Goal: Task Accomplishment & Management: Manage account settings

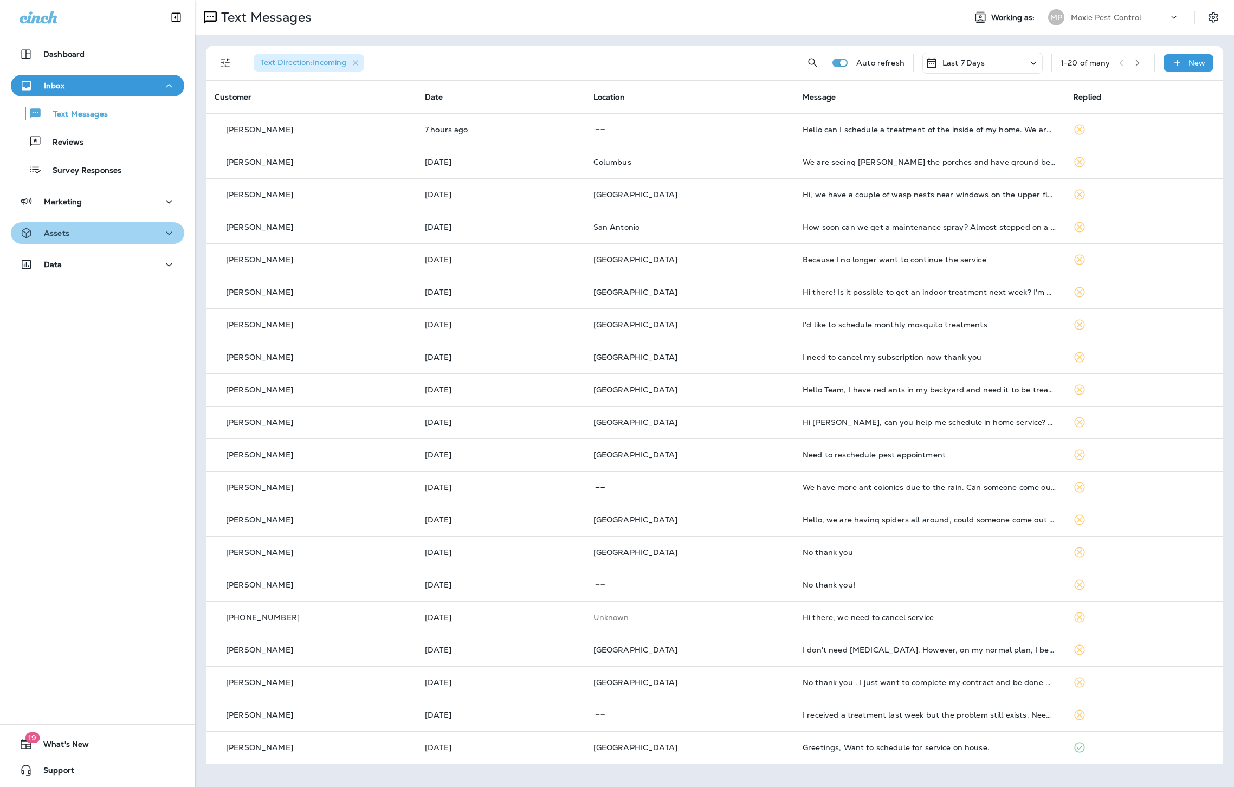
click at [82, 237] on div "Assets" at bounding box center [98, 234] width 156 height 14
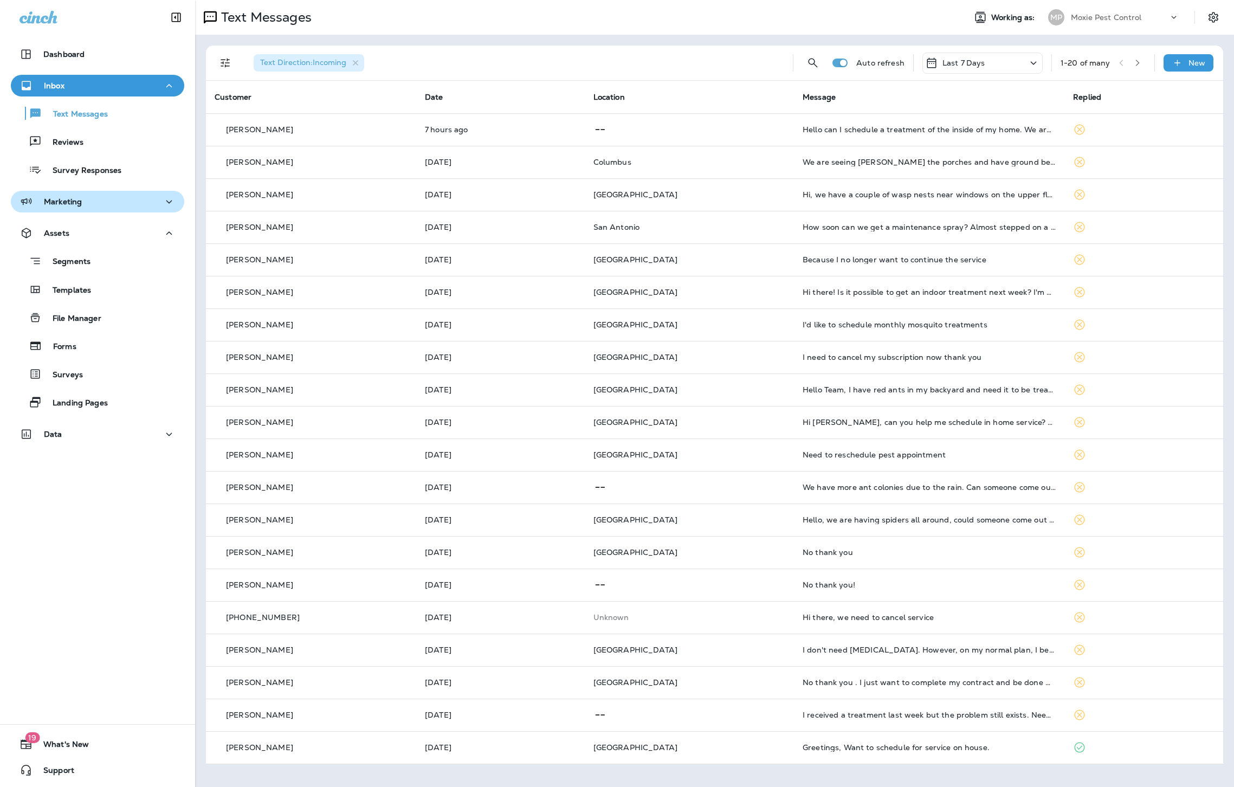
click at [75, 197] on p "Marketing" at bounding box center [63, 201] width 38 height 9
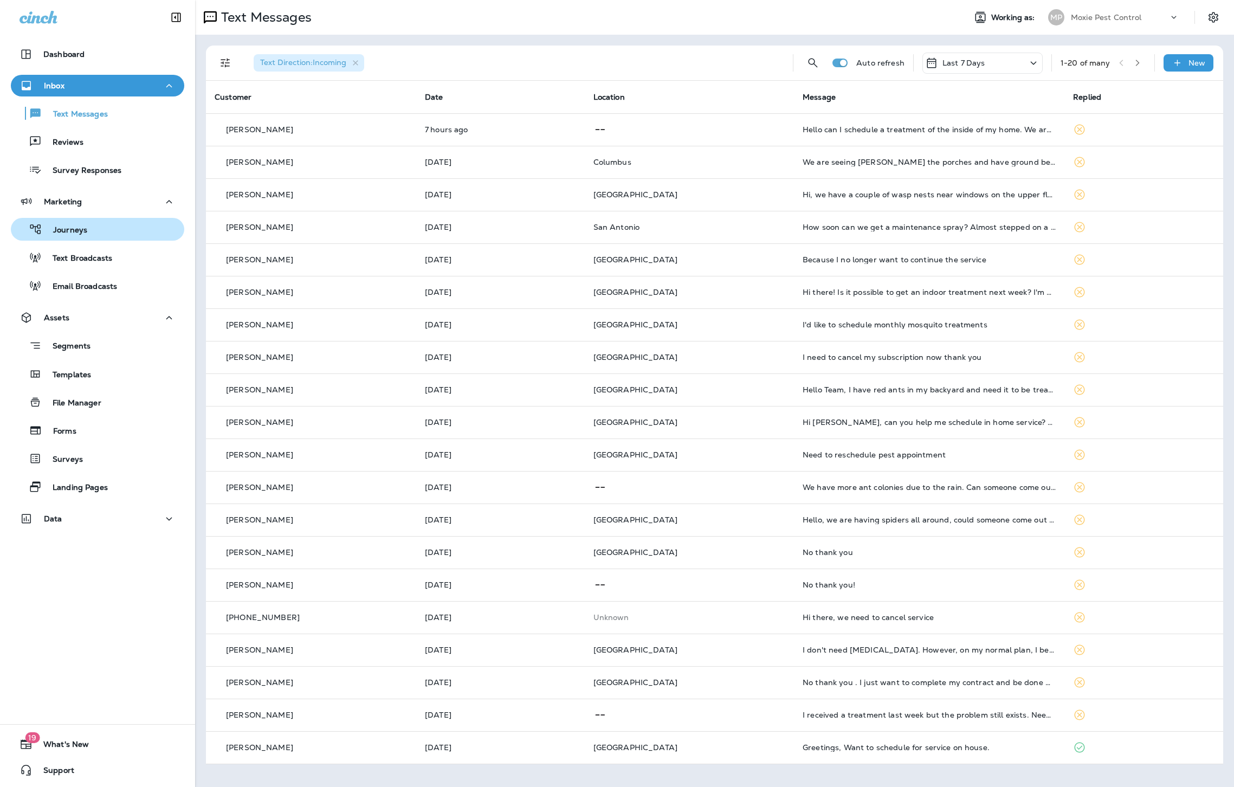
click at [82, 234] on p "Journeys" at bounding box center [64, 230] width 45 height 10
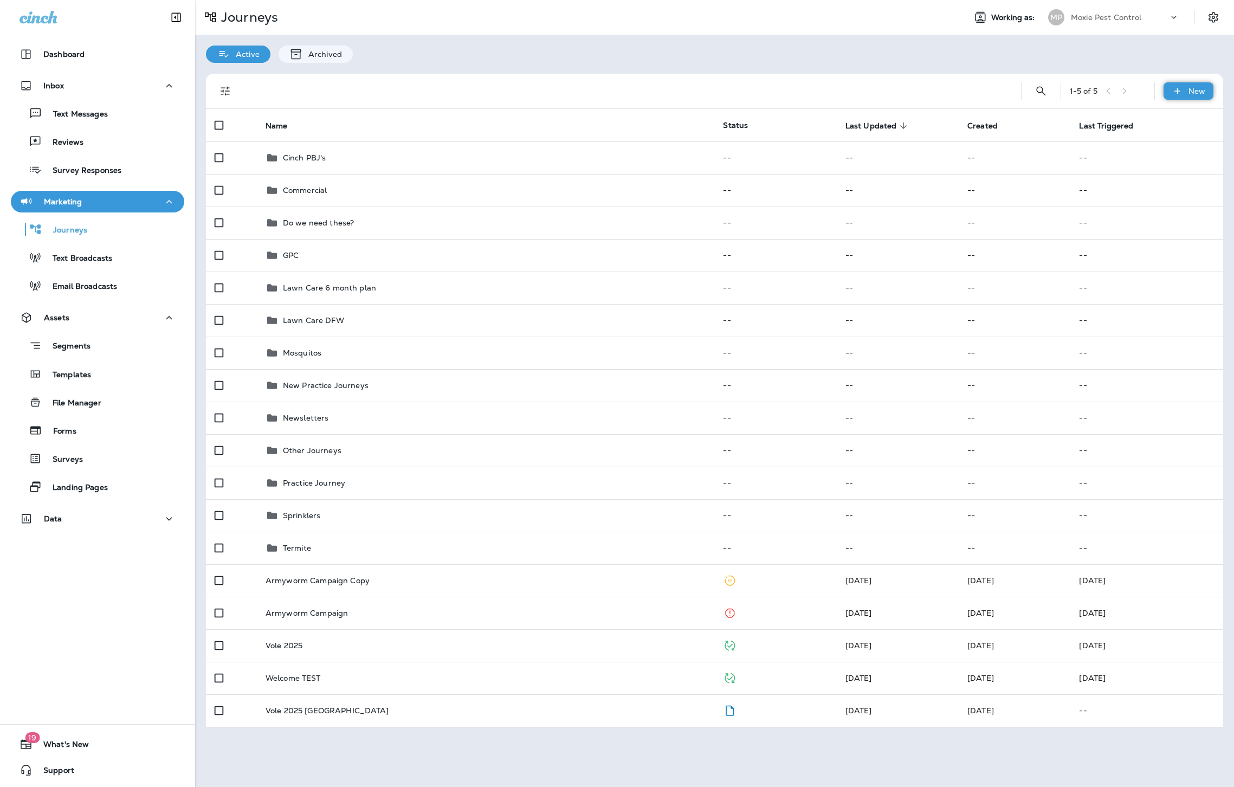
click at [1192, 98] on div "New" at bounding box center [1189, 90] width 50 height 17
click at [1184, 118] on p "New Journey" at bounding box center [1178, 117] width 54 height 9
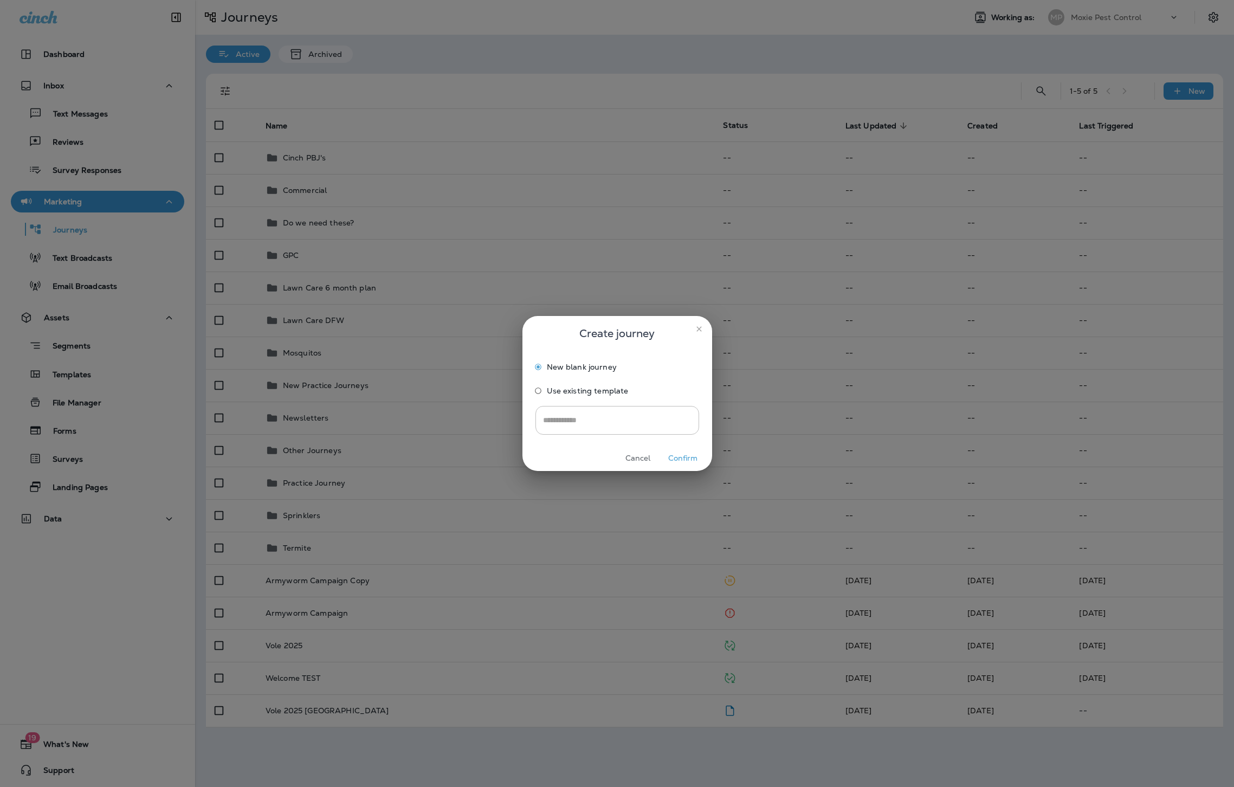
click at [568, 386] on span "Use existing template" at bounding box center [588, 390] width 82 height 9
click at [572, 418] on input "Loading Select journey Template..." at bounding box center [611, 420] width 142 height 19
click at [572, 418] on input "***" at bounding box center [608, 420] width 137 height 19
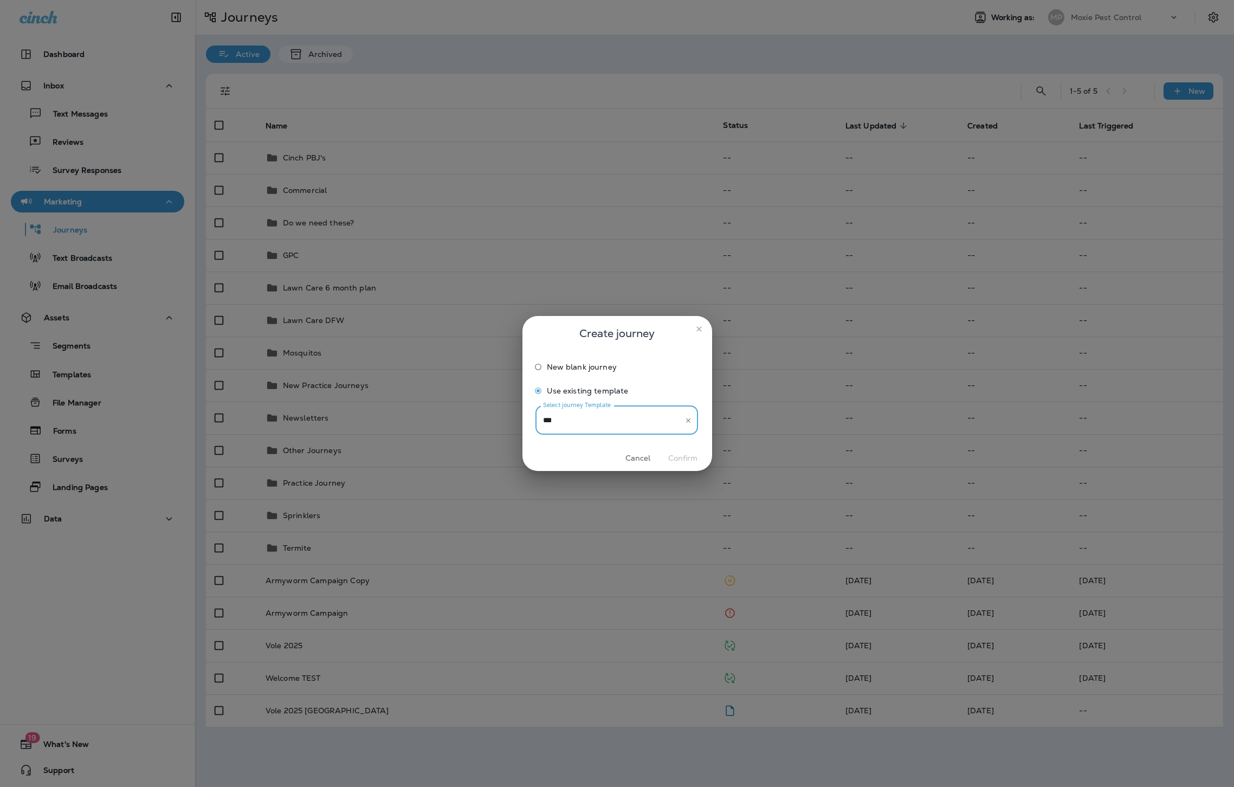
type input "****"
drag, startPoint x: 577, startPoint y: 420, endPoint x: 476, endPoint y: 414, distance: 100.4
click at [476, 414] on div "Create journey New blank journey Use existing template Select journey Template …" at bounding box center [617, 393] width 1234 height 787
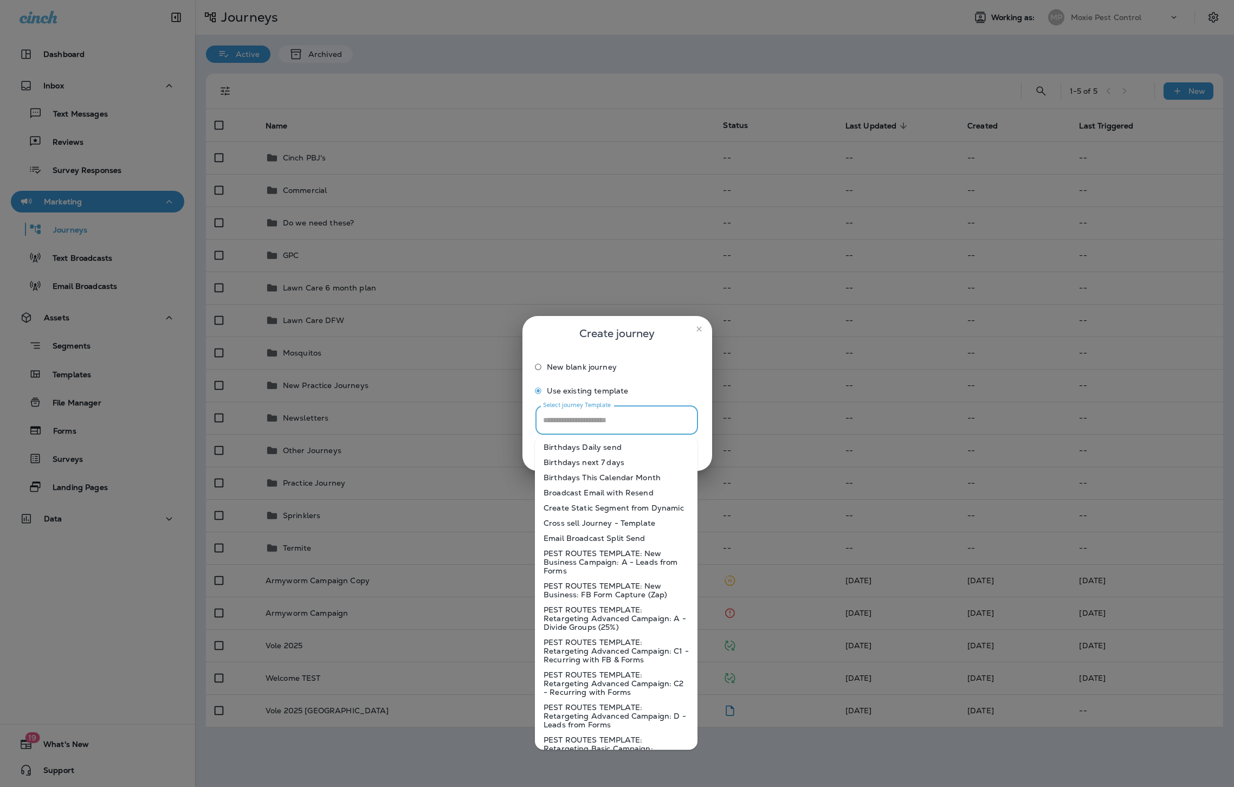
click at [565, 367] on span "New blank journey" at bounding box center [582, 367] width 70 height 9
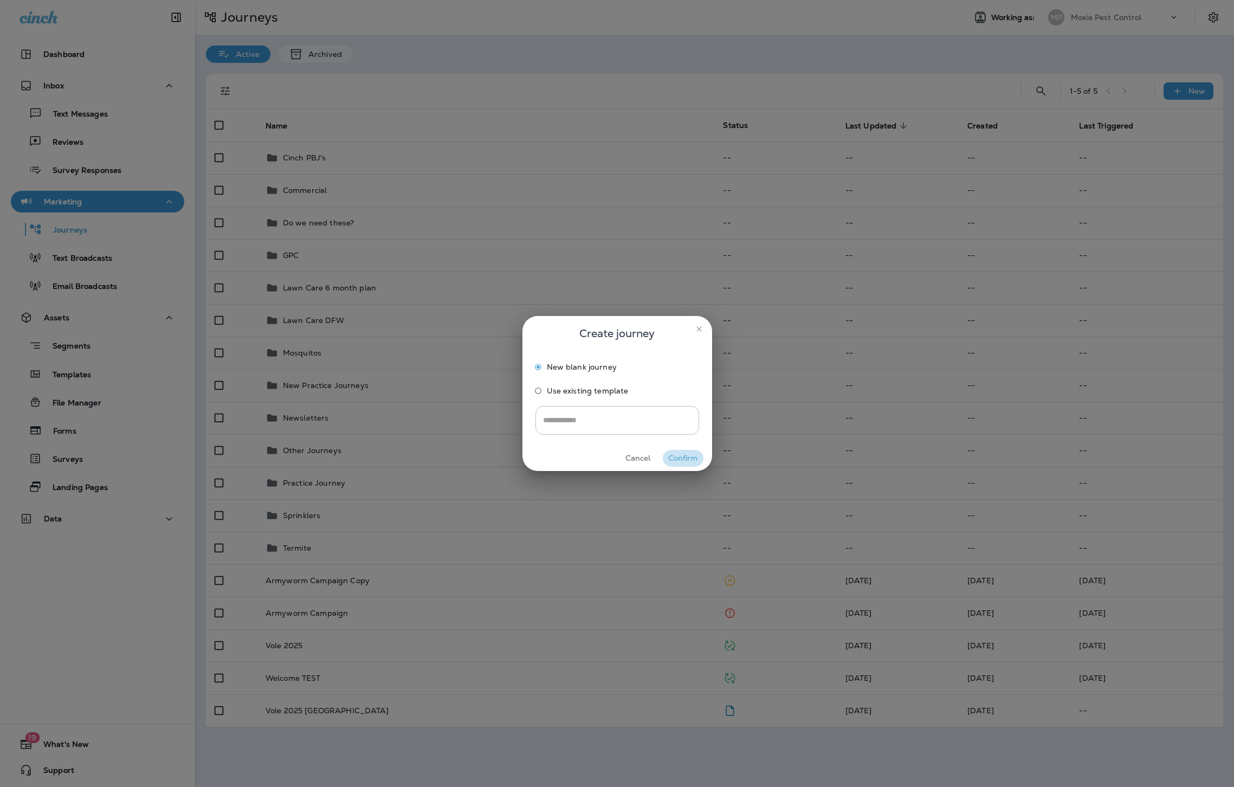
click at [691, 460] on button "Confirm" at bounding box center [683, 458] width 41 height 17
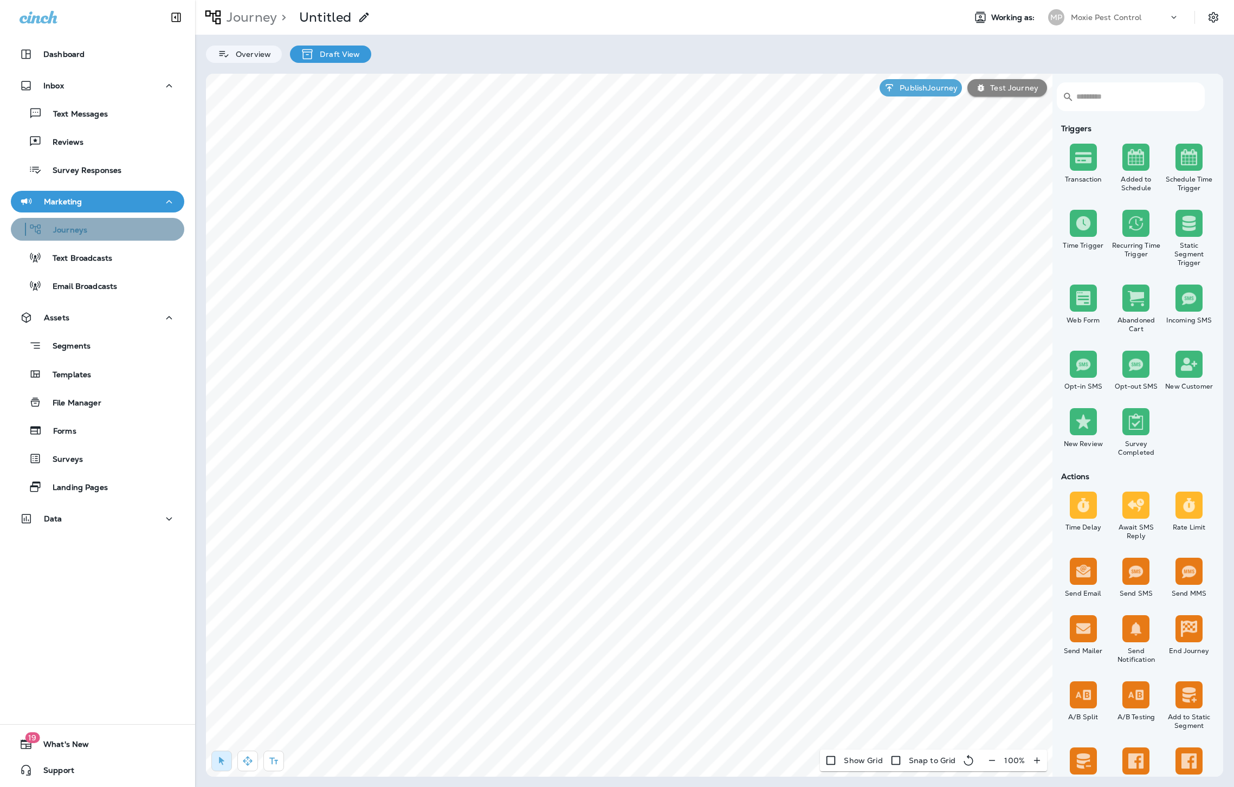
click at [73, 231] on p "Journeys" at bounding box center [64, 230] width 45 height 10
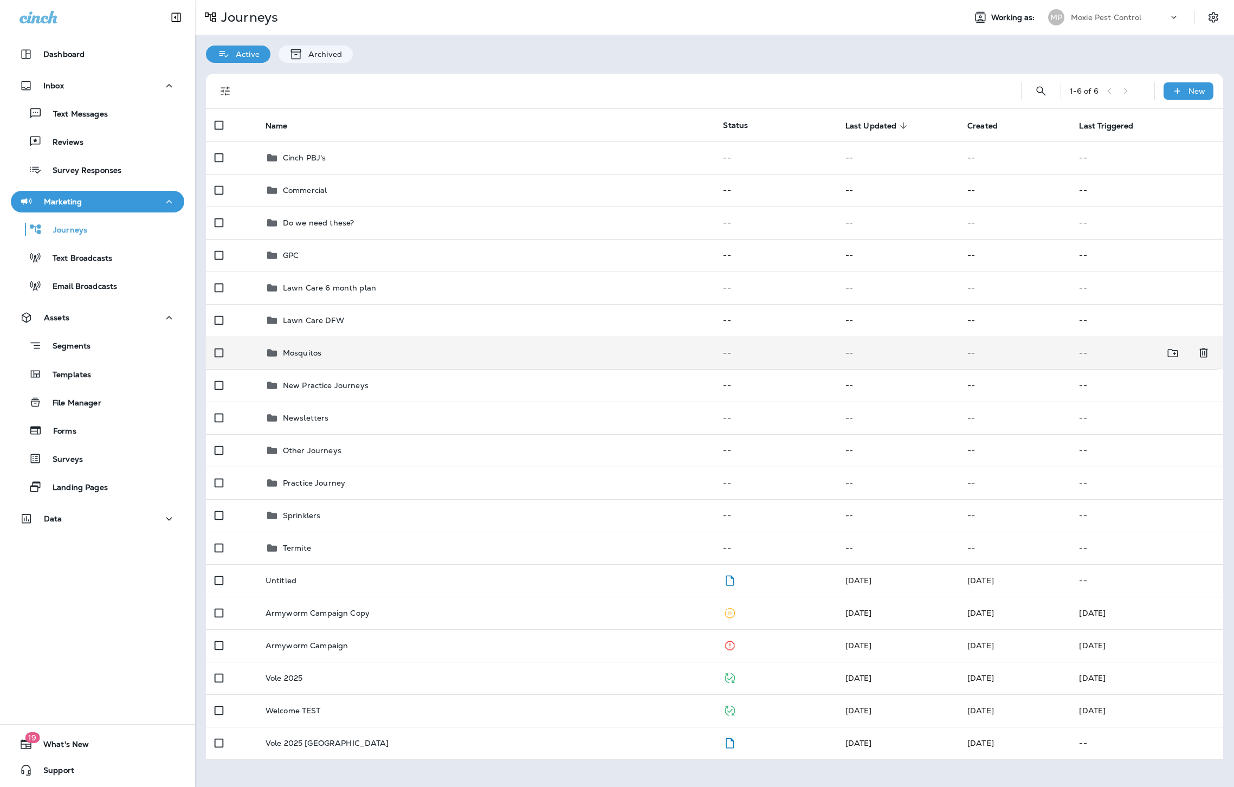
click at [320, 349] on p "Mosquitos" at bounding box center [302, 353] width 38 height 9
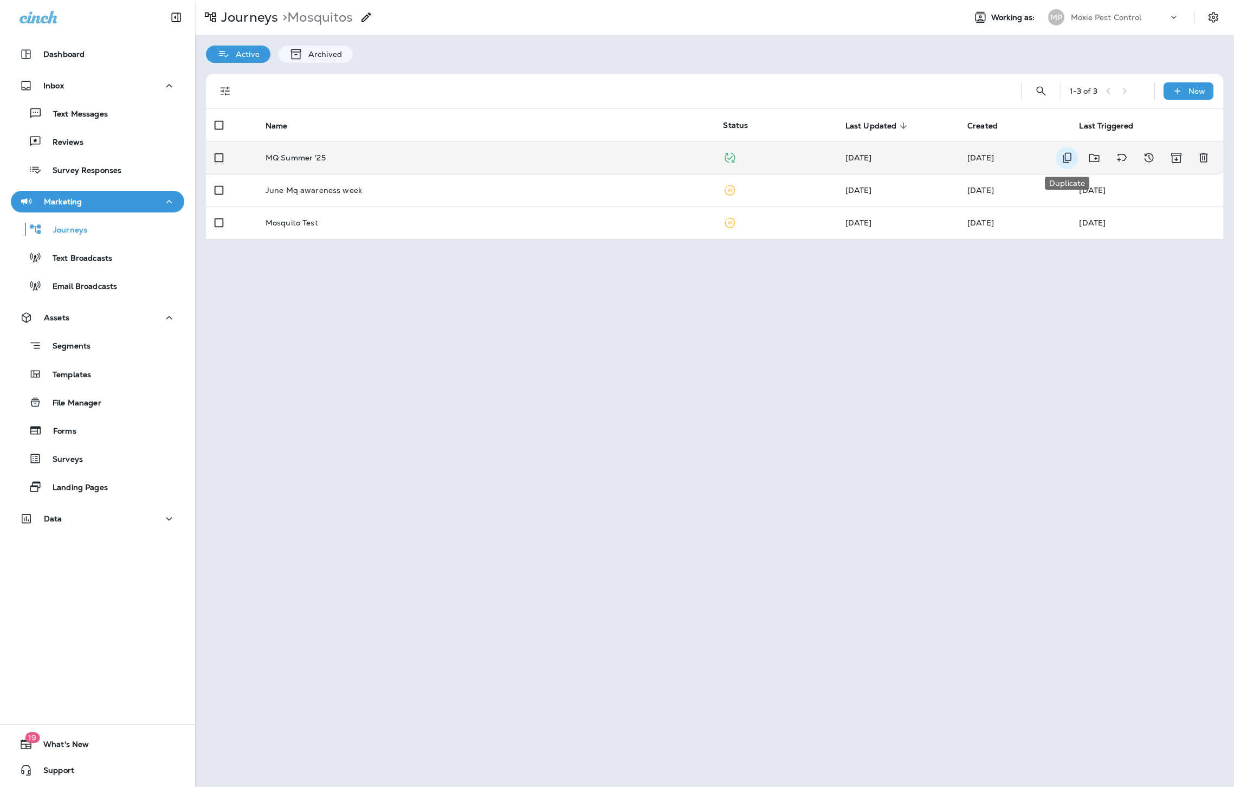
click at [1067, 156] on icon "Duplicate" at bounding box center [1067, 157] width 13 height 13
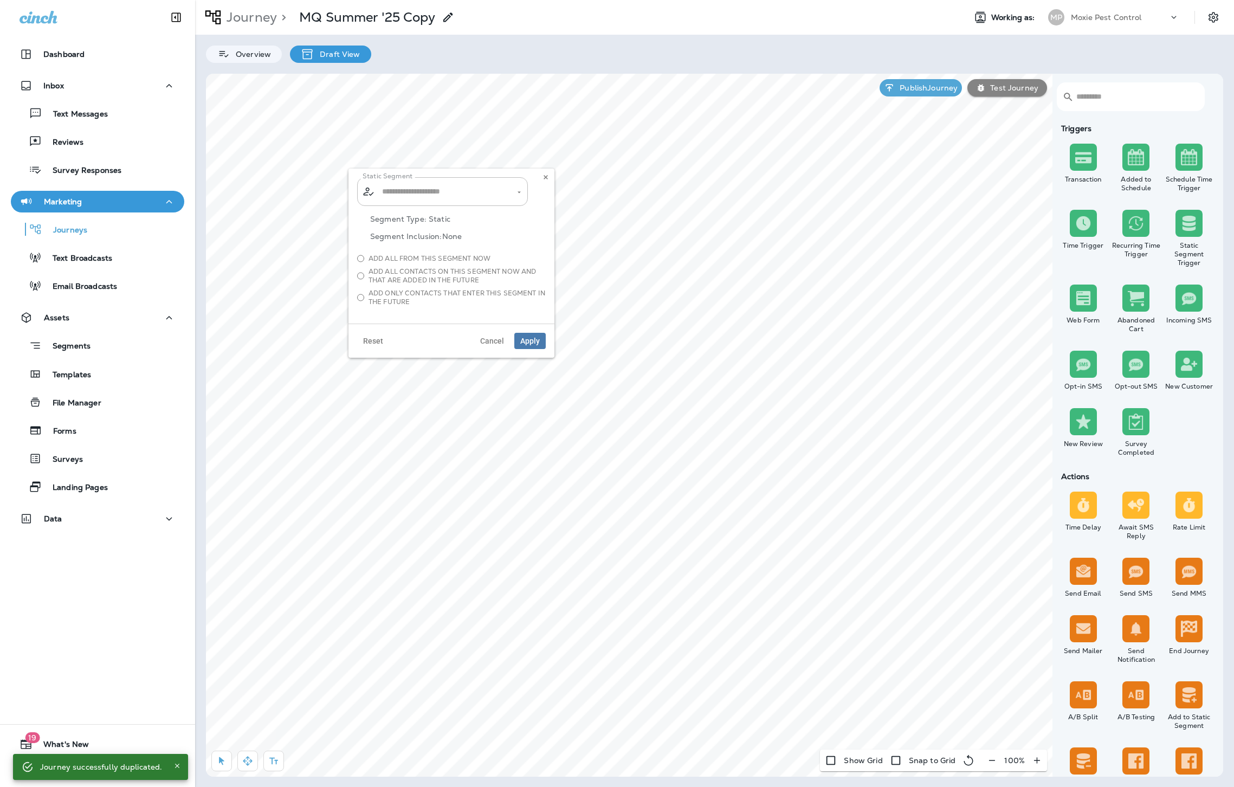
type input "**********"
click at [520, 190] on icon "Open" at bounding box center [519, 192] width 8 height 8
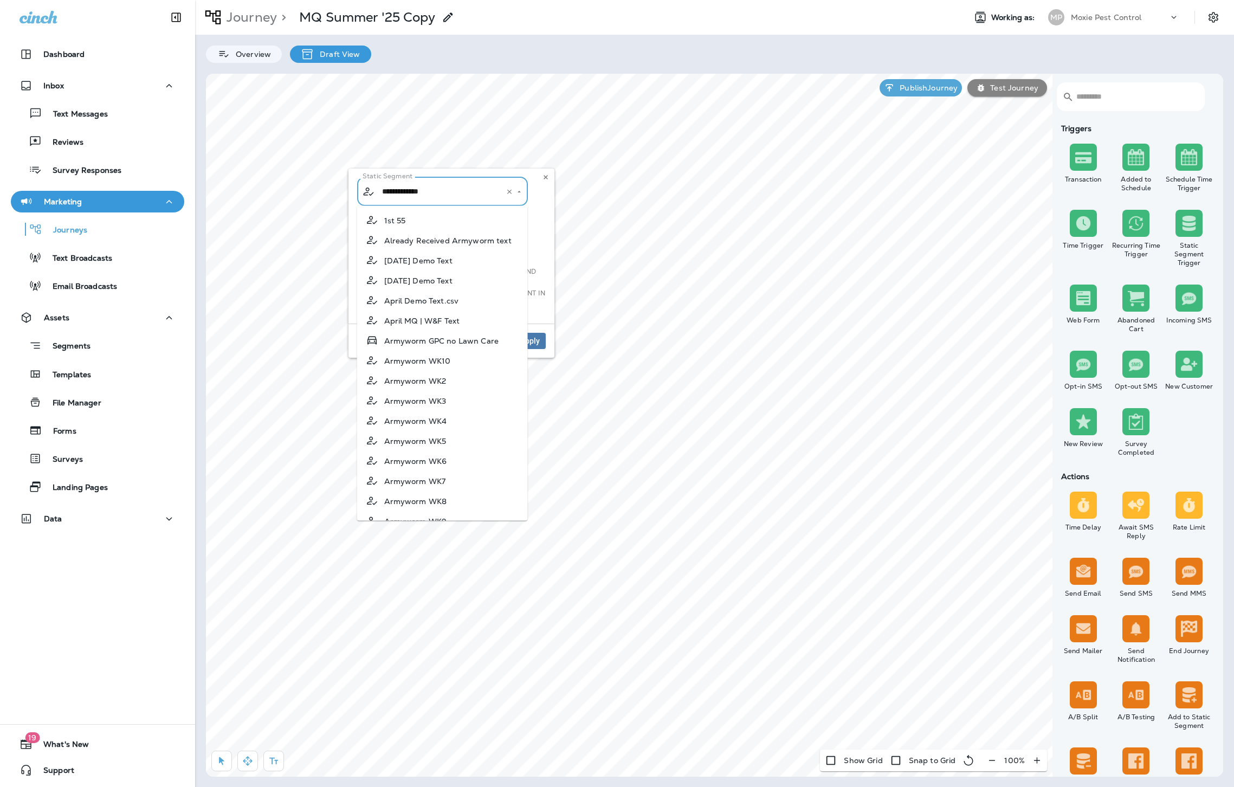
scroll to position [1136, 0]
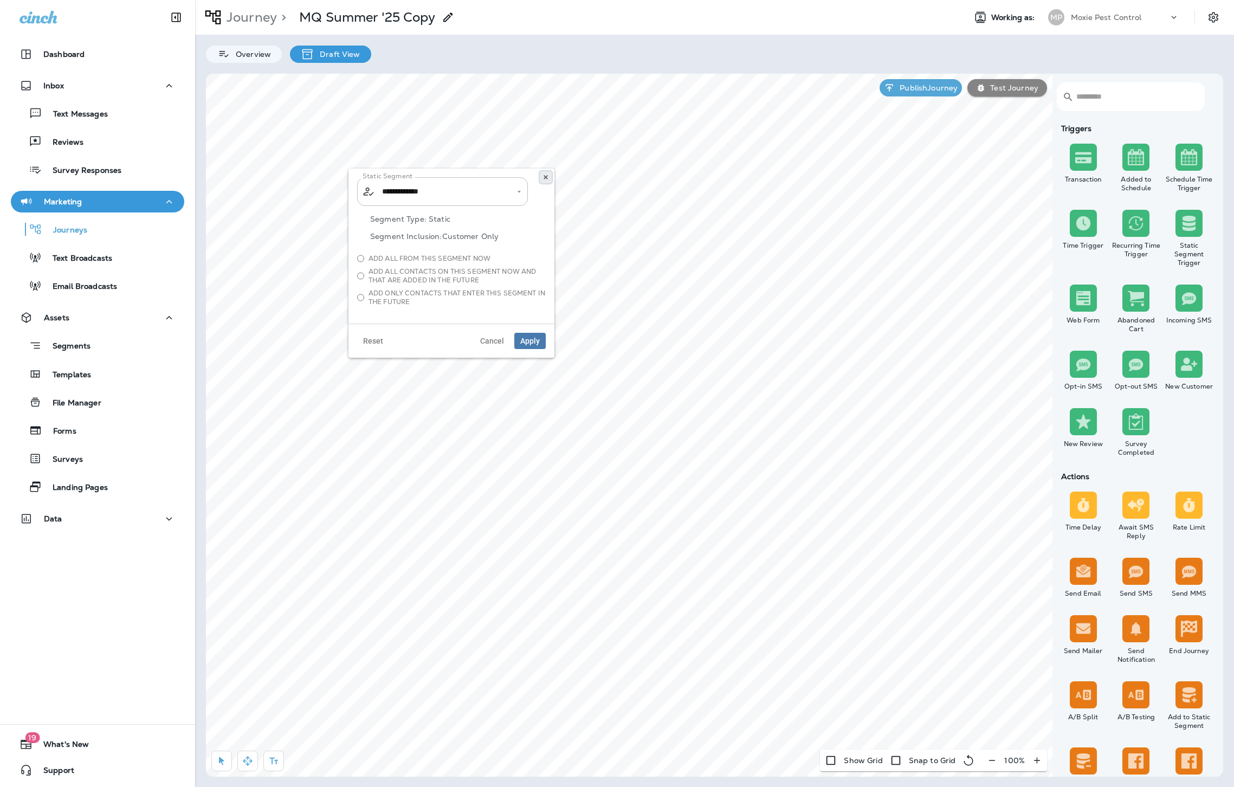
click at [547, 178] on icon at bounding box center [546, 177] width 7 height 7
click at [518, 195] on icon "Open" at bounding box center [519, 193] width 8 height 8
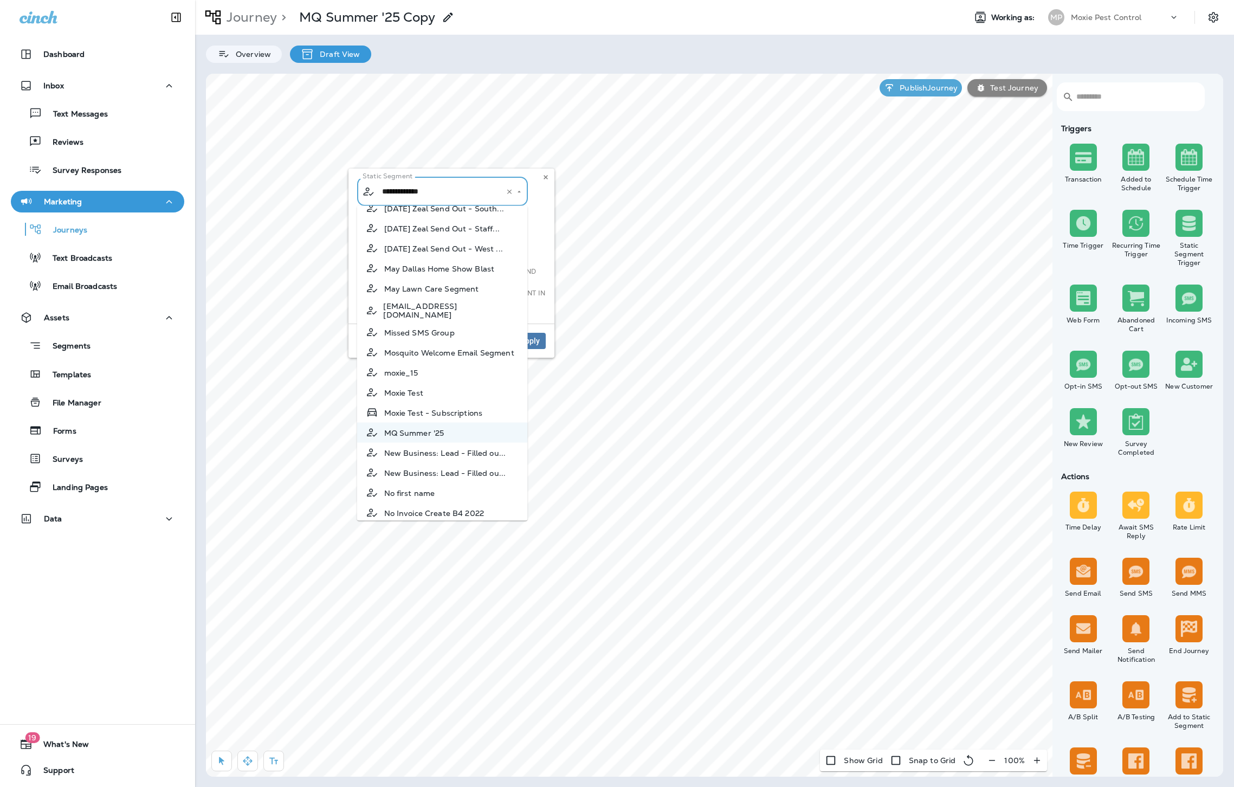
scroll to position [1233, 0]
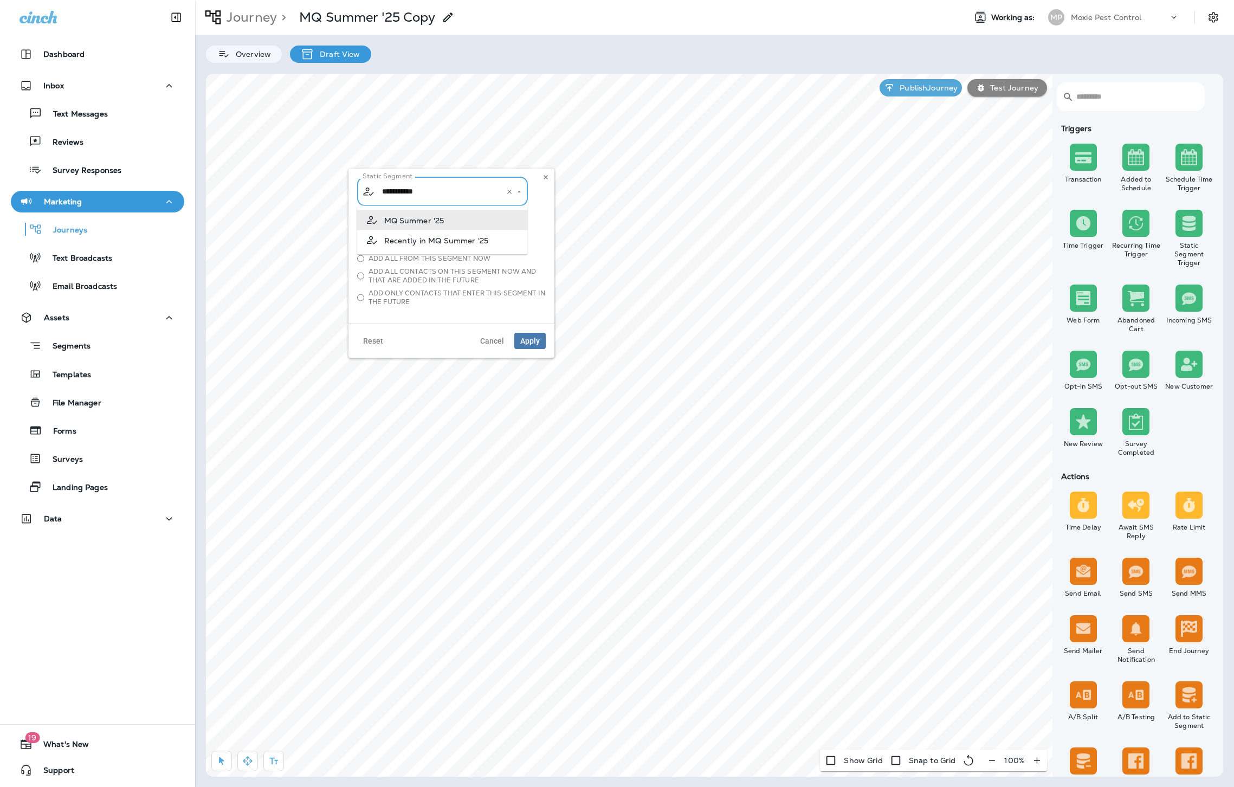
type input "*********"
click at [304, 0] on body "Dashboard Inbox Text Messages Reviews Survey Responses Marketing Journeys Text …" at bounding box center [617, 0] width 1234 height 0
click at [391, 194] on input "*********" at bounding box center [435, 191] width 113 height 19
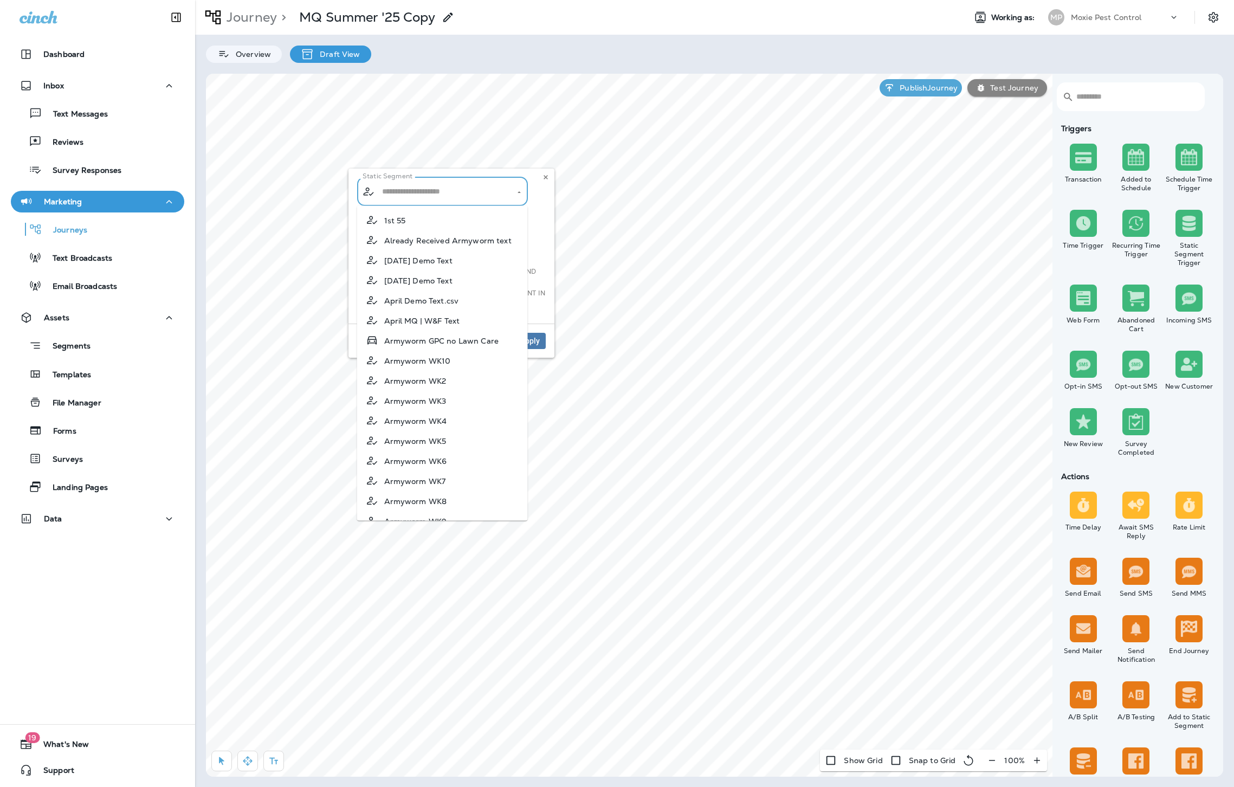
click at [454, 18] on icon at bounding box center [448, 17] width 13 height 13
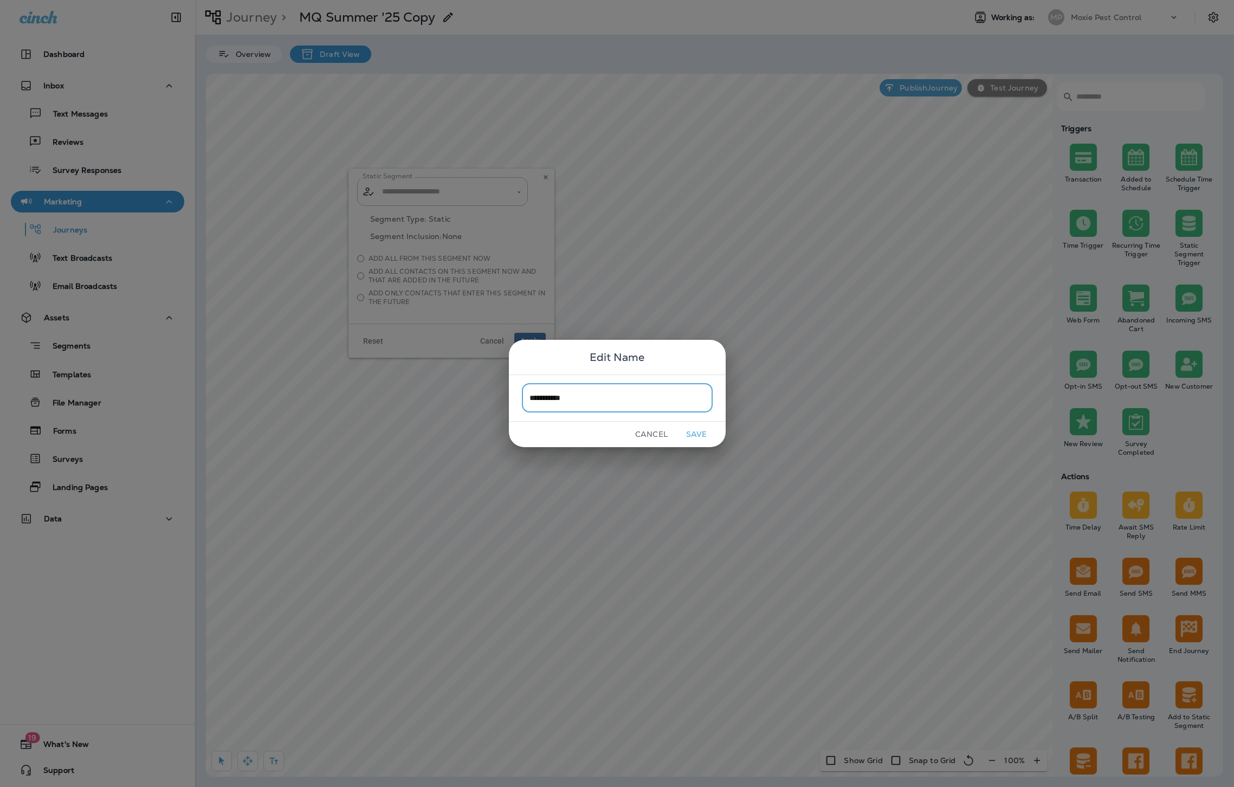
type input "**********"
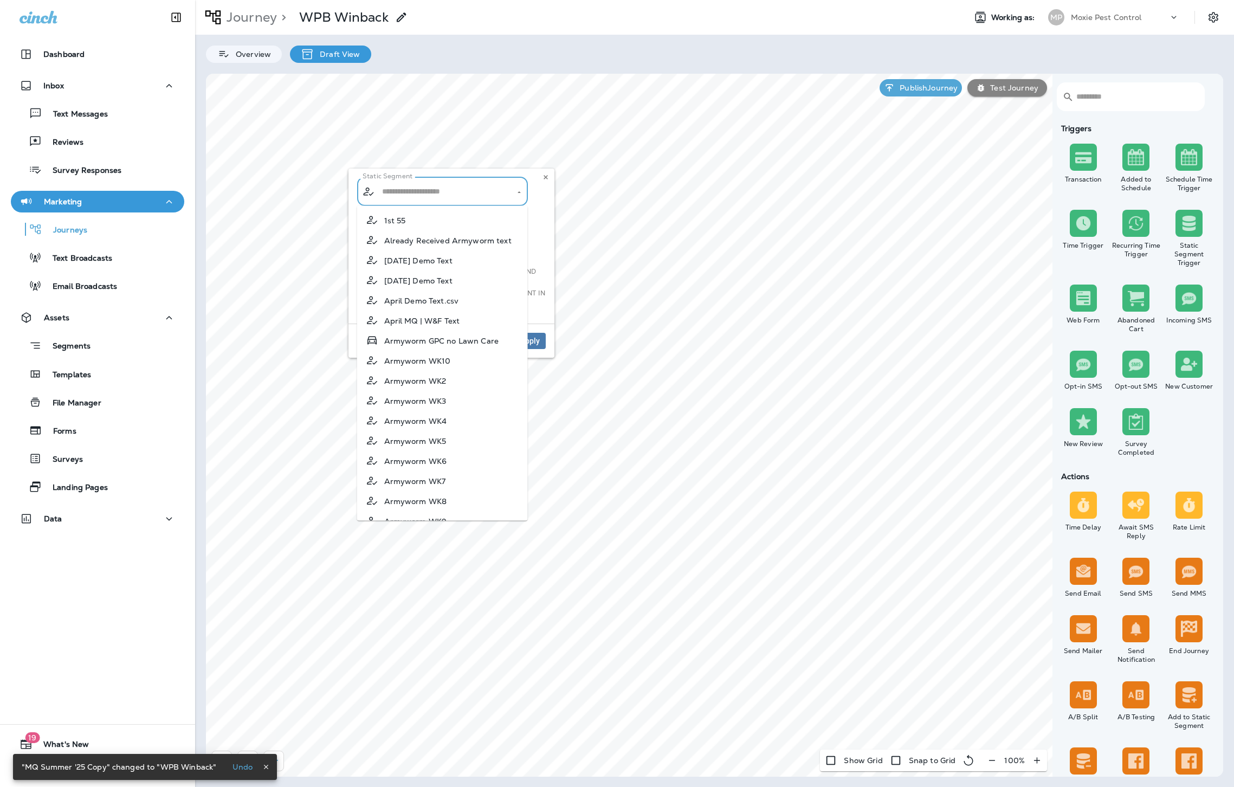
click at [464, 198] on input "text" at bounding box center [442, 191] width 127 height 19
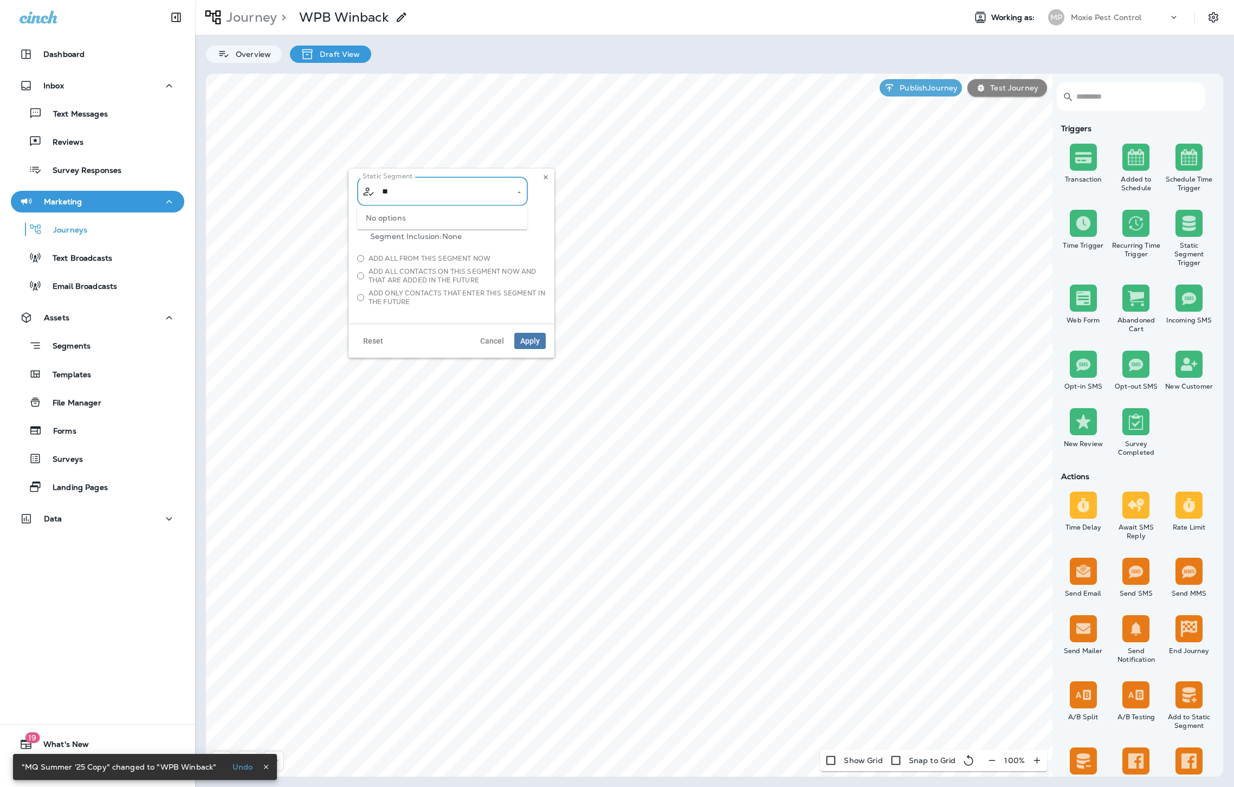
type input "**"
click at [543, 190] on div "Static Segment ​ ​" at bounding box center [451, 191] width 189 height 29
click at [526, 340] on span "Apply" at bounding box center [530, 341] width 20 height 8
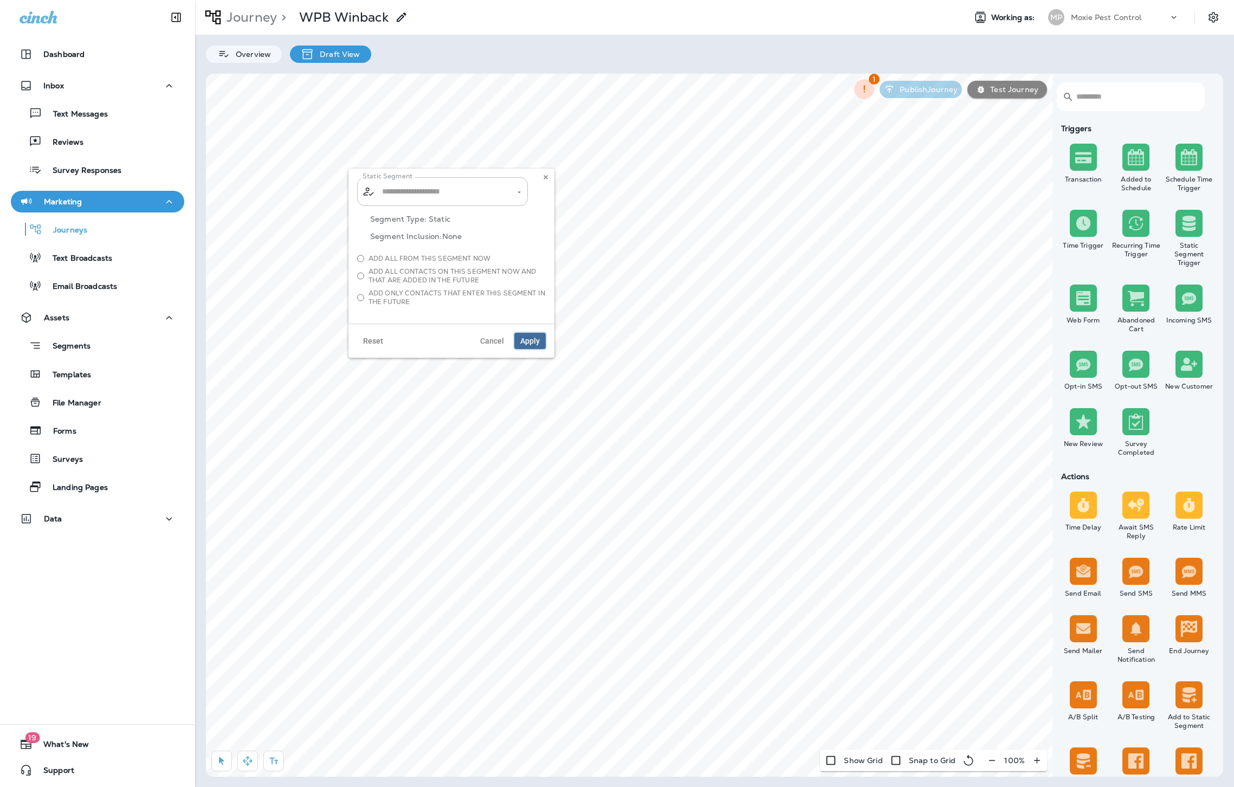
click at [527, 341] on span "Apply" at bounding box center [530, 341] width 20 height 8
click at [508, 275] on div "​ ​" at bounding box center [442, 273] width 171 height 29
type input "***"
click at [549, 259] on button at bounding box center [546, 259] width 12 height 12
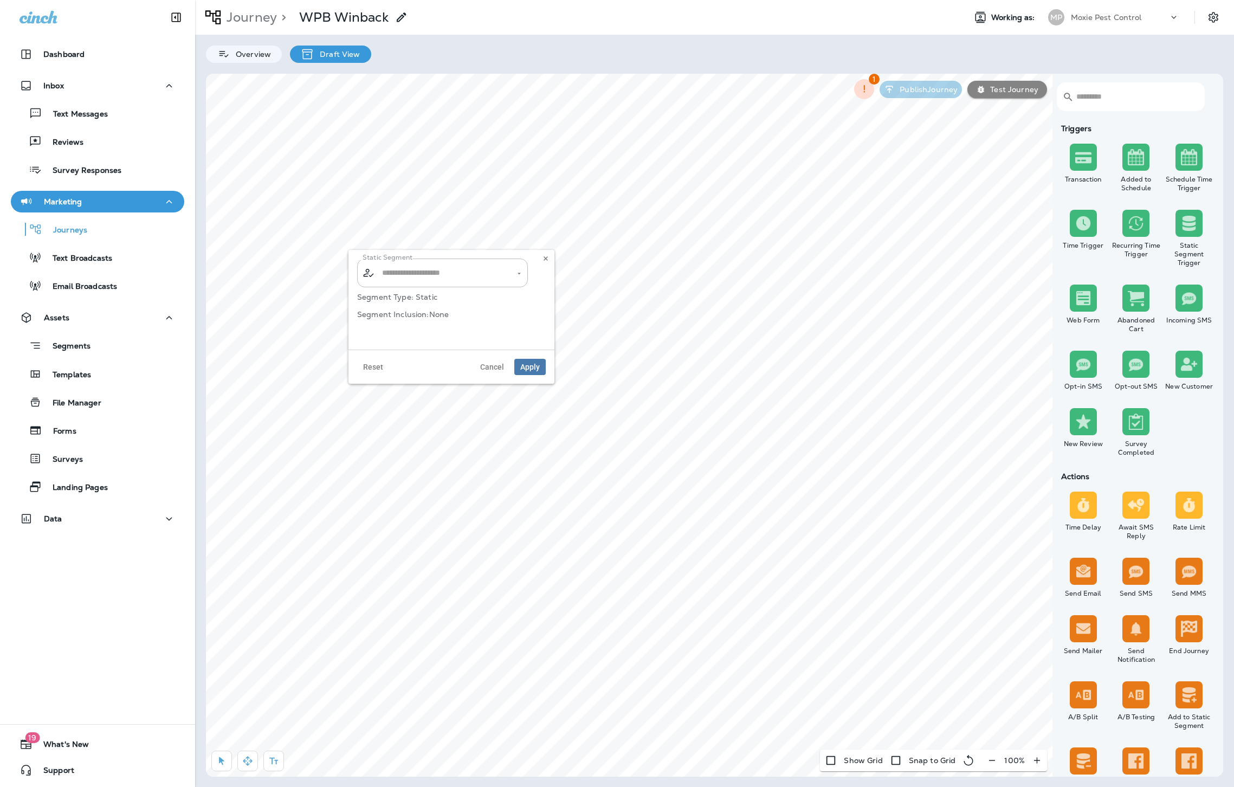
click at [530, 270] on div "Static Segment ​ ​ Segment Type: Static Segment Inclusion: None" at bounding box center [451, 296] width 189 height 74
click at [525, 271] on div "​ ​" at bounding box center [442, 273] width 171 height 29
type input "**********"
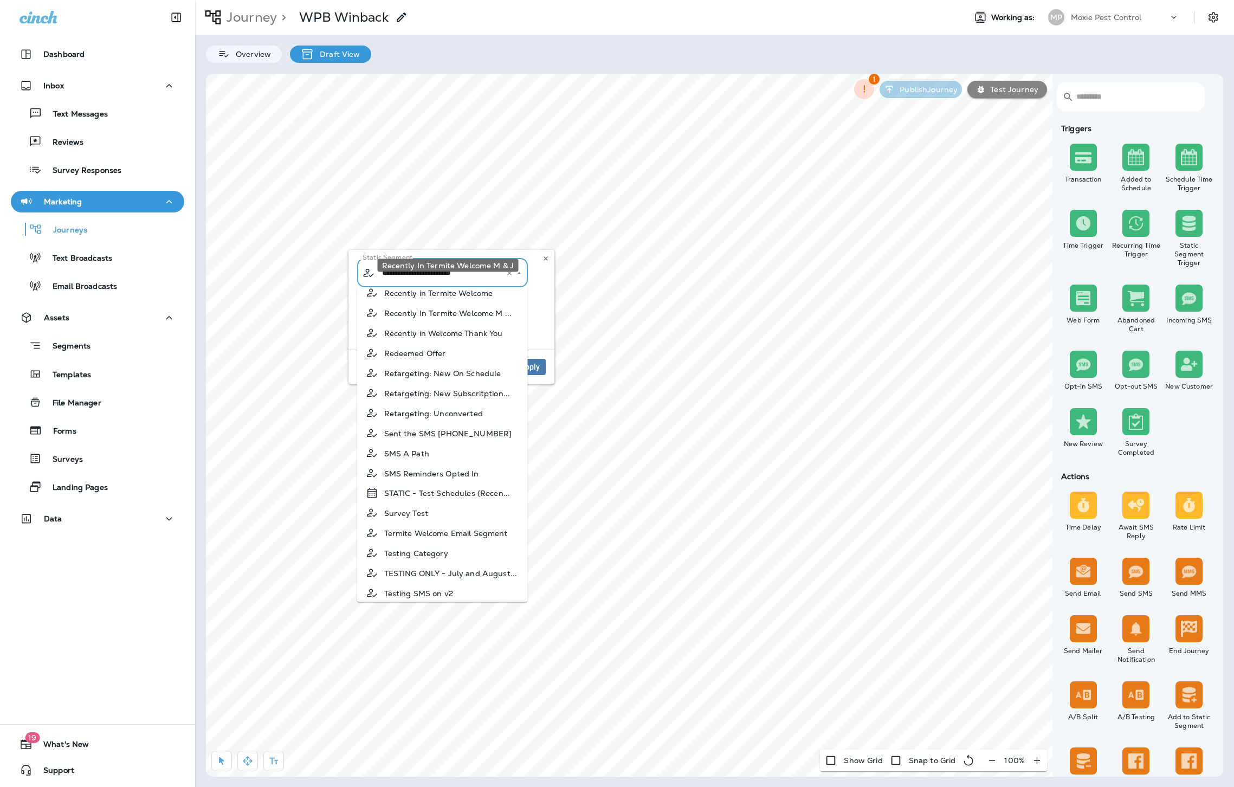
scroll to position [1882, 0]
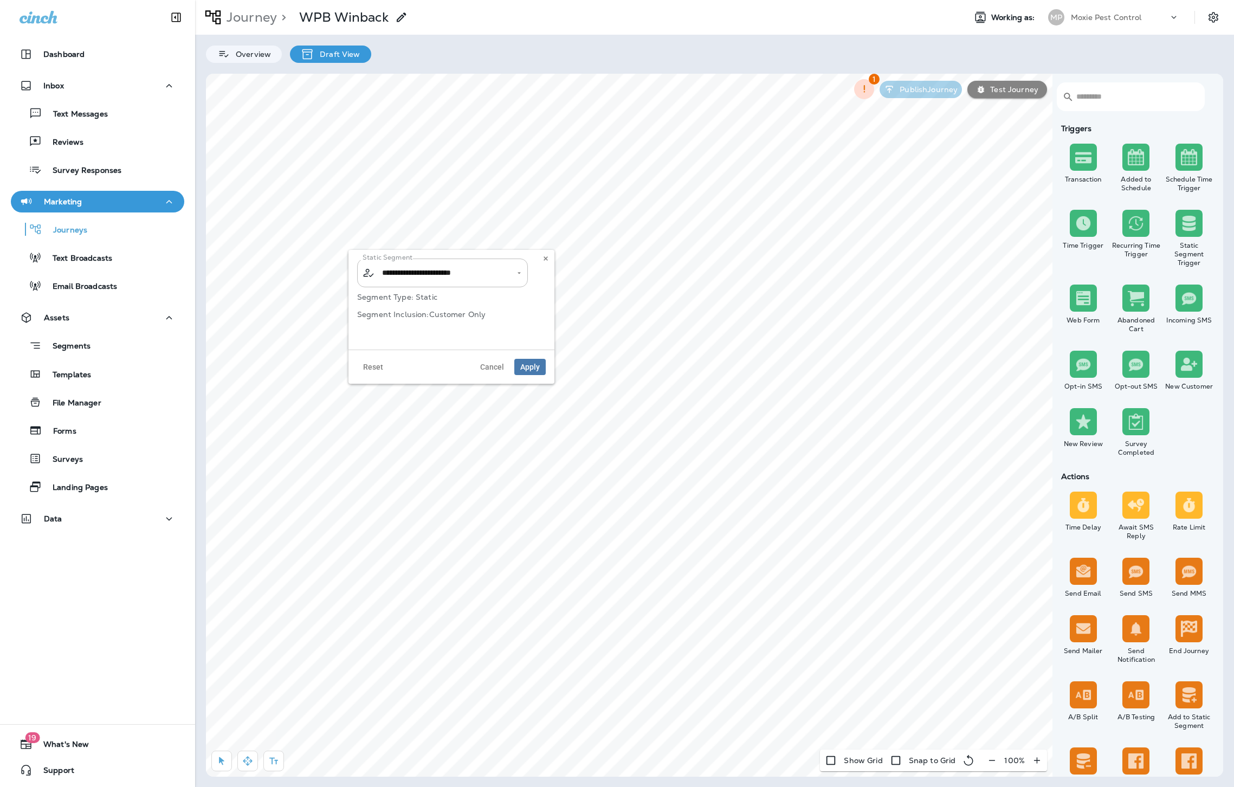
click at [325, 53] on p "Draft View" at bounding box center [337, 54] width 46 height 9
click at [532, 365] on span "Apply" at bounding box center [530, 367] width 20 height 8
click at [939, 82] on div "1 Publish Journey Test Journey" at bounding box center [951, 89] width 204 height 31
click at [423, 207] on div "Static Segment ​ ​ Segment Type: Static Segment Inclusion: None Add all from th…" at bounding box center [451, 241] width 189 height 129
click at [444, 192] on input "text" at bounding box center [442, 191] width 127 height 19
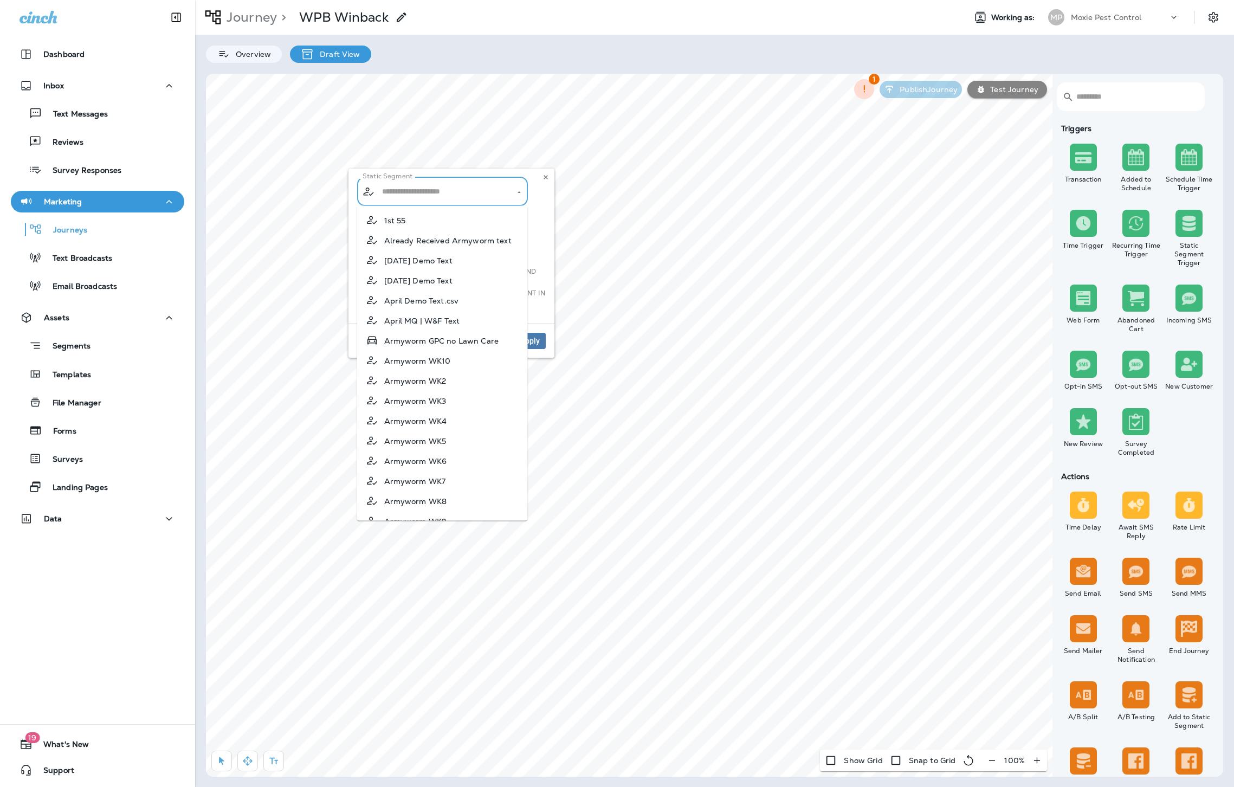
drag, startPoint x: 460, startPoint y: 216, endPoint x: 473, endPoint y: 188, distance: 31.0
click at [473, 0] on body "Dashboard Inbox Text Messages Reviews Survey Responses Marketing Journeys Text …" at bounding box center [617, 0] width 1234 height 0
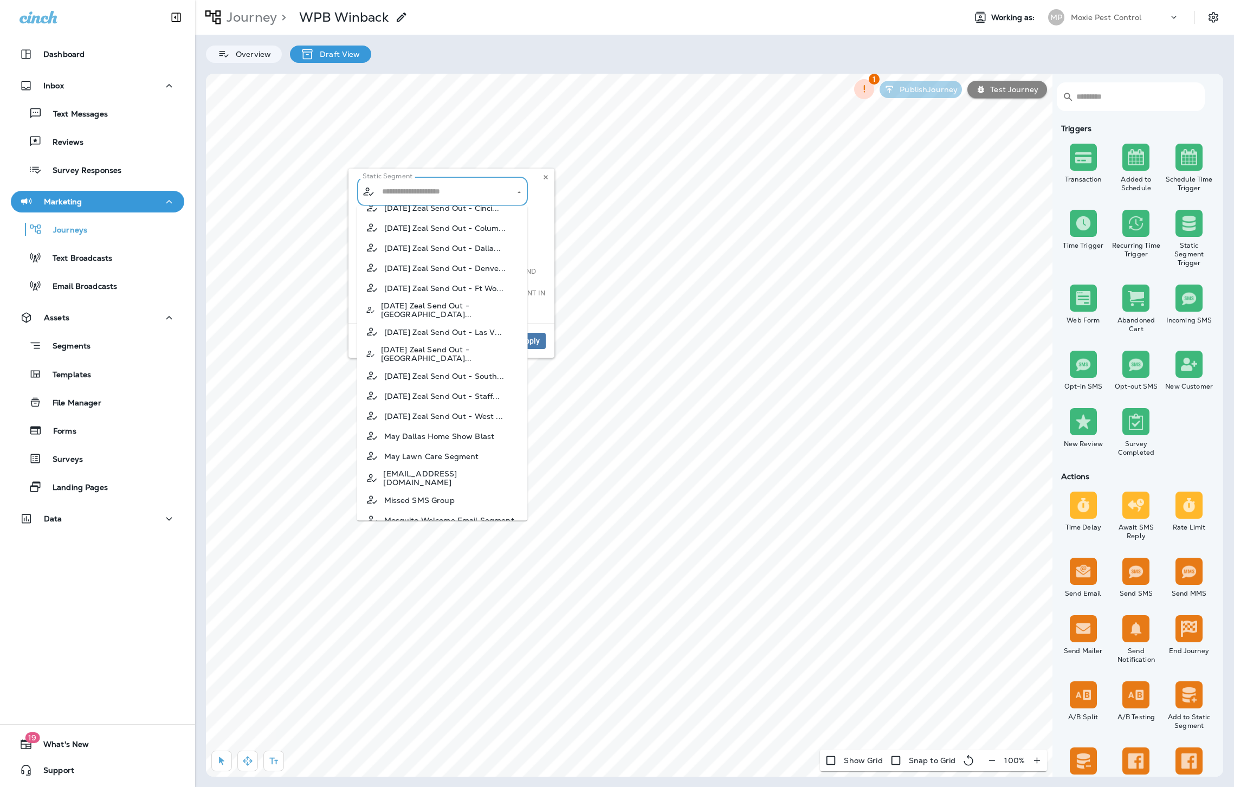
scroll to position [747, 0]
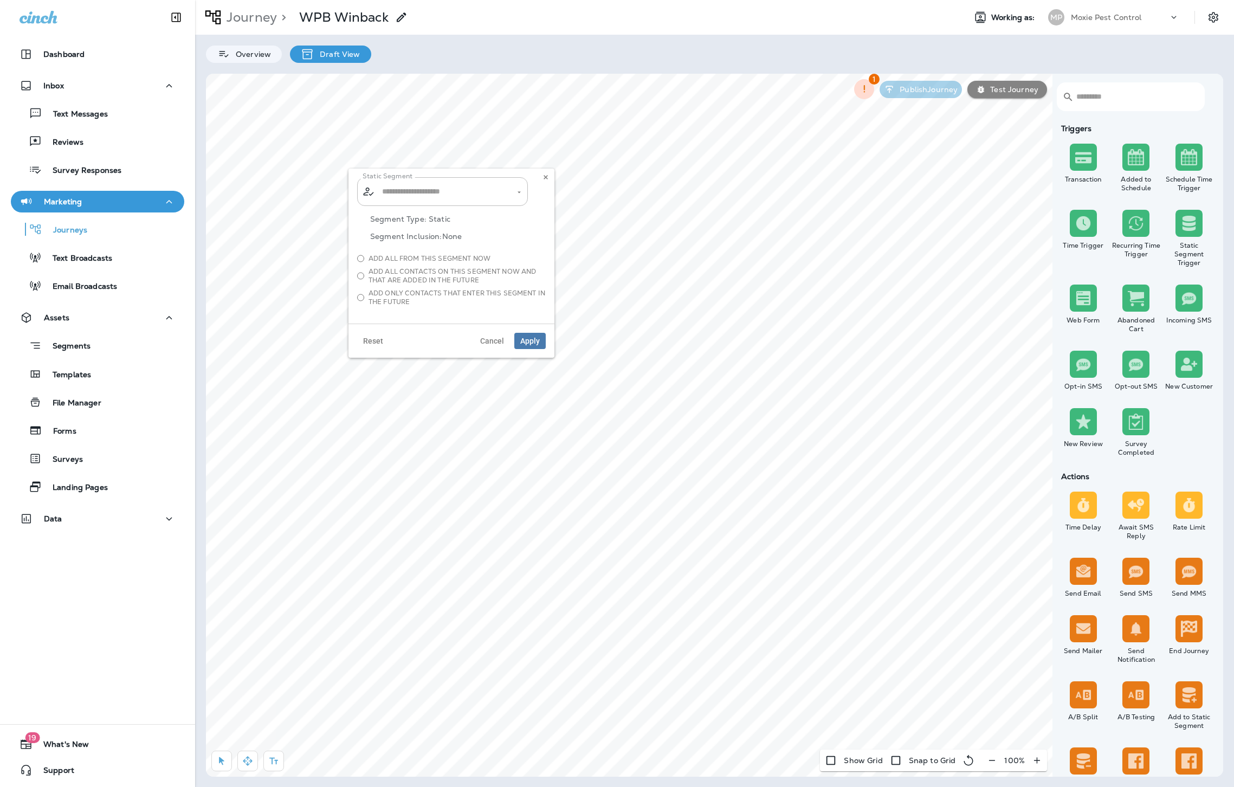
click at [543, 267] on span "Add all contacts on this segment now and that are added in the future" at bounding box center [457, 275] width 177 height 17
click at [494, 343] on span "Cancel" at bounding box center [492, 341] width 24 height 8
click at [944, 95] on div "1 Publish Journey Test Journey" at bounding box center [951, 89] width 204 height 31
click at [855, 87] on button "button" at bounding box center [864, 89] width 20 height 20
click at [841, 127] on icon at bounding box center [842, 128] width 14 height 14
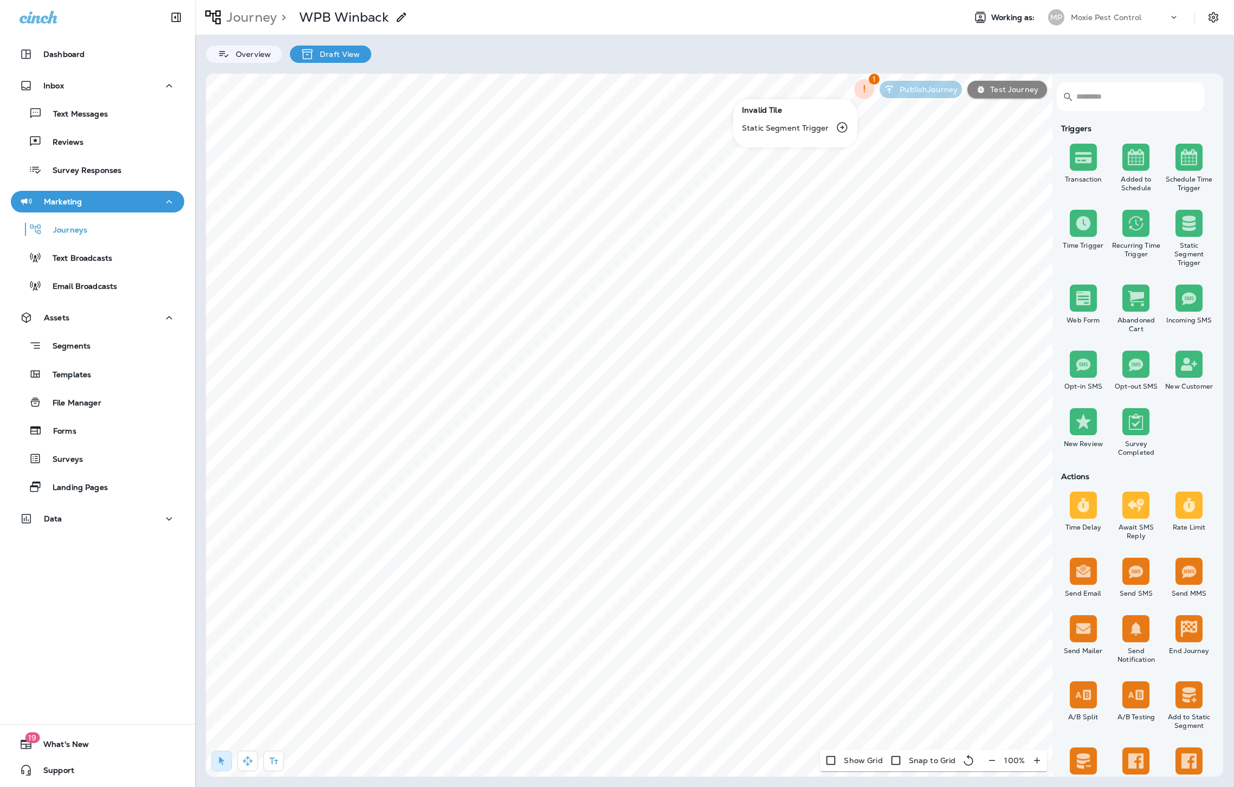
click at [306, 203] on div at bounding box center [617, 393] width 1234 height 787
click at [390, 197] on input "text" at bounding box center [442, 191] width 127 height 19
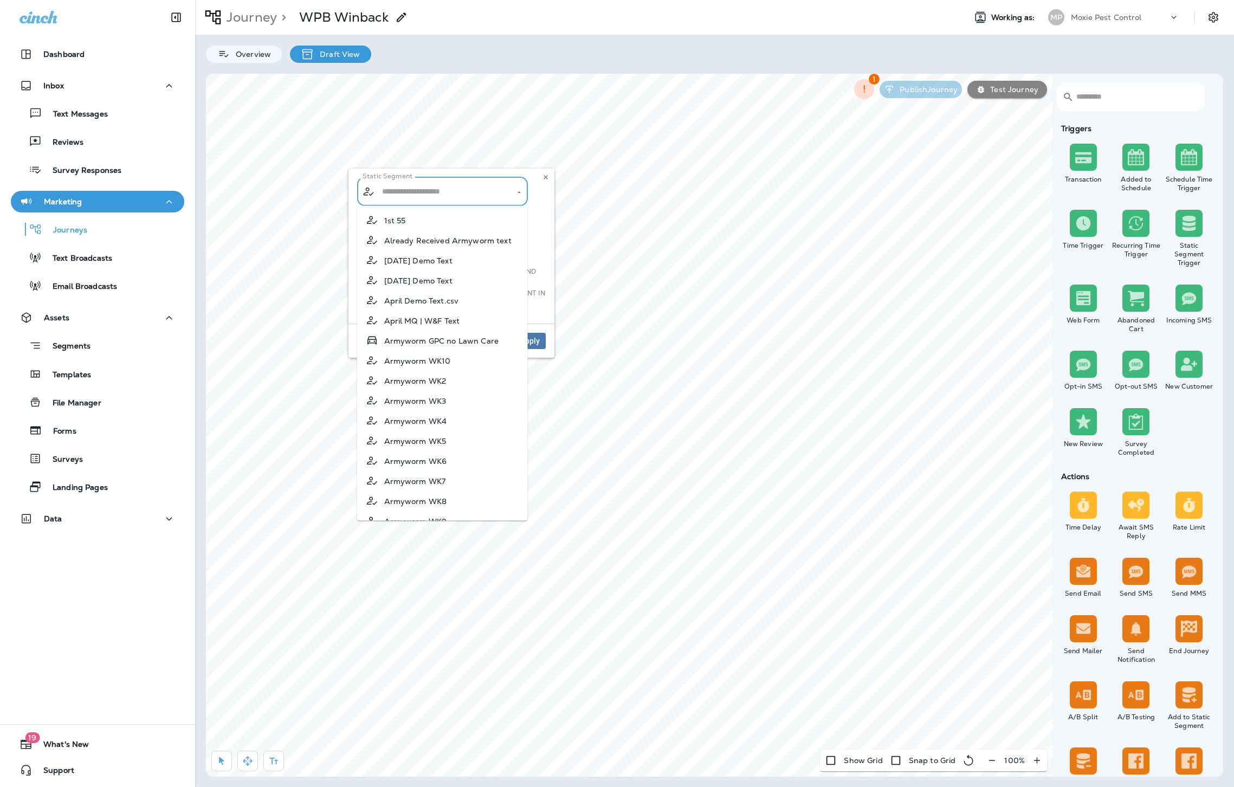
click at [437, 231] on li "Already Received Armyworm text" at bounding box center [442, 240] width 171 height 20
type input "**********"
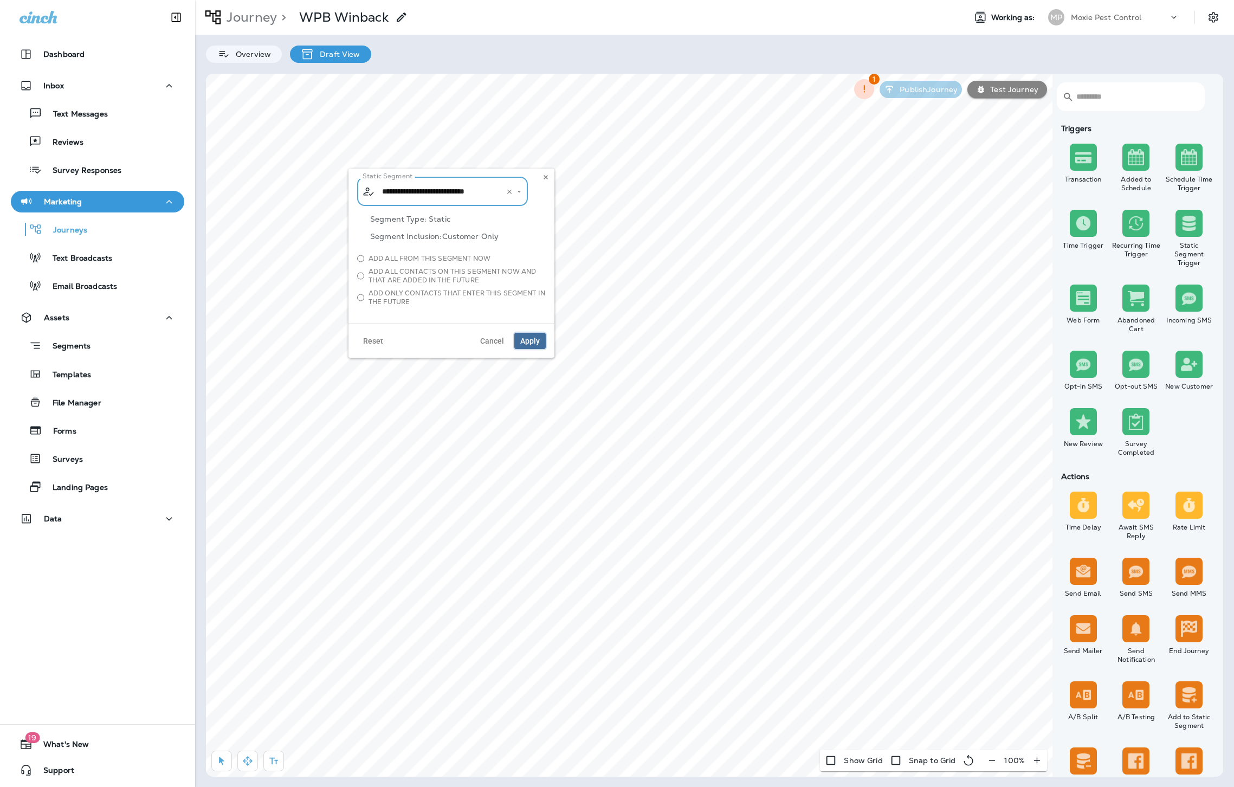
click at [534, 344] on span "Apply" at bounding box center [530, 341] width 20 height 8
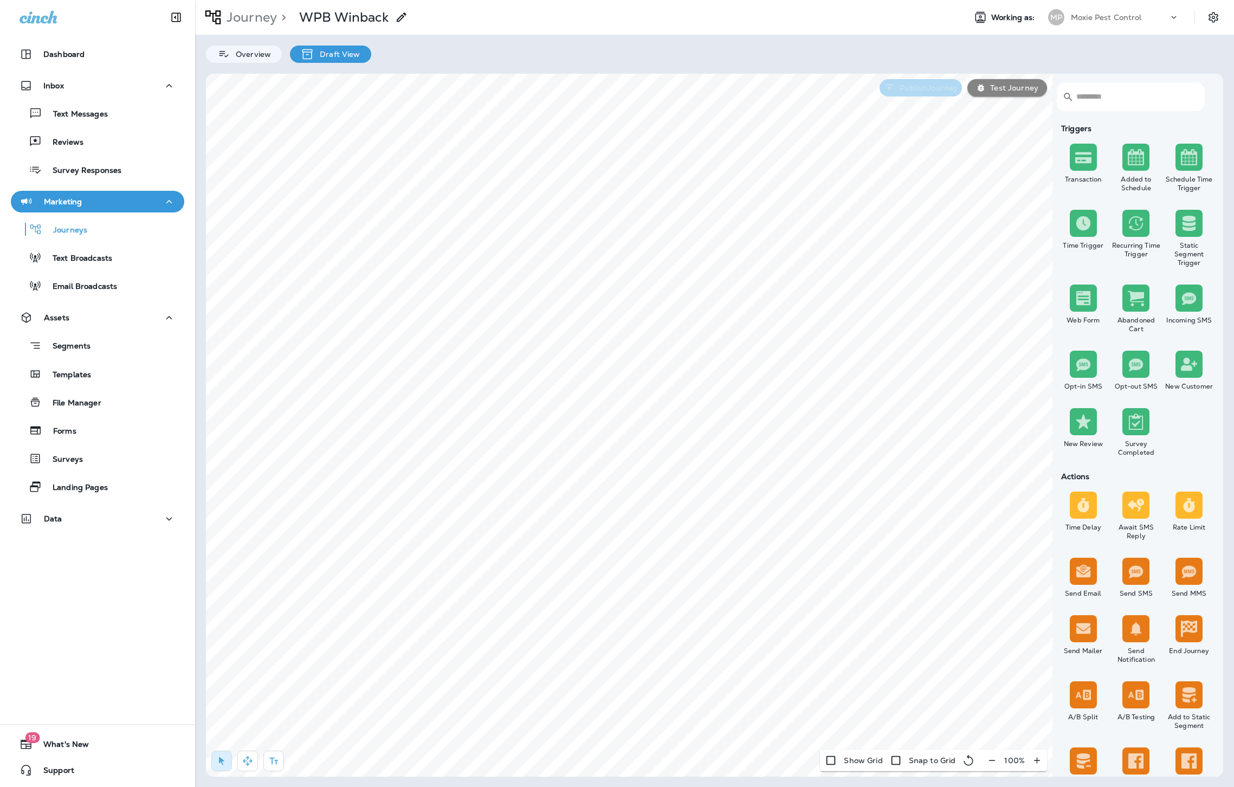
click at [944, 89] on p "Publish Journey" at bounding box center [926, 87] width 62 height 9
click at [944, 89] on div "Publish Journey Test Journey" at bounding box center [956, 88] width 191 height 28
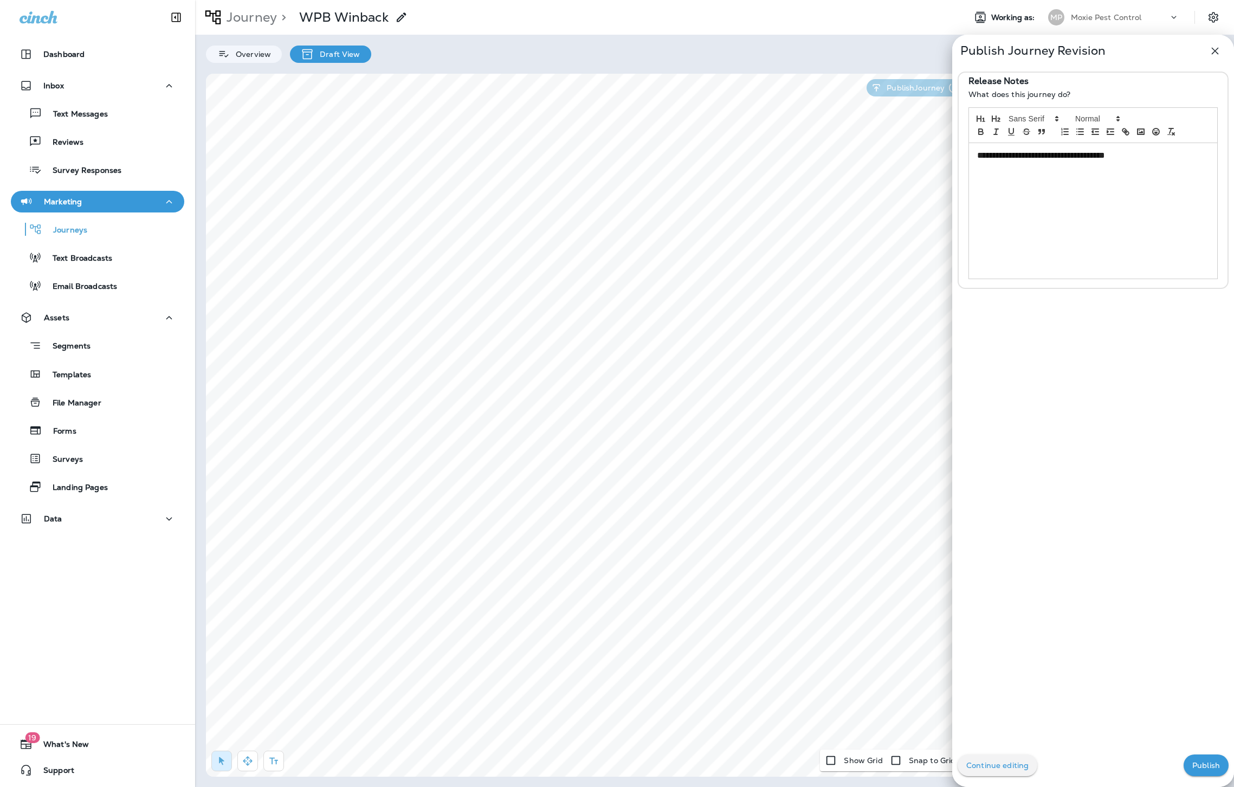
click at [1214, 50] on icon "button" at bounding box center [1215, 51] width 7 height 7
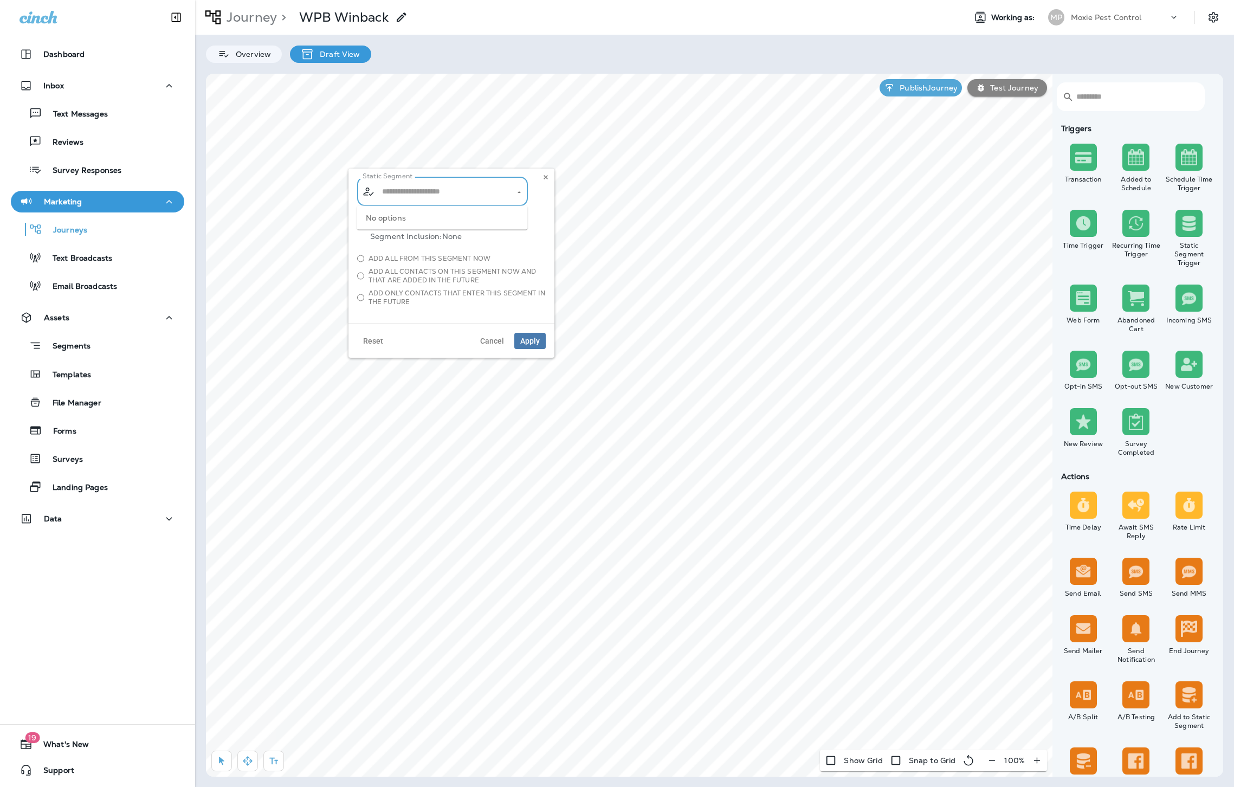
click at [466, 194] on input "text" at bounding box center [442, 191] width 127 height 19
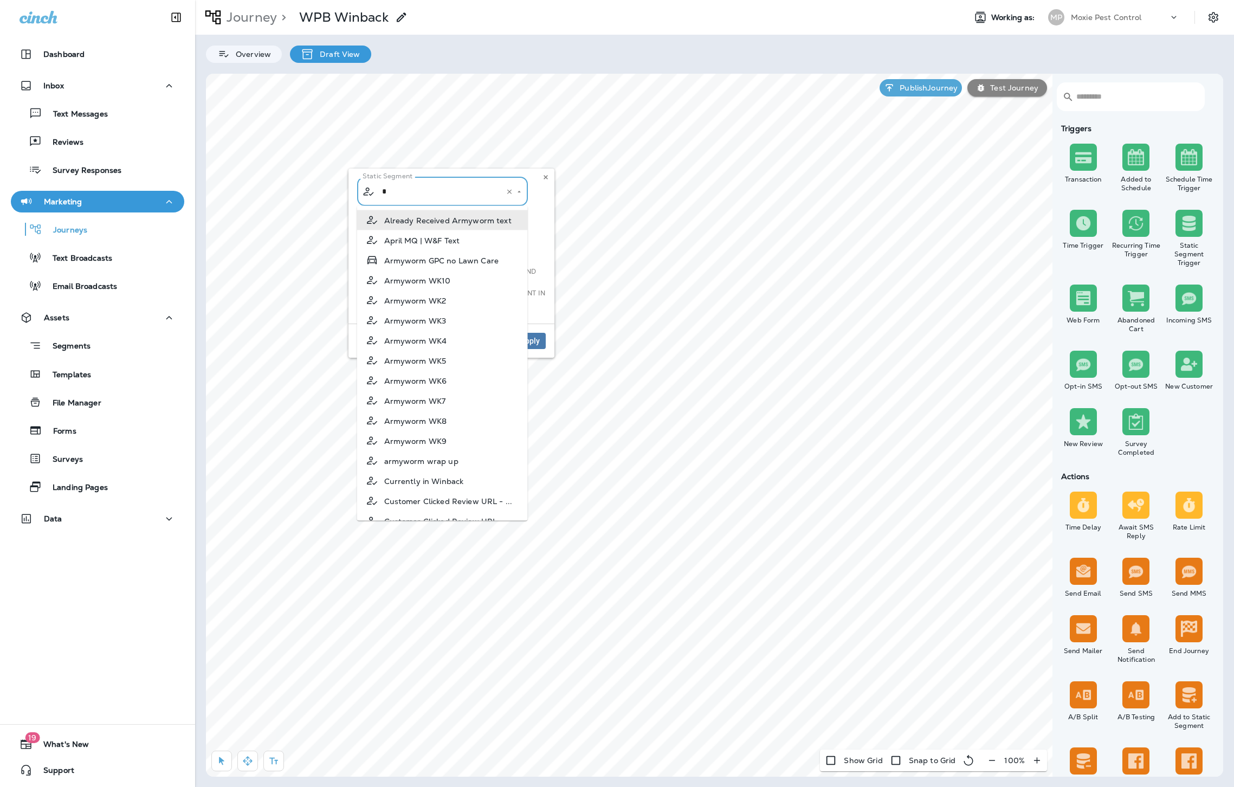
scroll to position [0, 0]
type input "**"
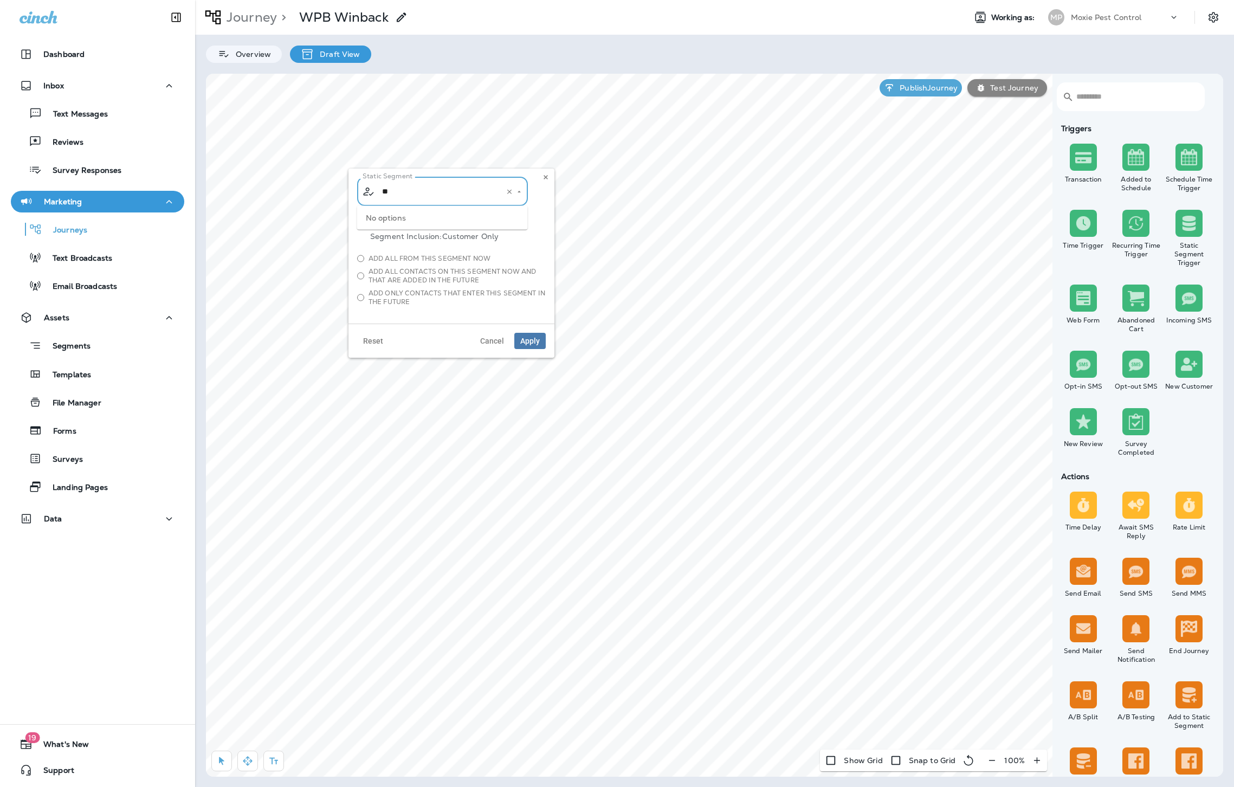
drag, startPoint x: 509, startPoint y: 191, endPoint x: 498, endPoint y: 196, distance: 13.1
click at [509, 191] on icon "Clear" at bounding box center [509, 192] width 4 height 4
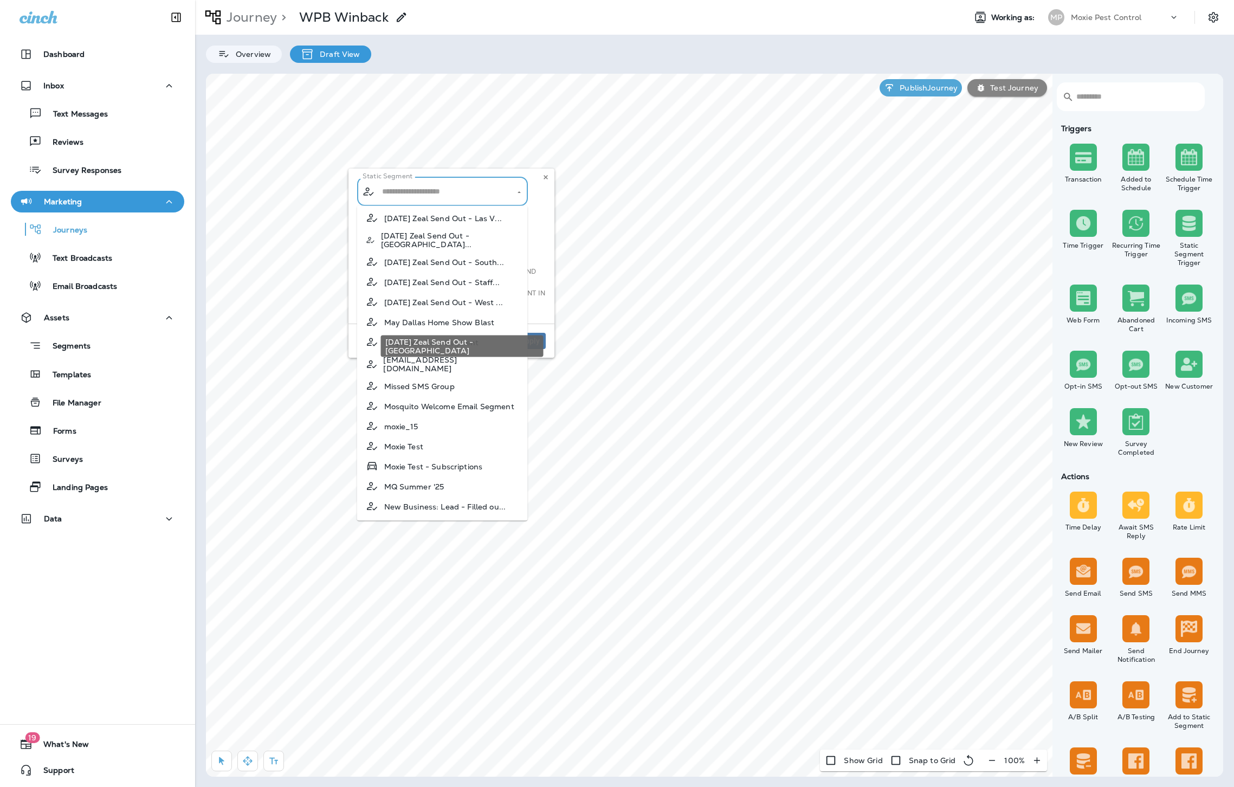
scroll to position [1002, 0]
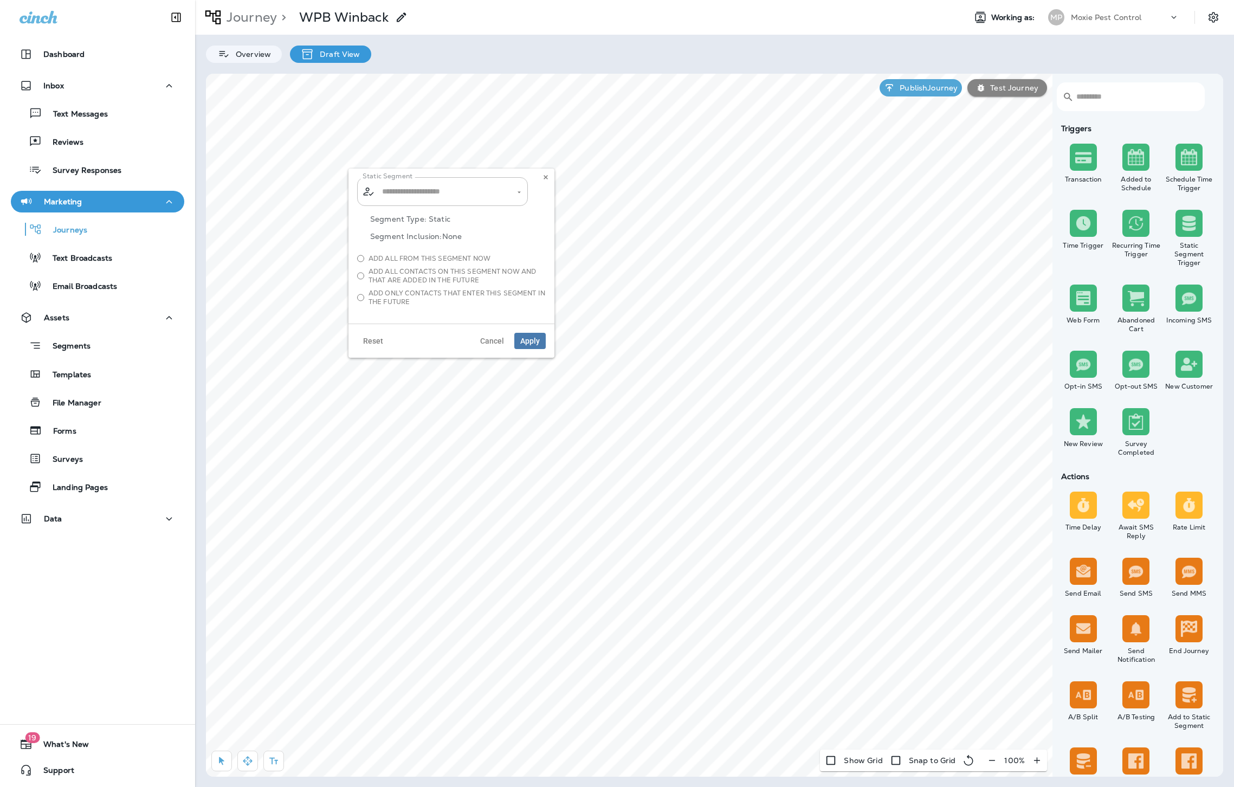
click at [404, 259] on span "Add all from this segment now" at bounding box center [430, 258] width 122 height 9
click at [537, 345] on button "Apply" at bounding box center [529, 341] width 31 height 16
click at [431, 225] on div "Segment Type: Static Segment Inclusion: None" at bounding box center [451, 235] width 189 height 40
drag, startPoint x: 441, startPoint y: 215, endPoint x: 445, endPoint y: 231, distance: 16.8
click at [441, 215] on p "Segment Type: Static" at bounding box center [458, 219] width 176 height 9
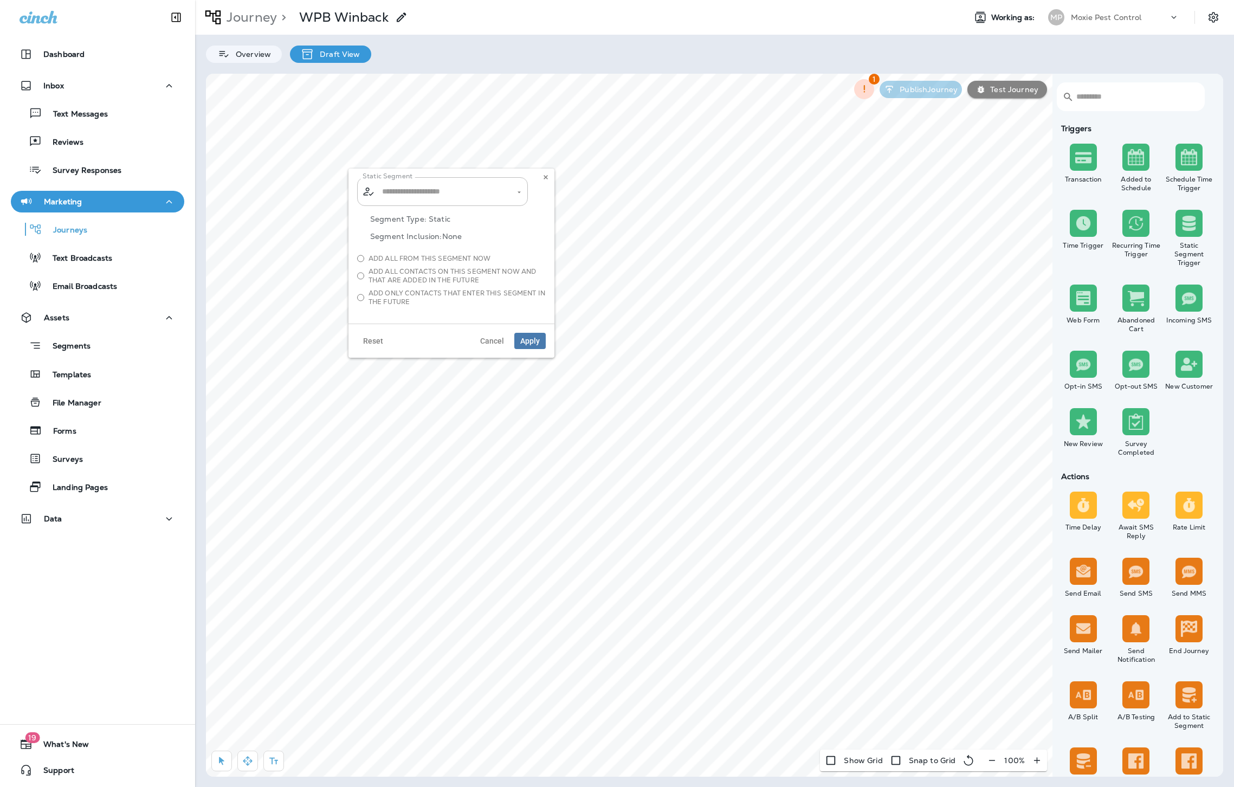
click at [446, 232] on p "Segment Inclusion: None" at bounding box center [458, 236] width 176 height 9
click at [448, 193] on input "text" at bounding box center [442, 191] width 127 height 19
click at [547, 176] on icon at bounding box center [546, 177] width 7 height 7
click at [398, 295] on span "Add only contacts that enter this segment in the future" at bounding box center [457, 297] width 177 height 17
click at [521, 193] on icon "Open" at bounding box center [519, 193] width 8 height 8
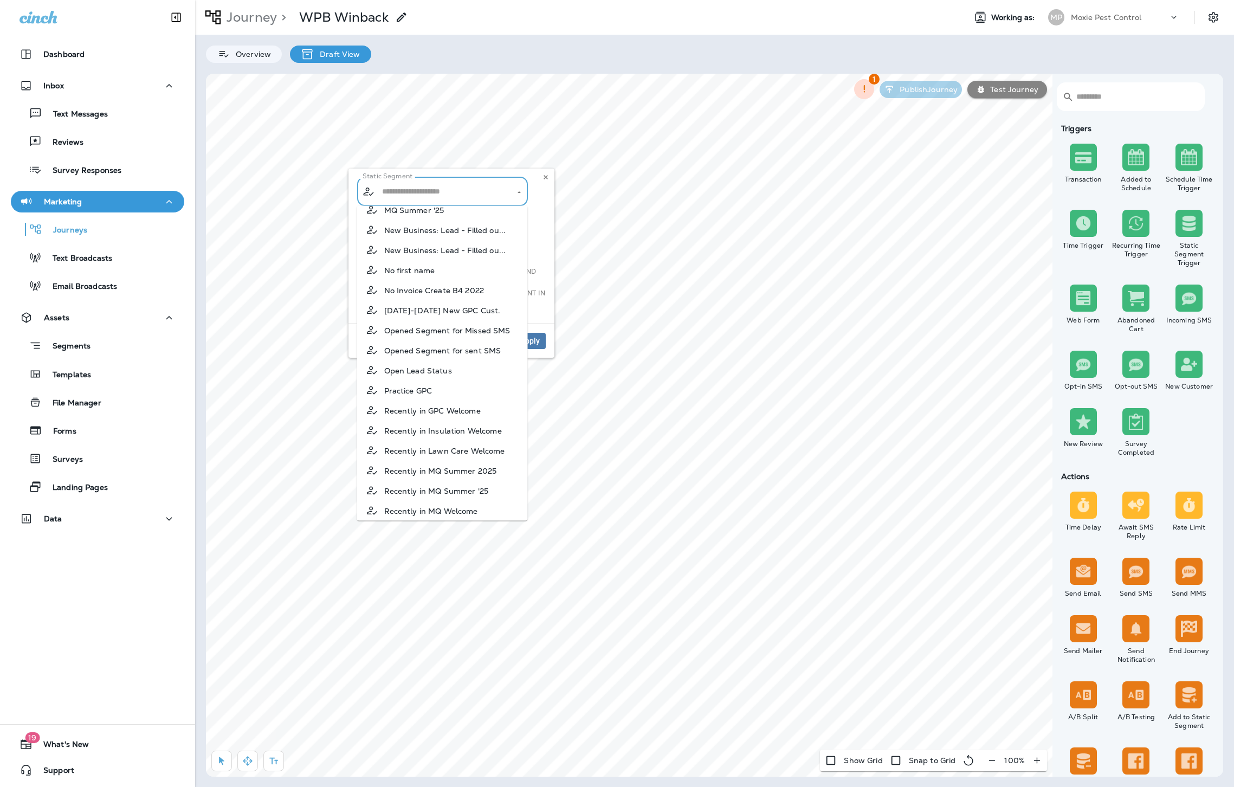
scroll to position [1882, 0]
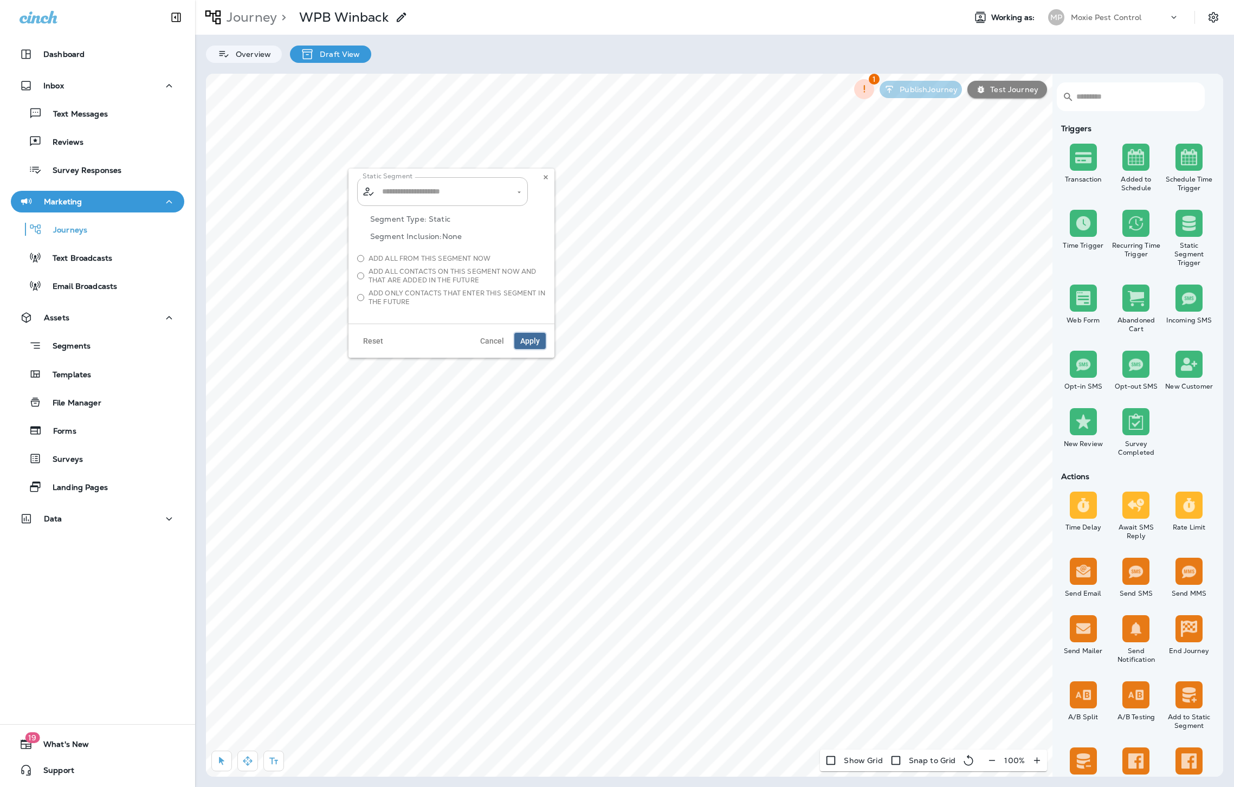
click at [533, 336] on button "Apply" at bounding box center [529, 341] width 31 height 16
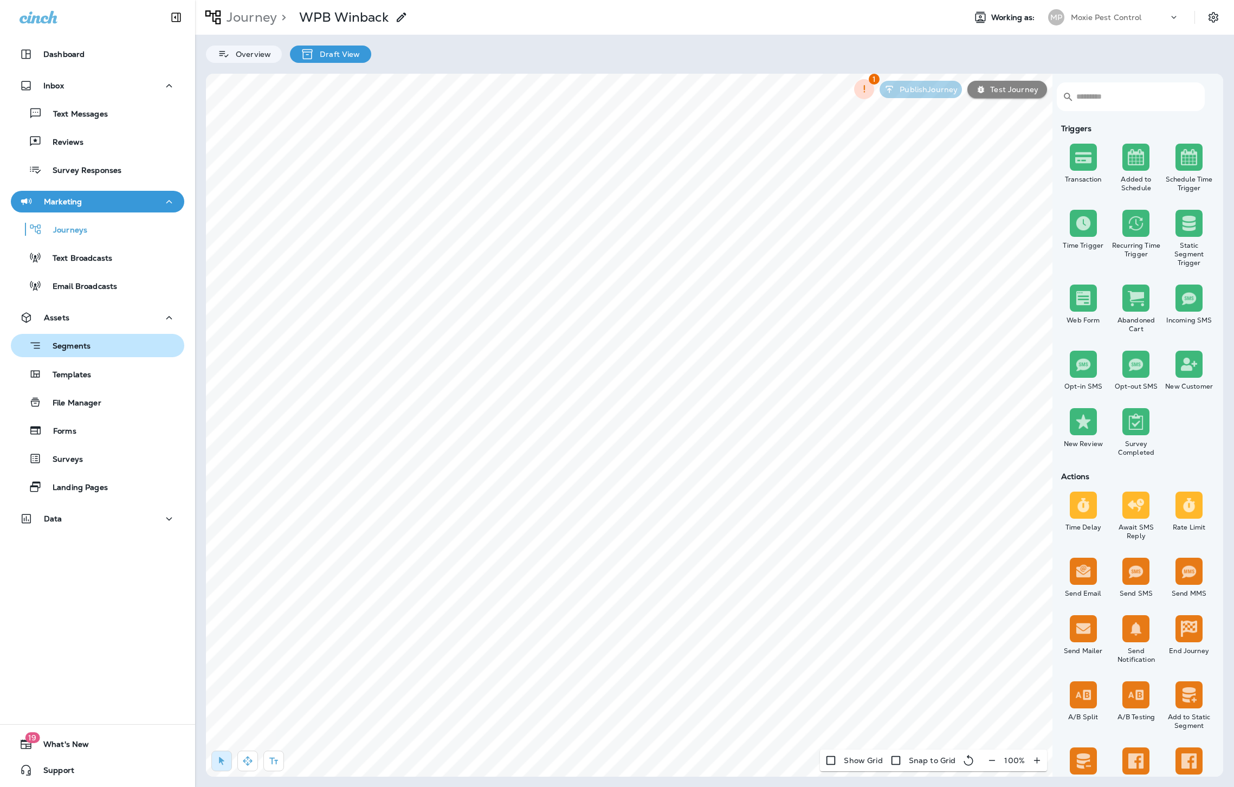
click at [43, 335] on button "Segments" at bounding box center [97, 345] width 173 height 23
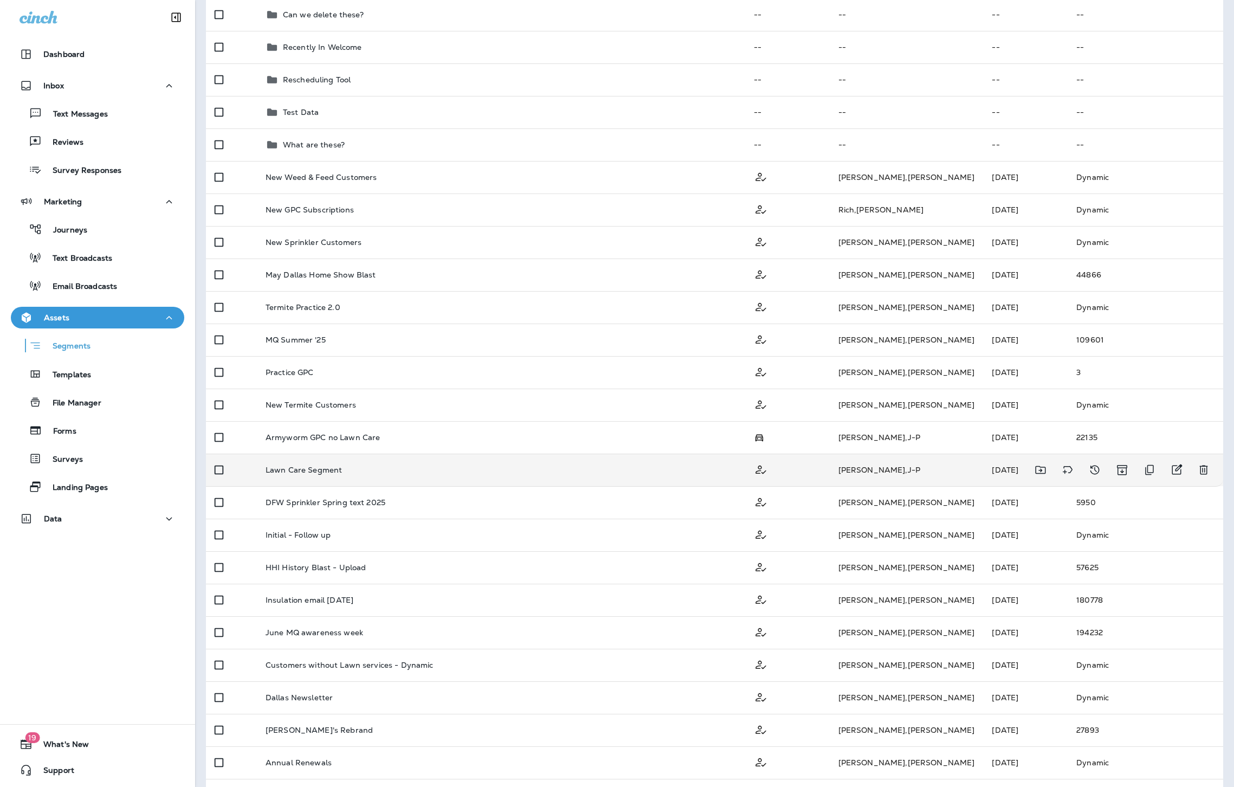
scroll to position [148, 0]
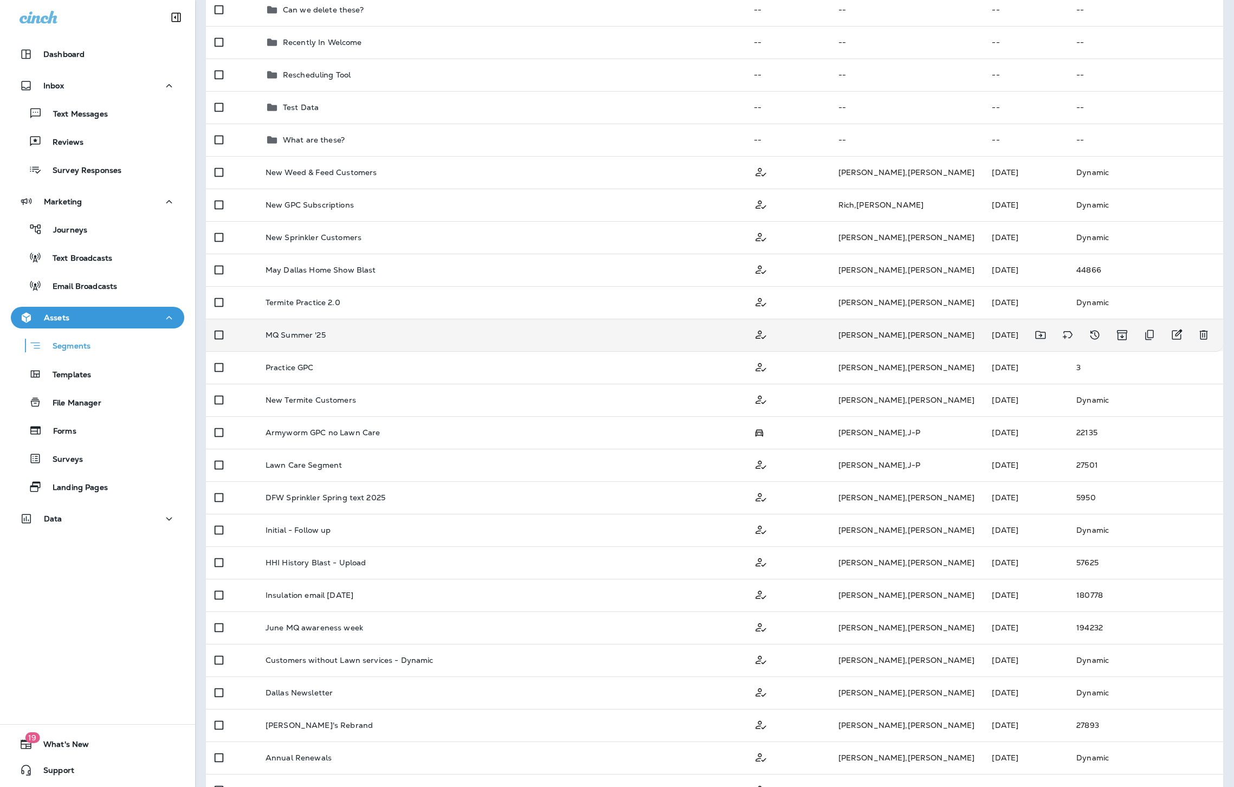
click at [334, 331] on div "MQ Summer '25" at bounding box center [501, 335] width 471 height 9
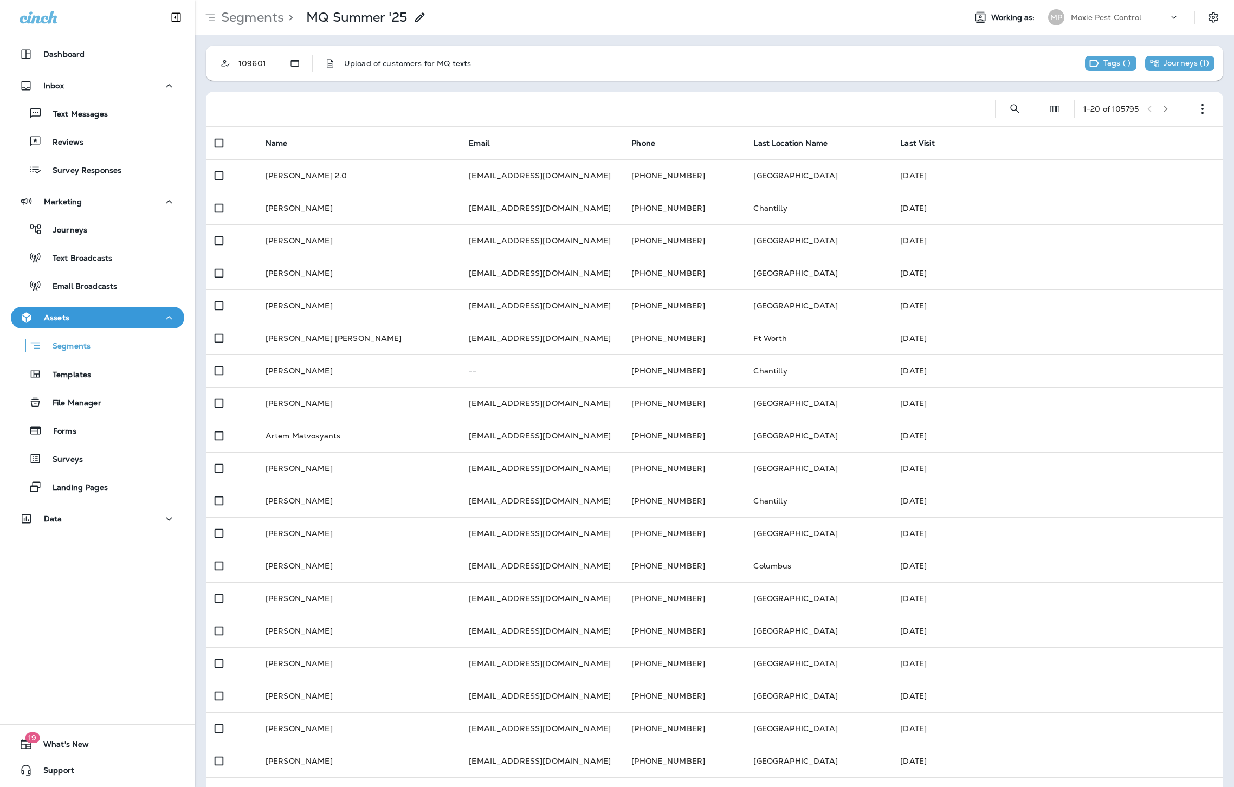
click at [424, 16] on icon at bounding box center [420, 17] width 13 height 13
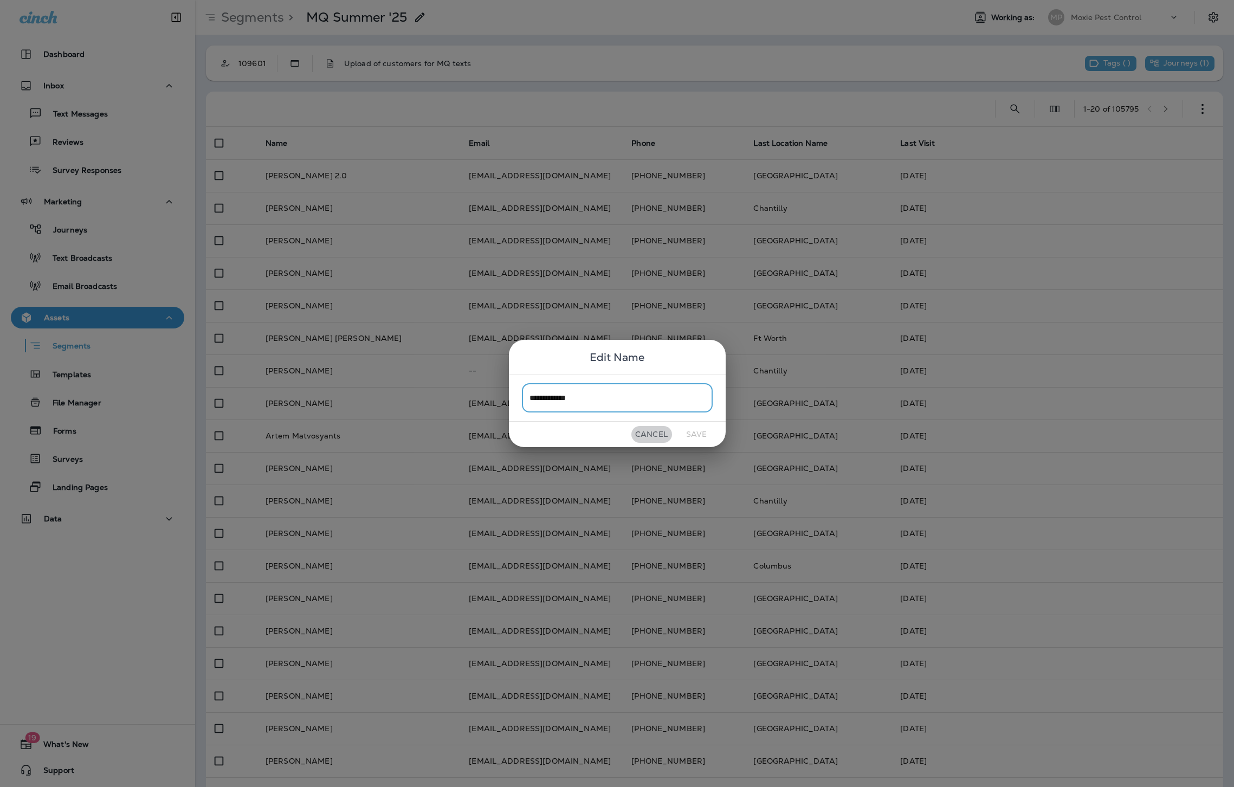
drag, startPoint x: 655, startPoint y: 438, endPoint x: 553, endPoint y: 371, distance: 121.6
click at [655, 438] on button "Cancel" at bounding box center [651, 434] width 41 height 17
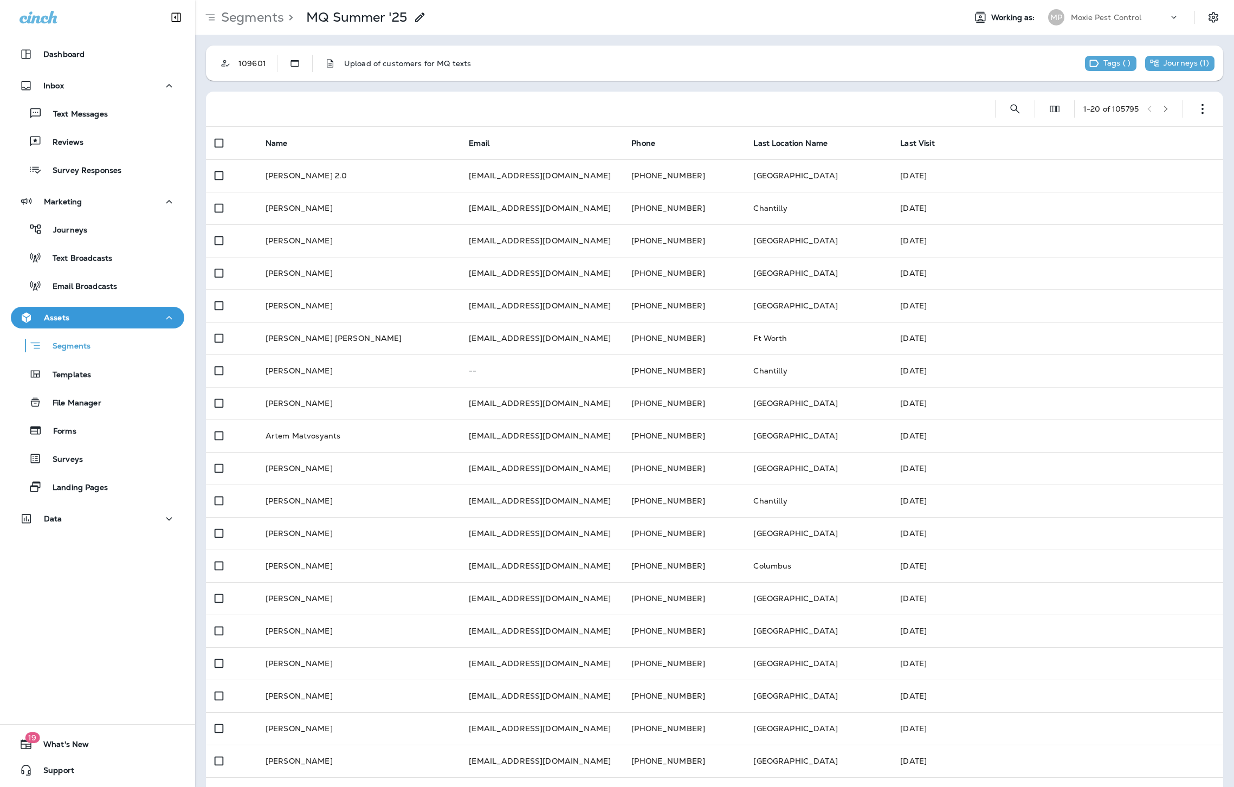
click at [209, 16] on icon at bounding box center [210, 17] width 13 height 13
click at [212, 17] on icon at bounding box center [210, 17] width 13 height 13
click at [293, 61] on use "Static" at bounding box center [295, 63] width 8 height 7
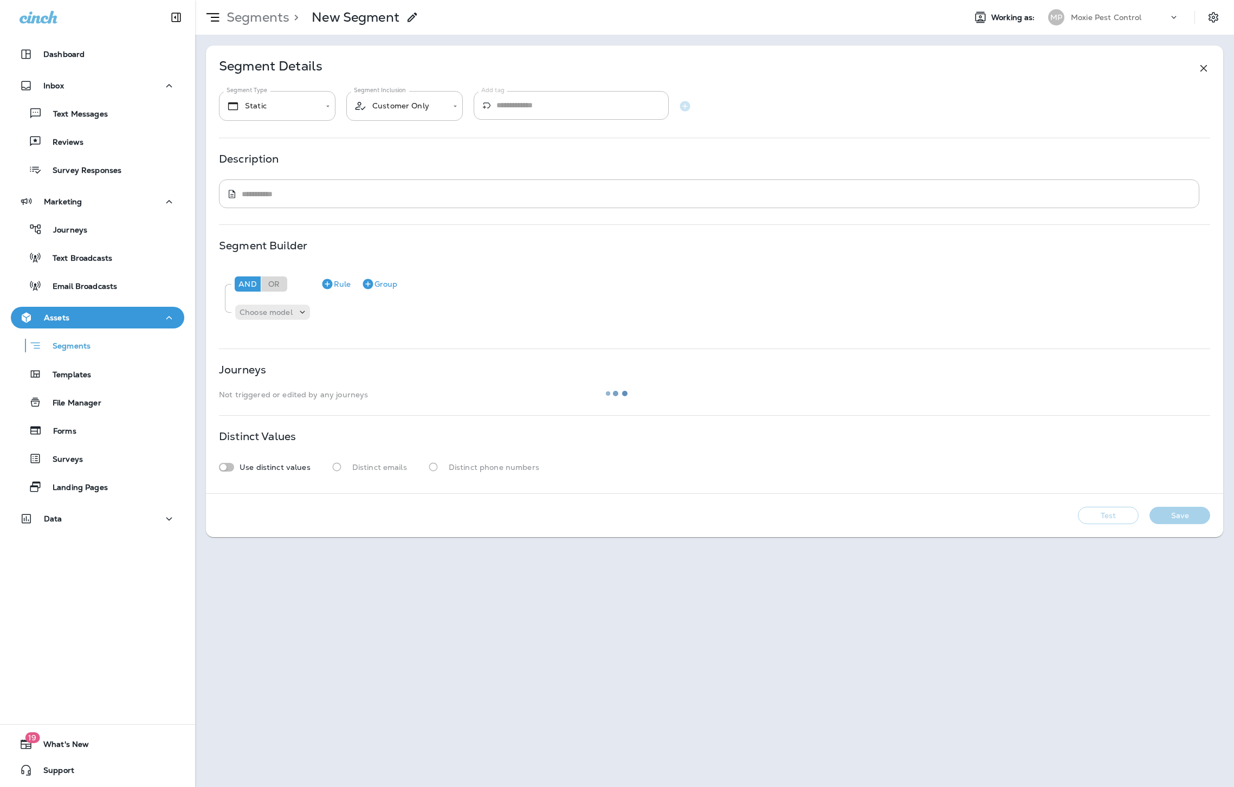
type textarea "**********"
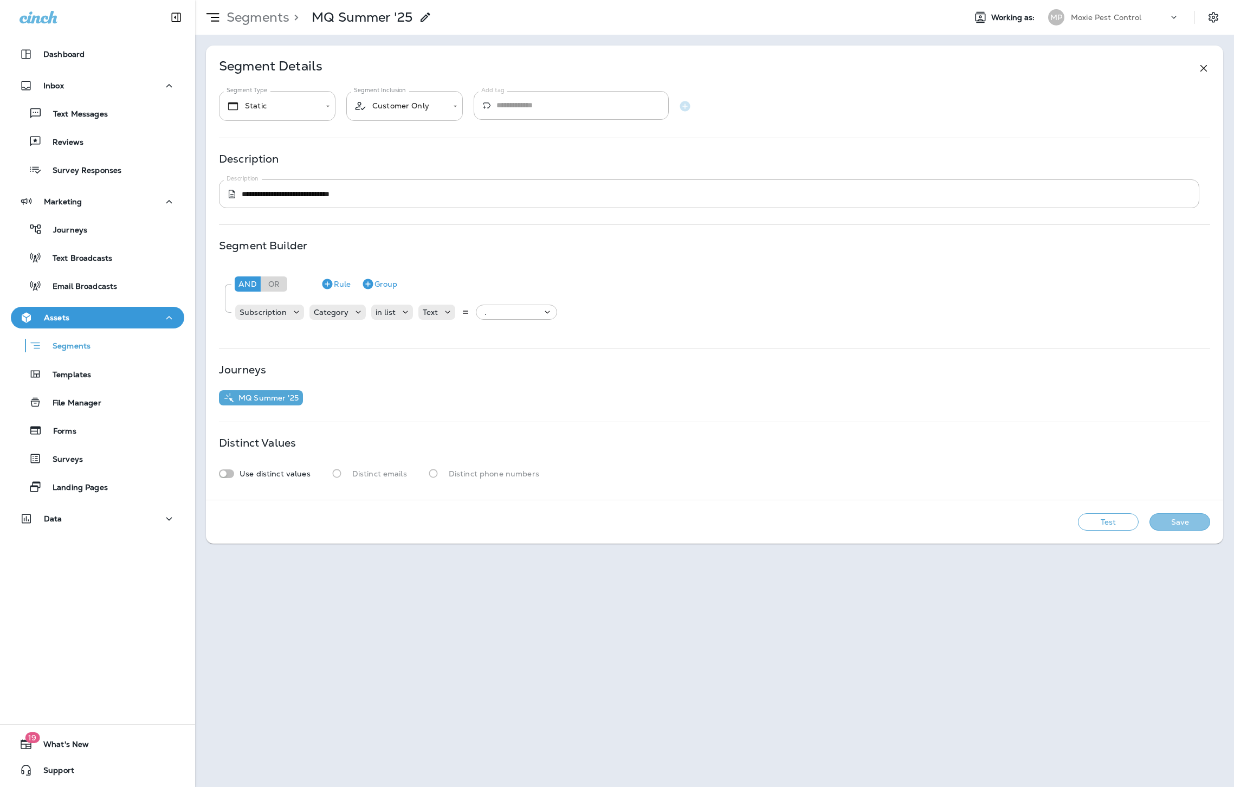
click at [1169, 520] on button "Save" at bounding box center [1180, 521] width 61 height 17
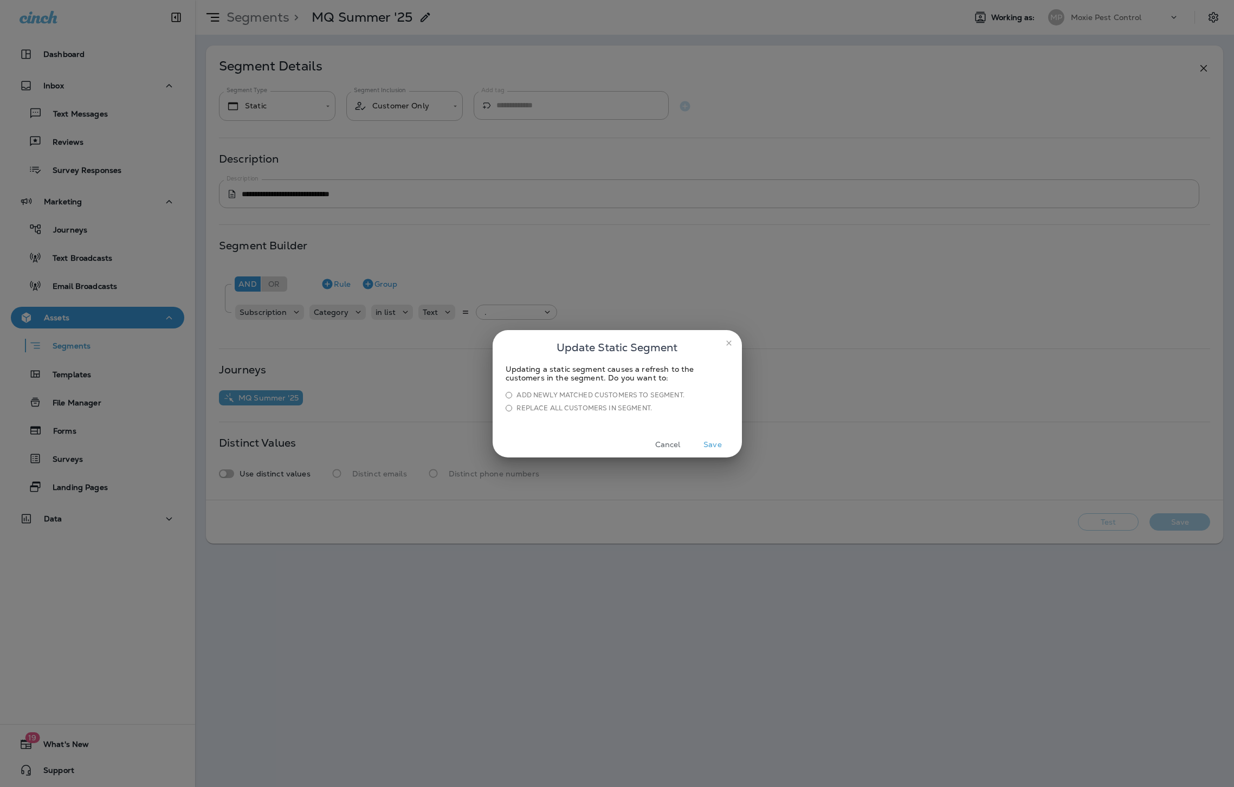
click at [537, 393] on div "Add newly matched customers to segment." at bounding box center [600, 395] width 167 height 9
click at [720, 444] on button "Save" at bounding box center [713, 444] width 41 height 17
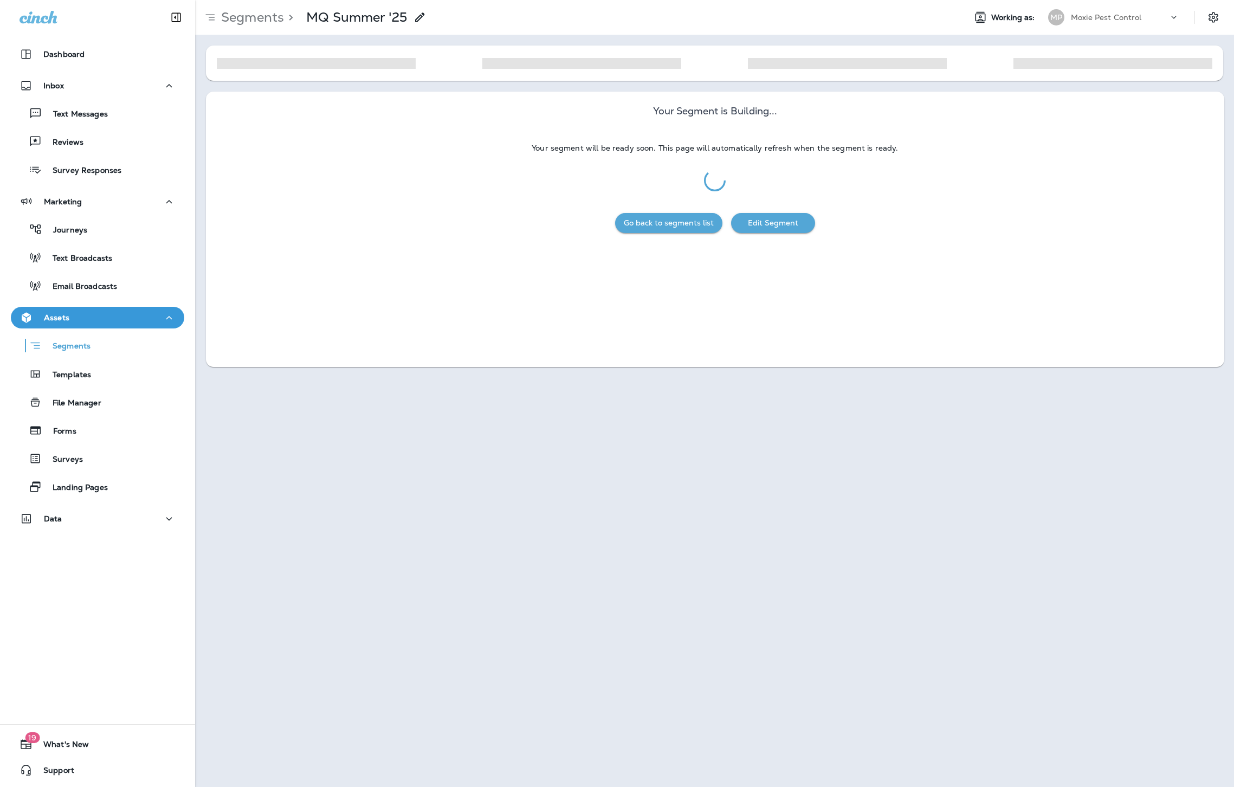
click at [784, 217] on button "Edit Segment" at bounding box center [773, 223] width 84 height 20
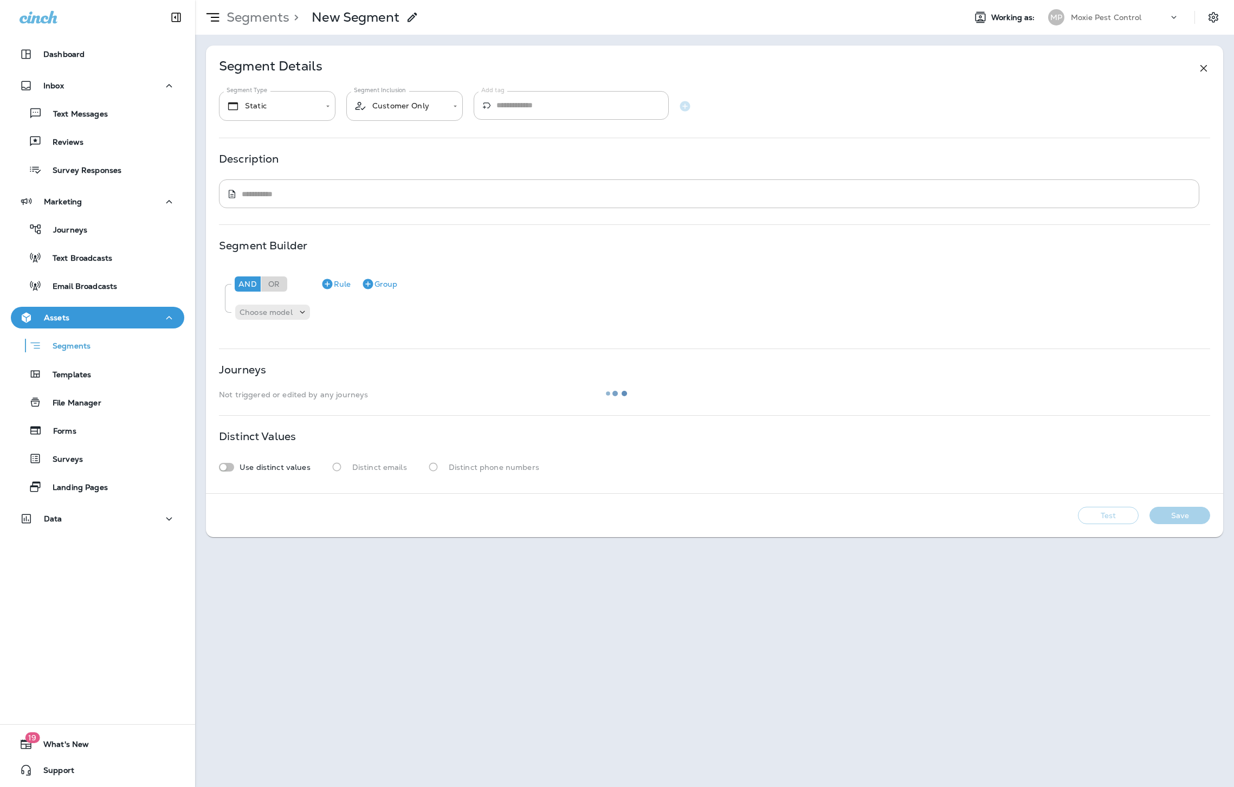
type textarea "**********"
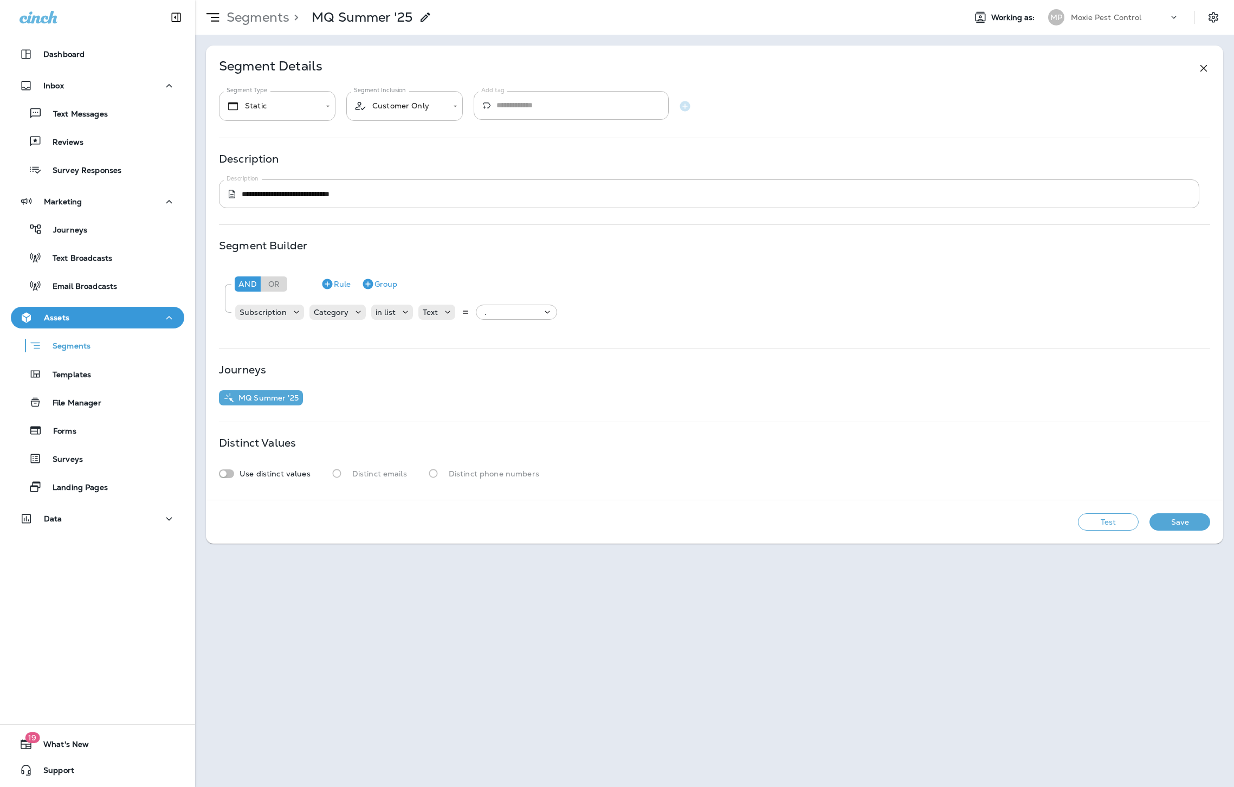
click at [278, 397] on p "MQ Summer '25" at bounding box center [266, 397] width 64 height 9
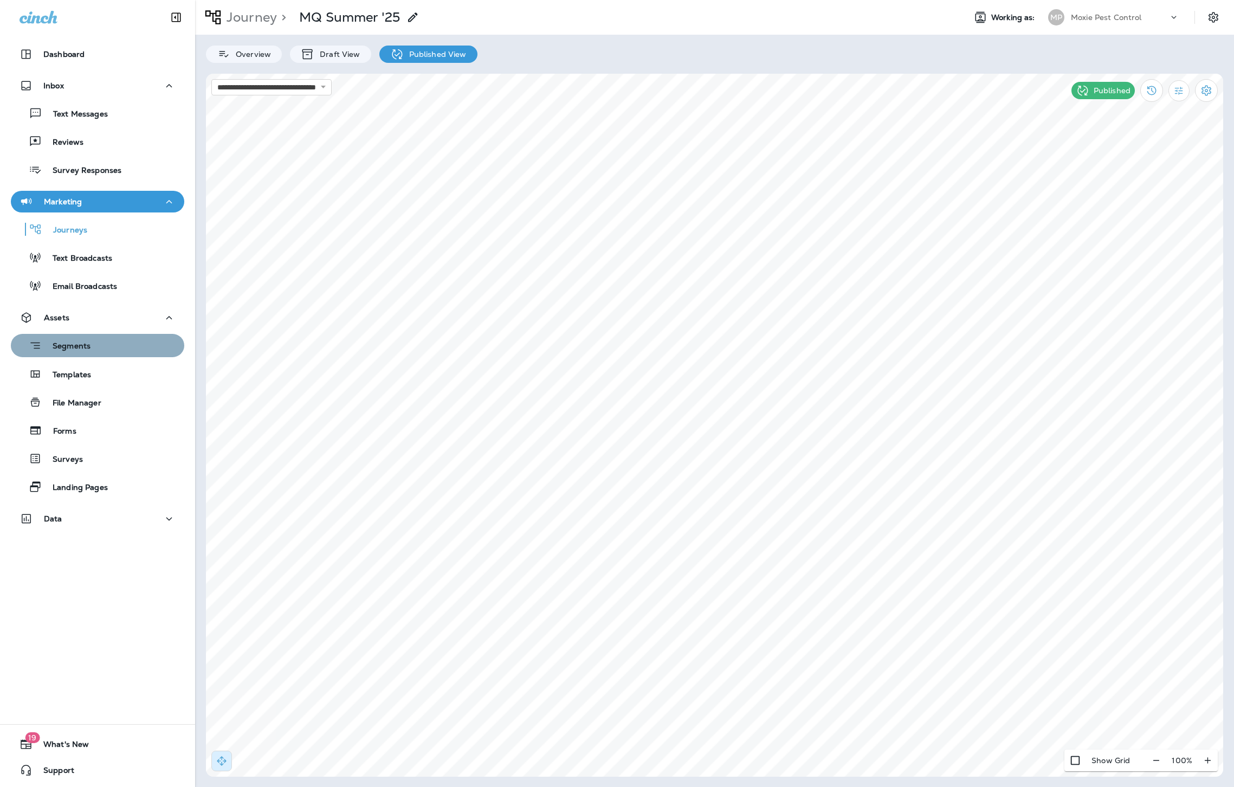
click at [137, 348] on div "Segments" at bounding box center [97, 345] width 165 height 17
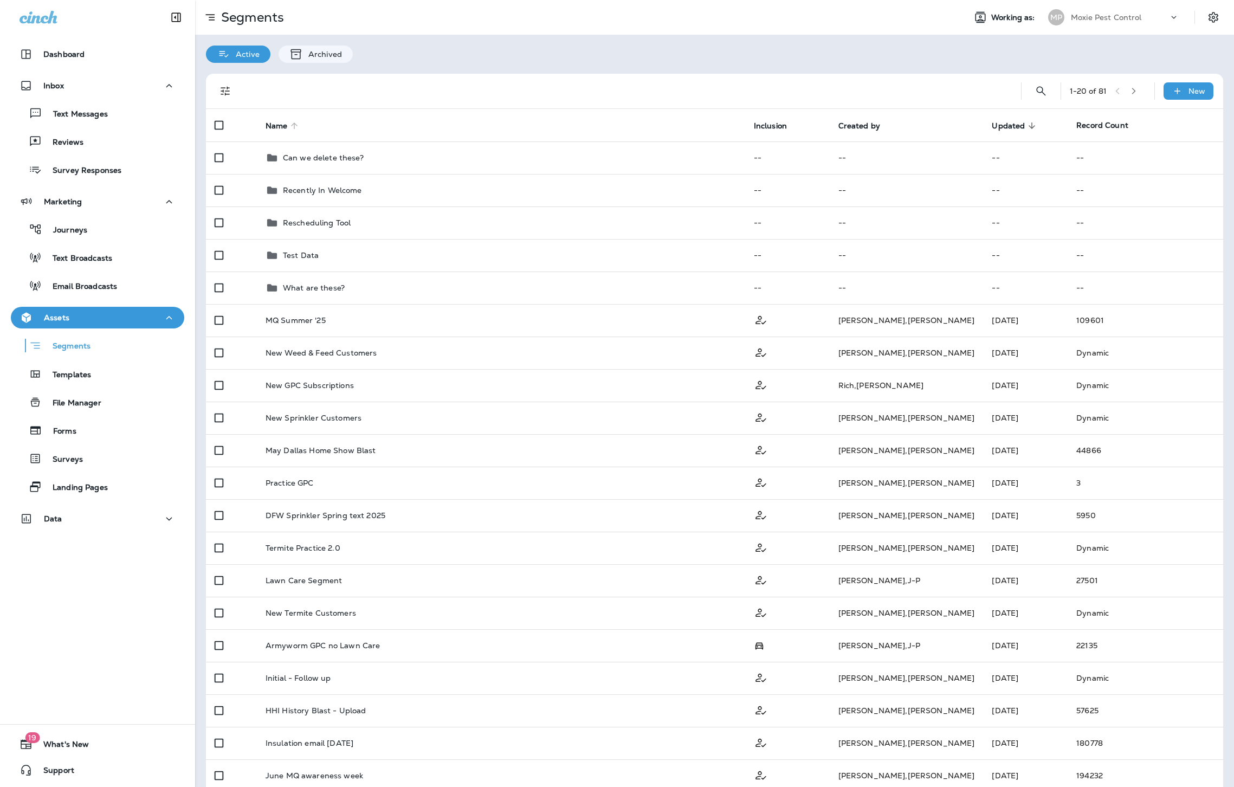
click at [276, 122] on span "Name" at bounding box center [277, 125] width 22 height 9
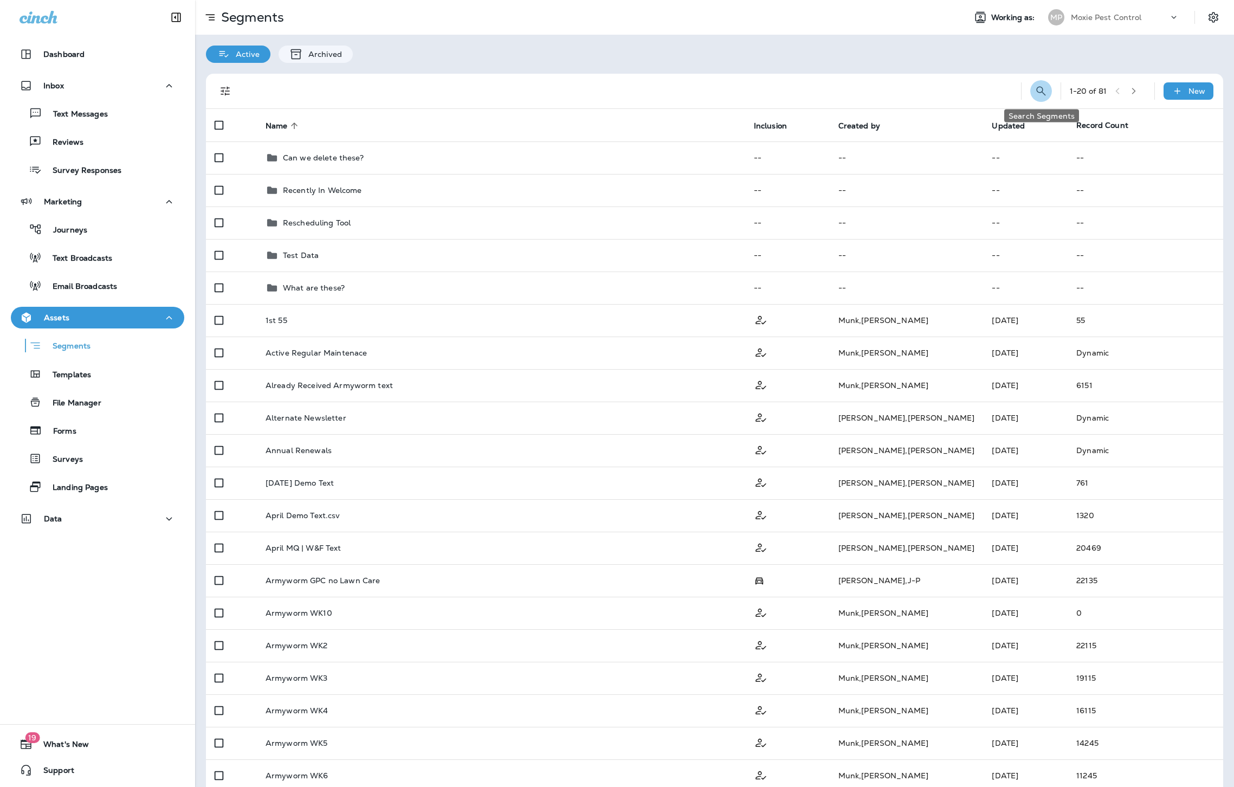
click at [1040, 98] on button "Search Segments" at bounding box center [1041, 91] width 22 height 22
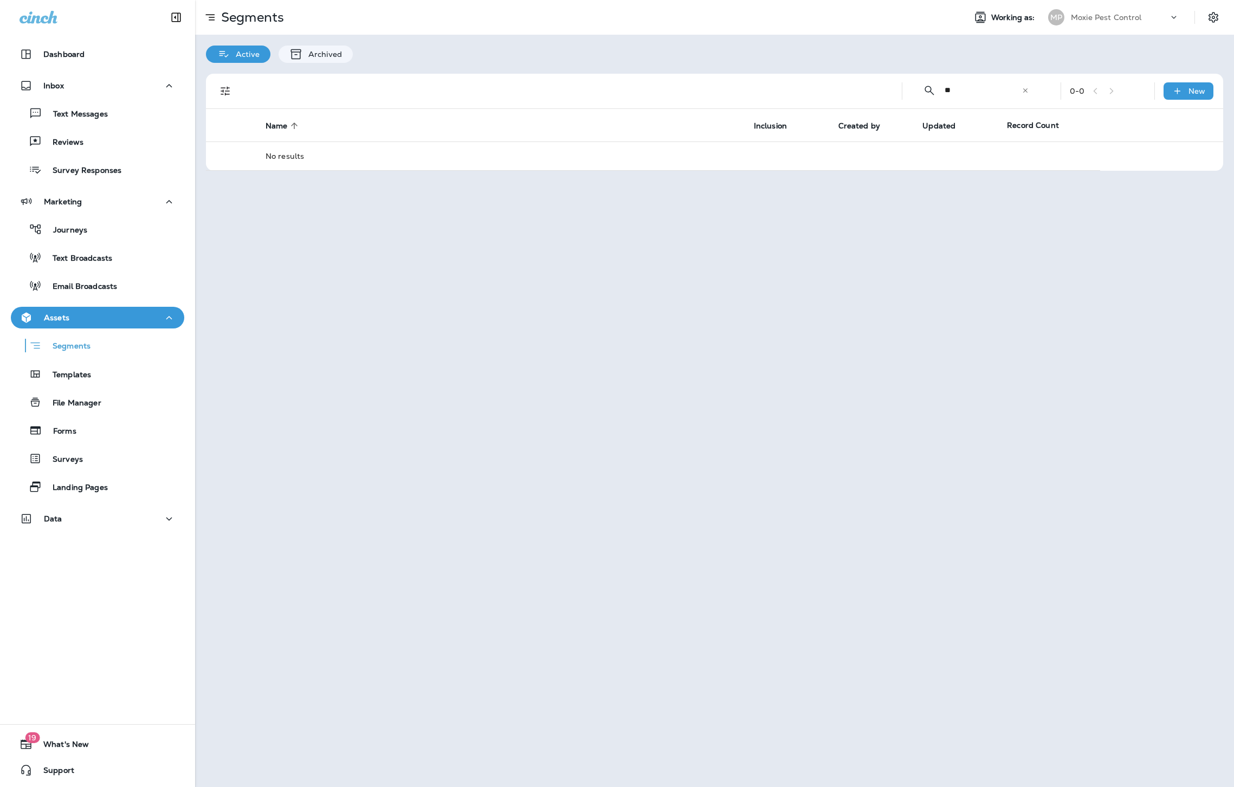
type input "***"
drag, startPoint x: 985, startPoint y: 98, endPoint x: 958, endPoint y: 102, distance: 27.4
click at [965, 101] on input "***" at bounding box center [983, 90] width 77 height 29
click at [973, 98] on input "***" at bounding box center [983, 90] width 77 height 29
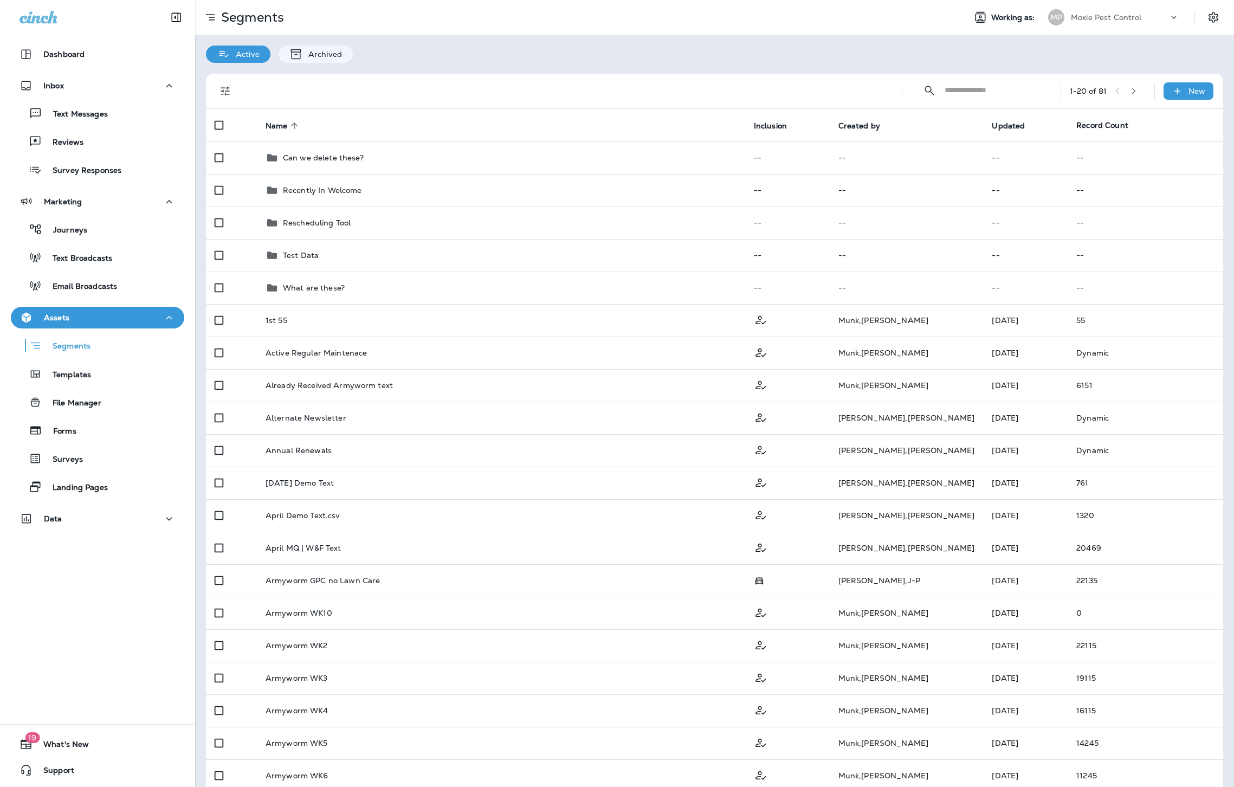
click at [1142, 92] on button "button" at bounding box center [1134, 91] width 16 height 16
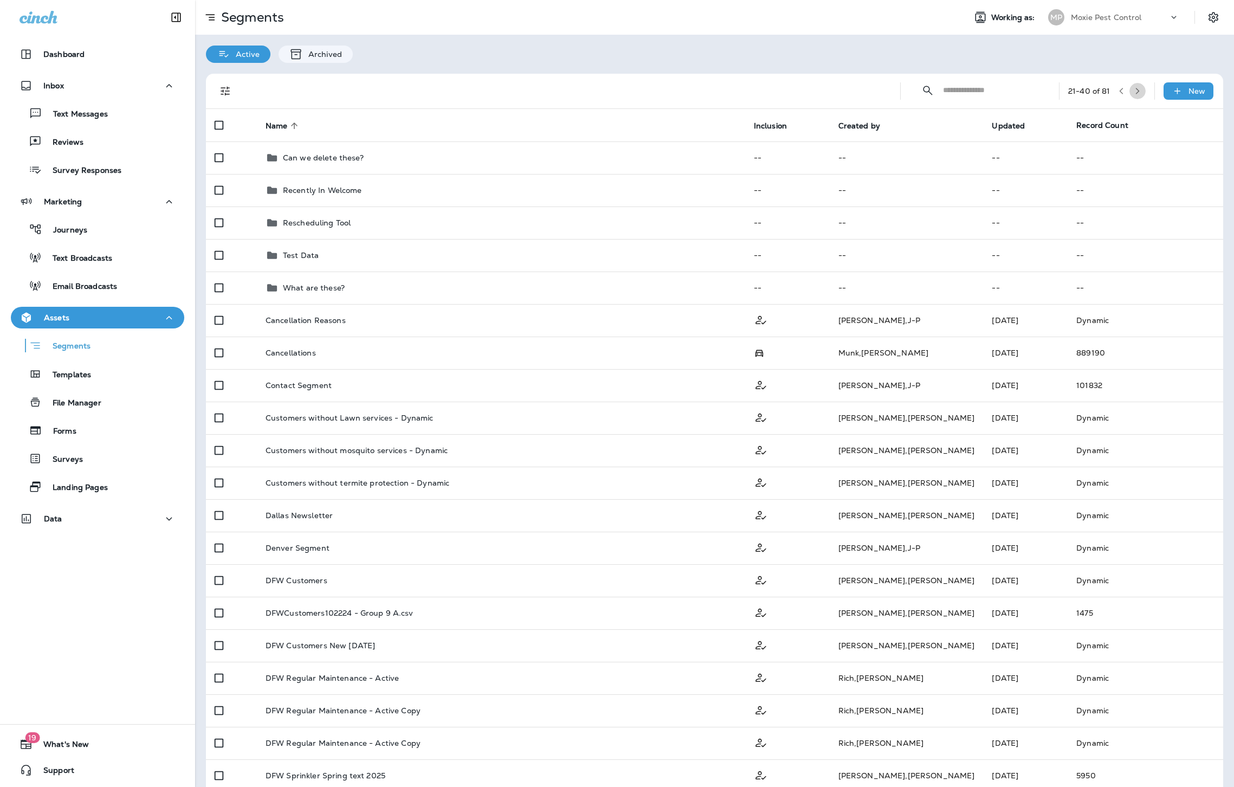
click at [1142, 91] on button "button" at bounding box center [1138, 91] width 16 height 16
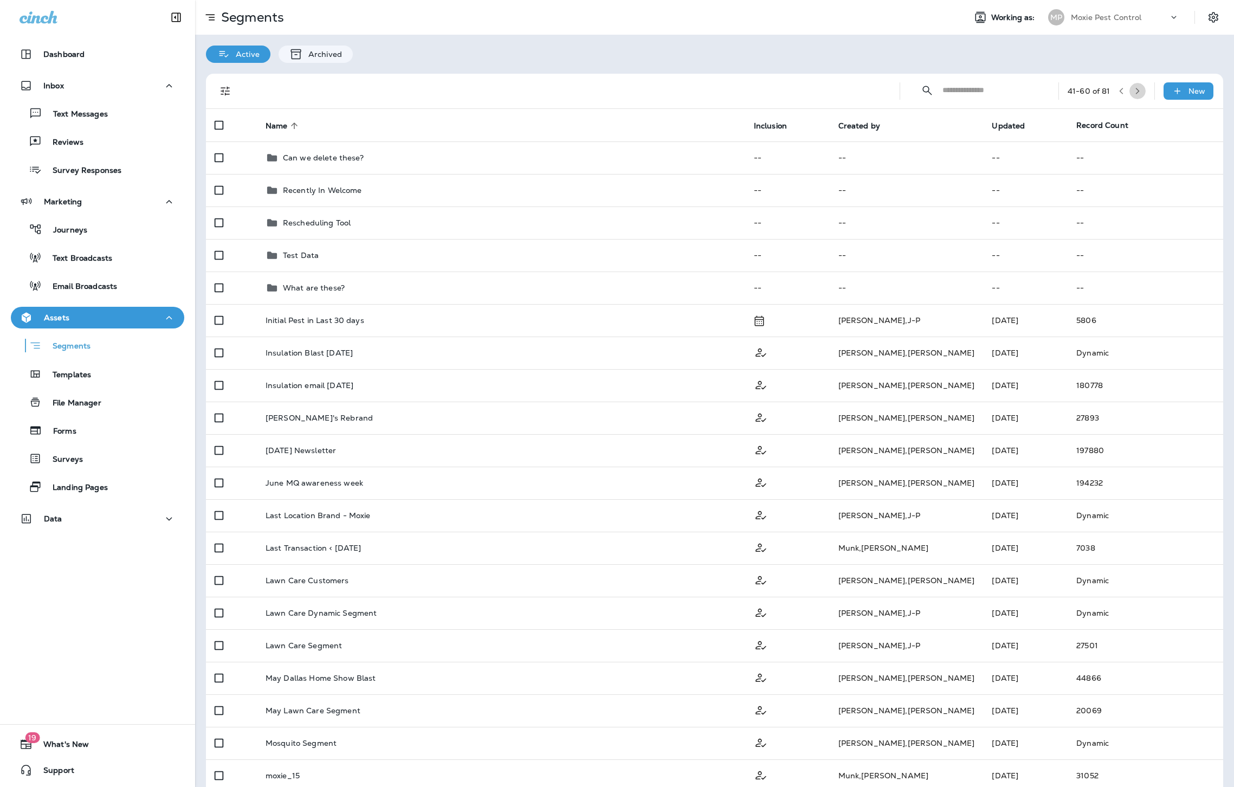
click at [1142, 91] on button "button" at bounding box center [1138, 91] width 16 height 16
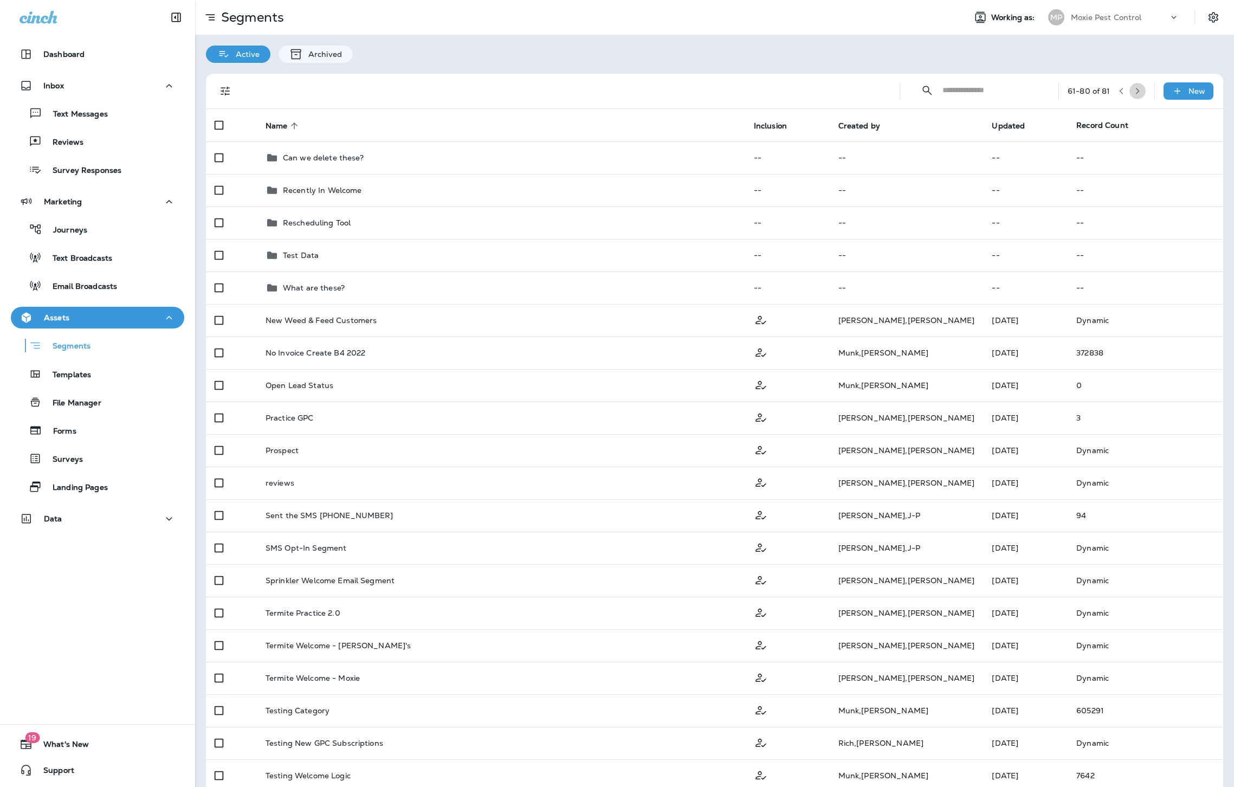
click at [1136, 89] on icon "button" at bounding box center [1138, 91] width 8 height 8
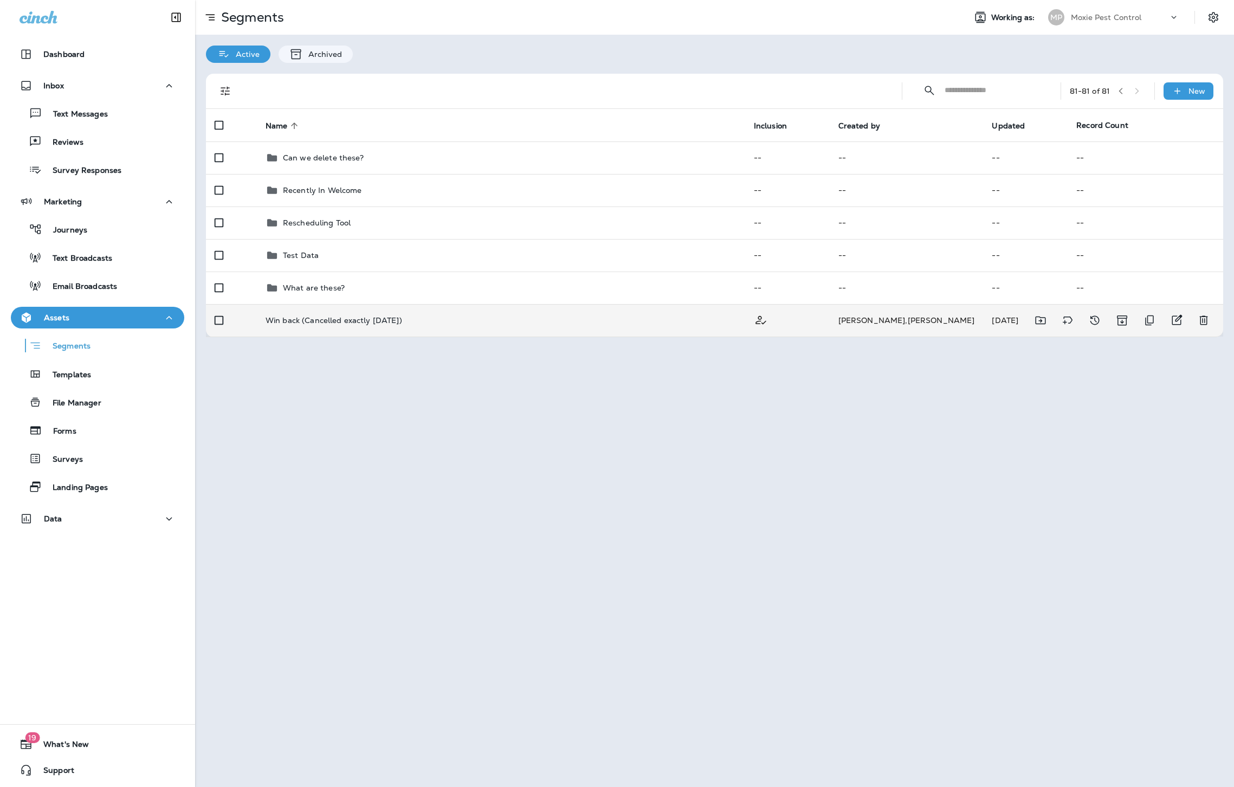
click at [349, 310] on td "Win back (Cancelled exactly 1 year ago)" at bounding box center [501, 320] width 488 height 33
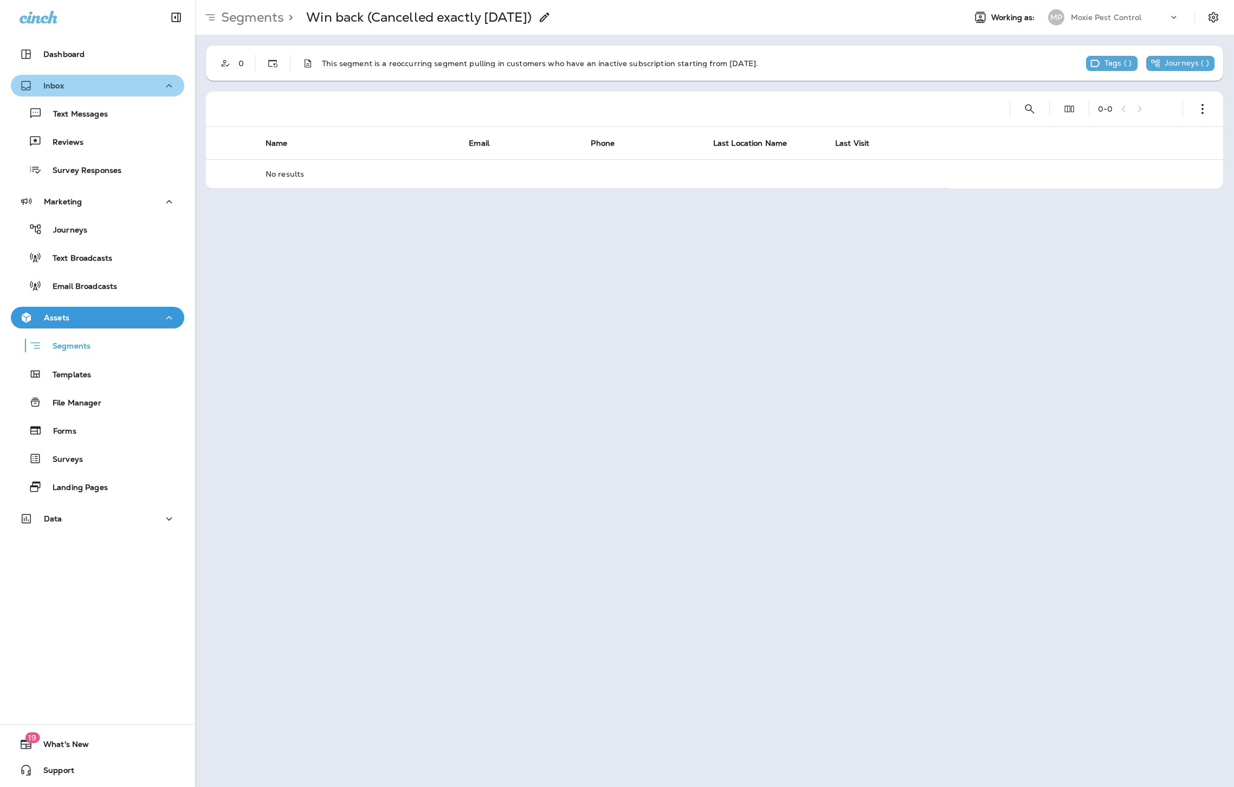
click at [69, 82] on div "Inbox" at bounding box center [98, 86] width 156 height 14
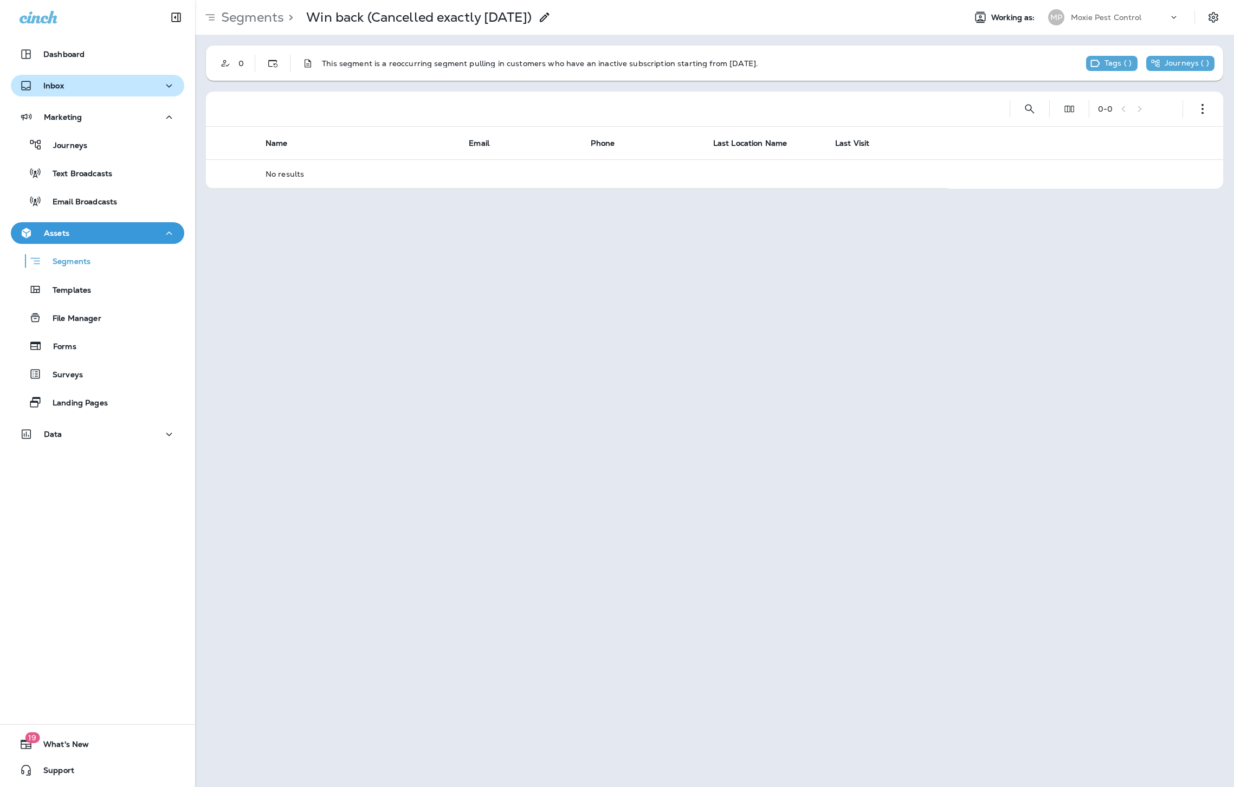
click at [75, 84] on div "Inbox" at bounding box center [98, 86] width 156 height 14
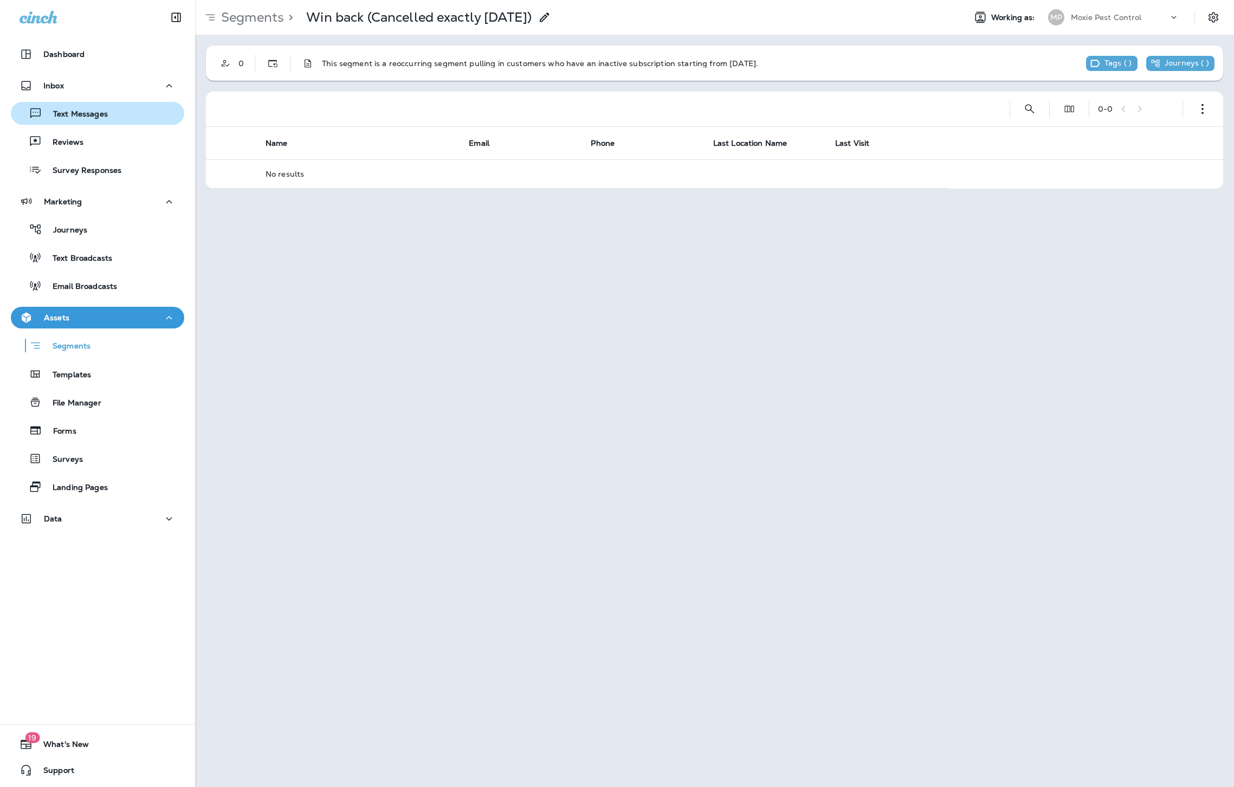
click at [87, 111] on p "Text Messages" at bounding box center [75, 114] width 66 height 10
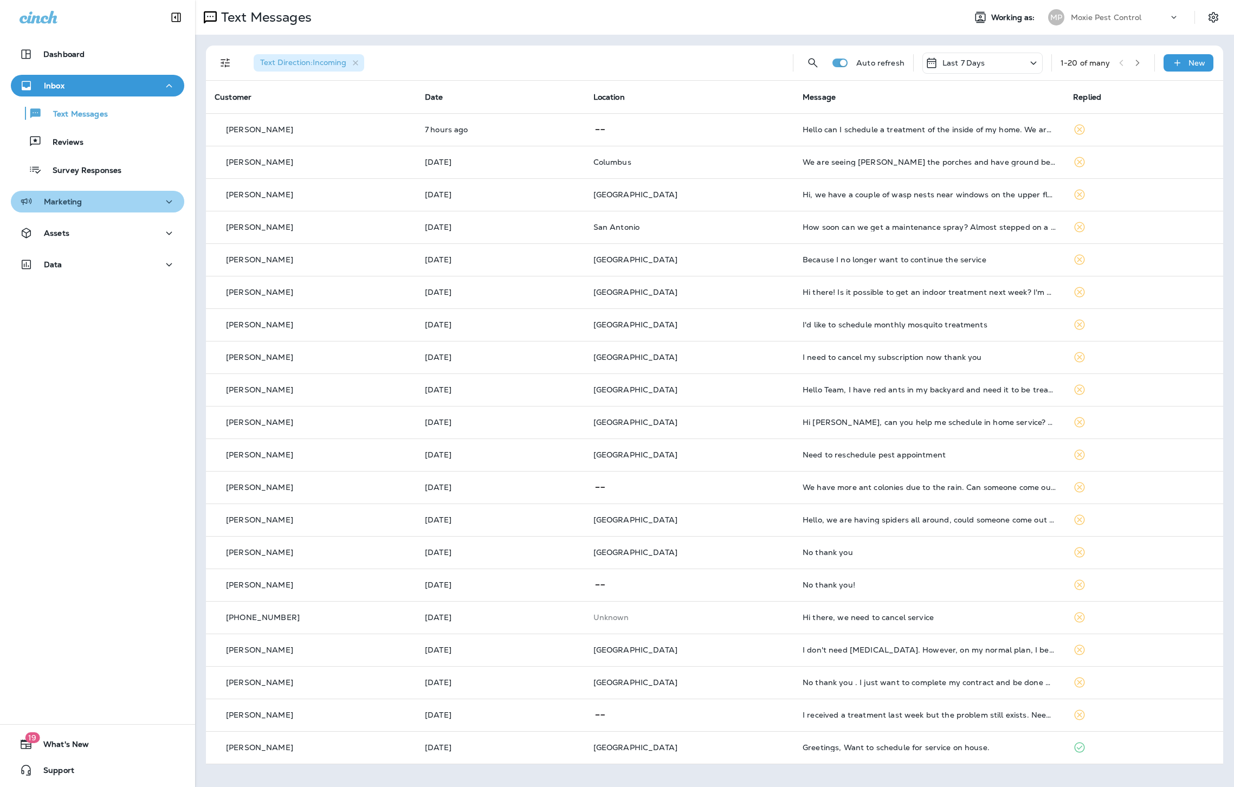
click at [69, 198] on p "Marketing" at bounding box center [63, 201] width 38 height 9
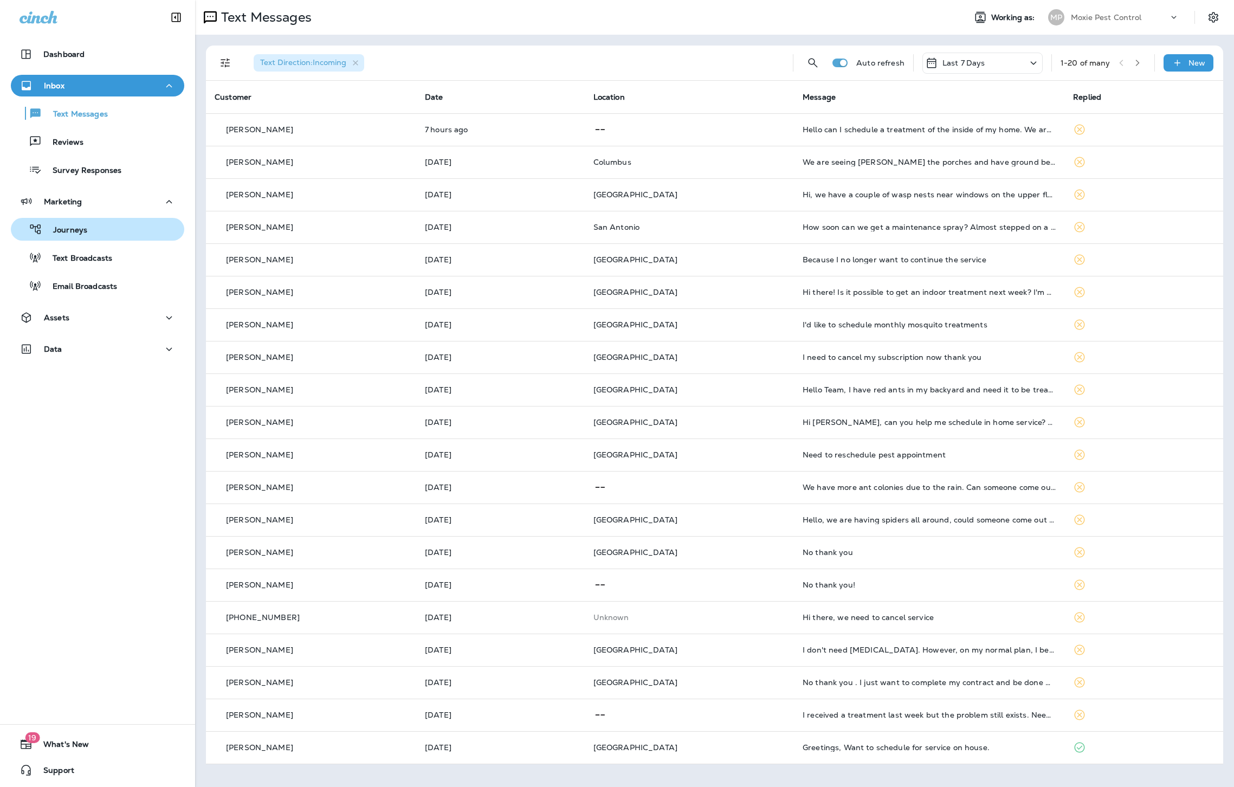
click at [75, 231] on p "Journeys" at bounding box center [64, 230] width 45 height 10
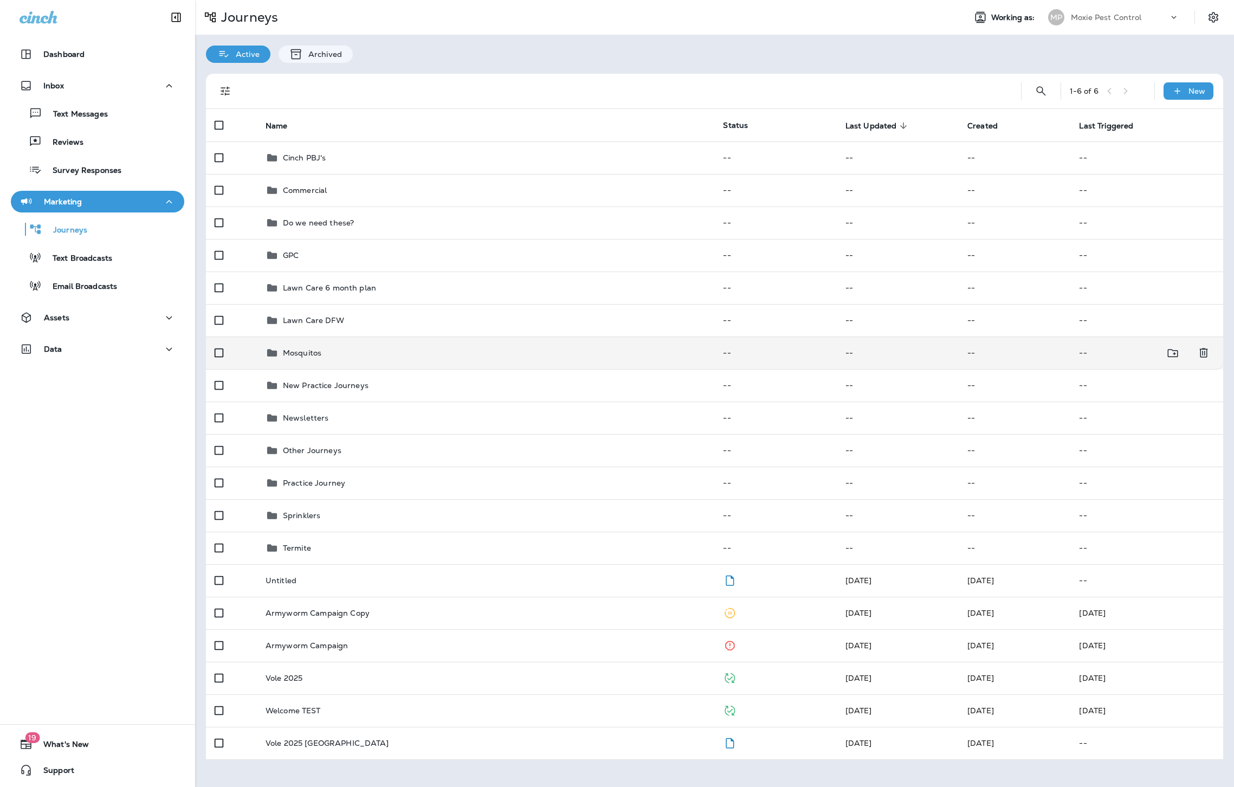
click at [309, 352] on p "Mosquitos" at bounding box center [302, 353] width 38 height 9
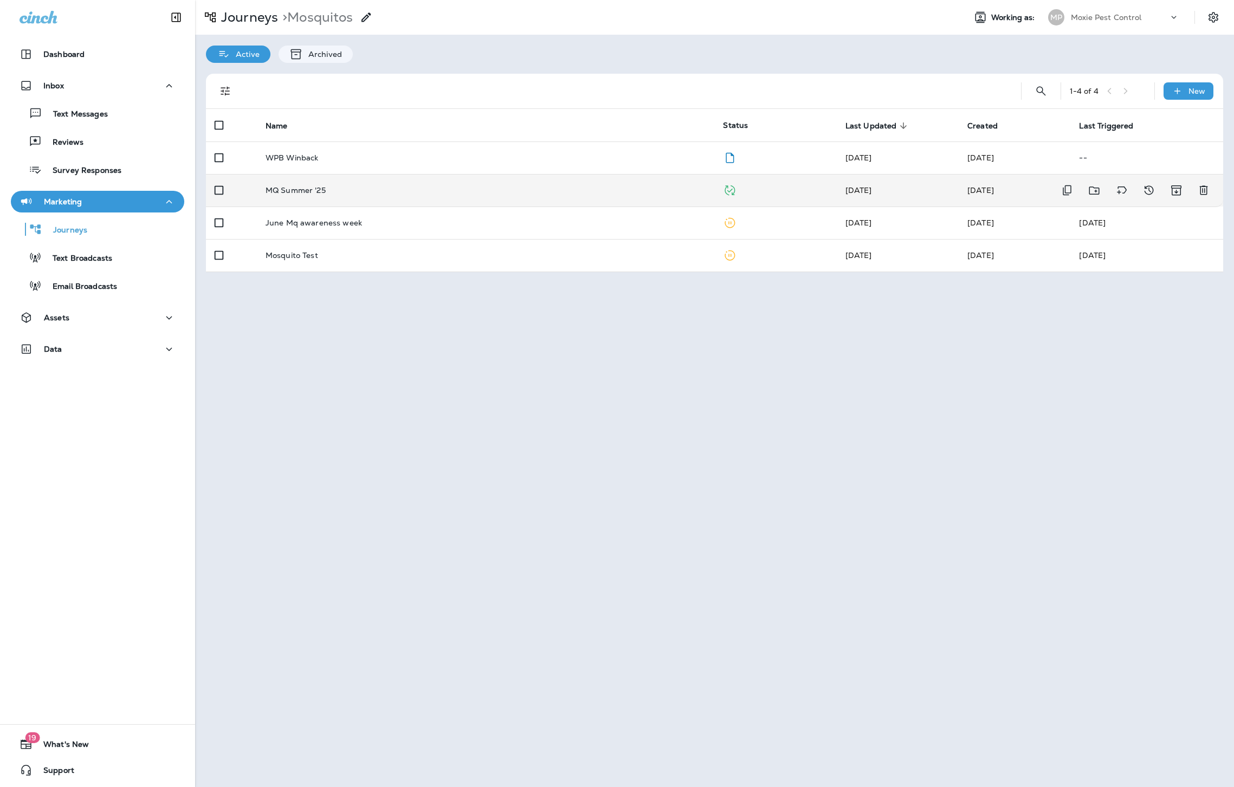
click at [306, 190] on p "MQ Summer '25" at bounding box center [296, 190] width 60 height 9
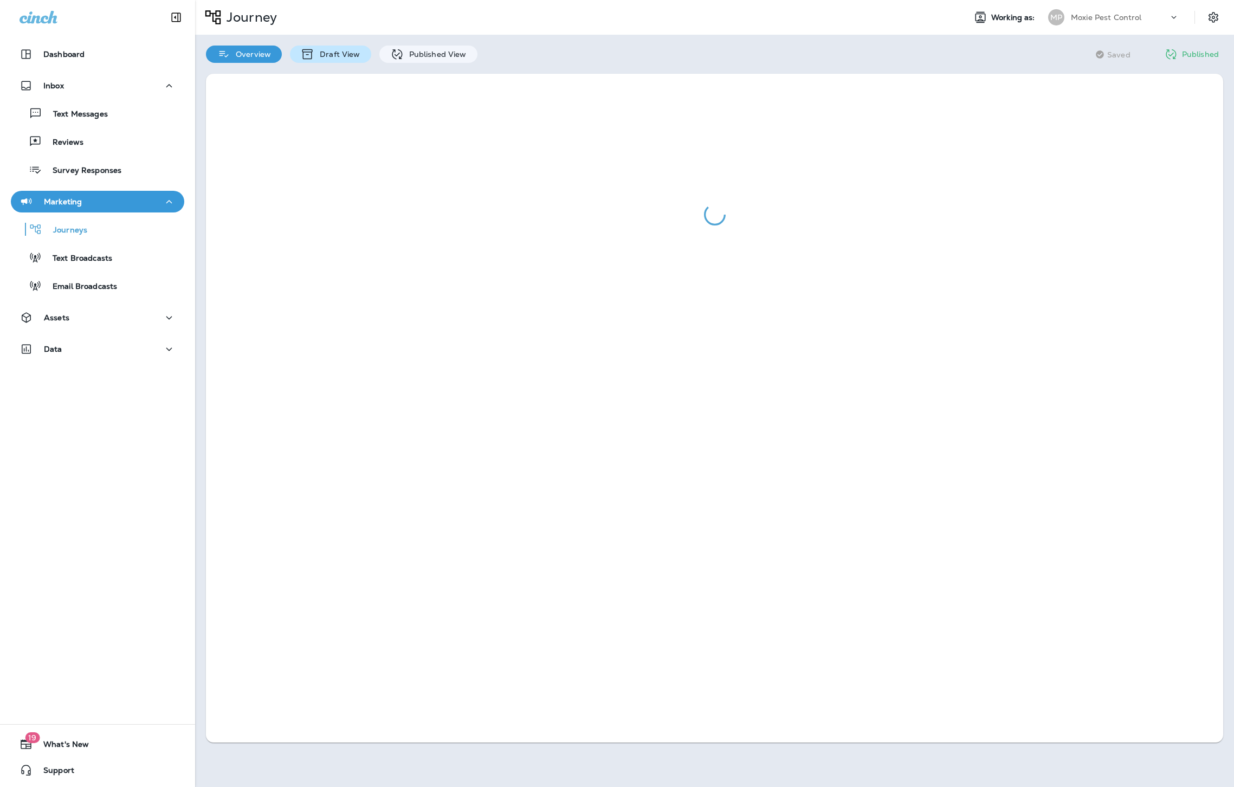
click at [321, 55] on p "Draft View" at bounding box center [337, 54] width 46 height 9
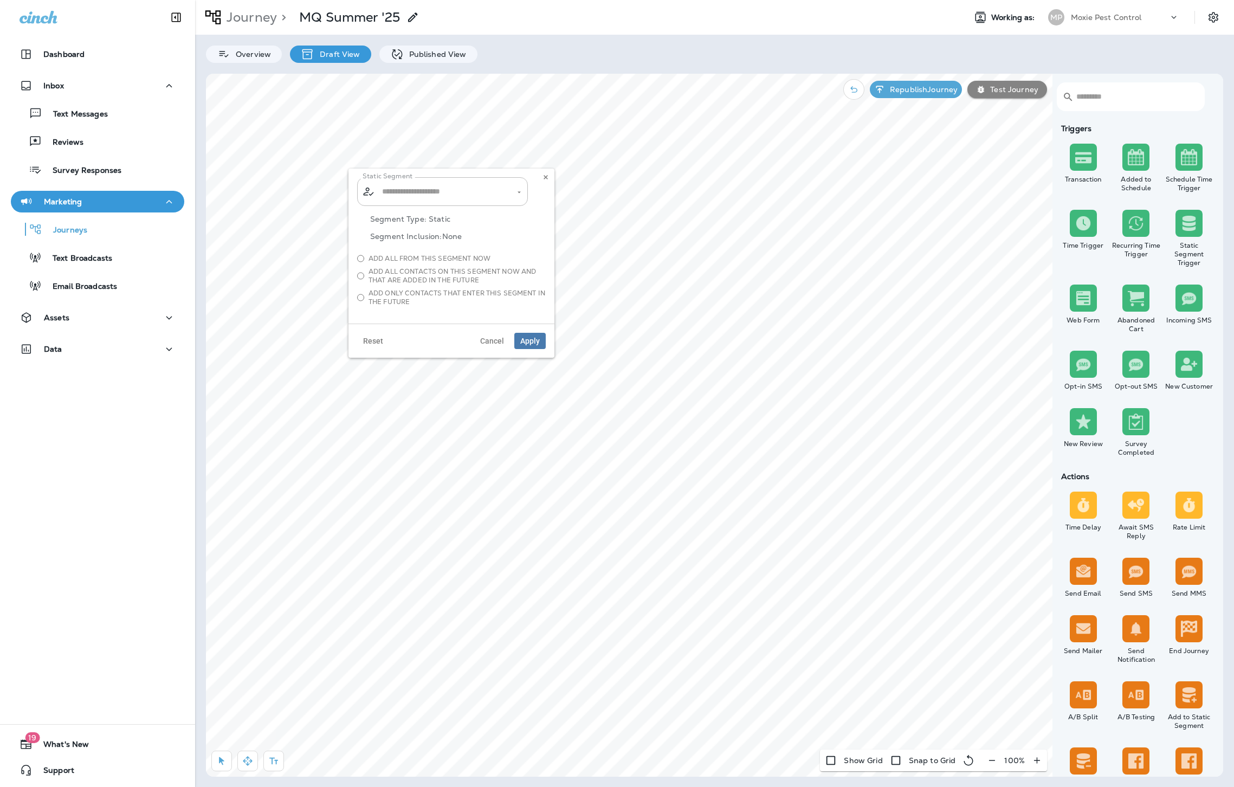
type input "**********"
click at [550, 177] on button at bounding box center [546, 177] width 12 height 12
type input "**********"
click at [113, 319] on div "Assets" at bounding box center [98, 318] width 156 height 14
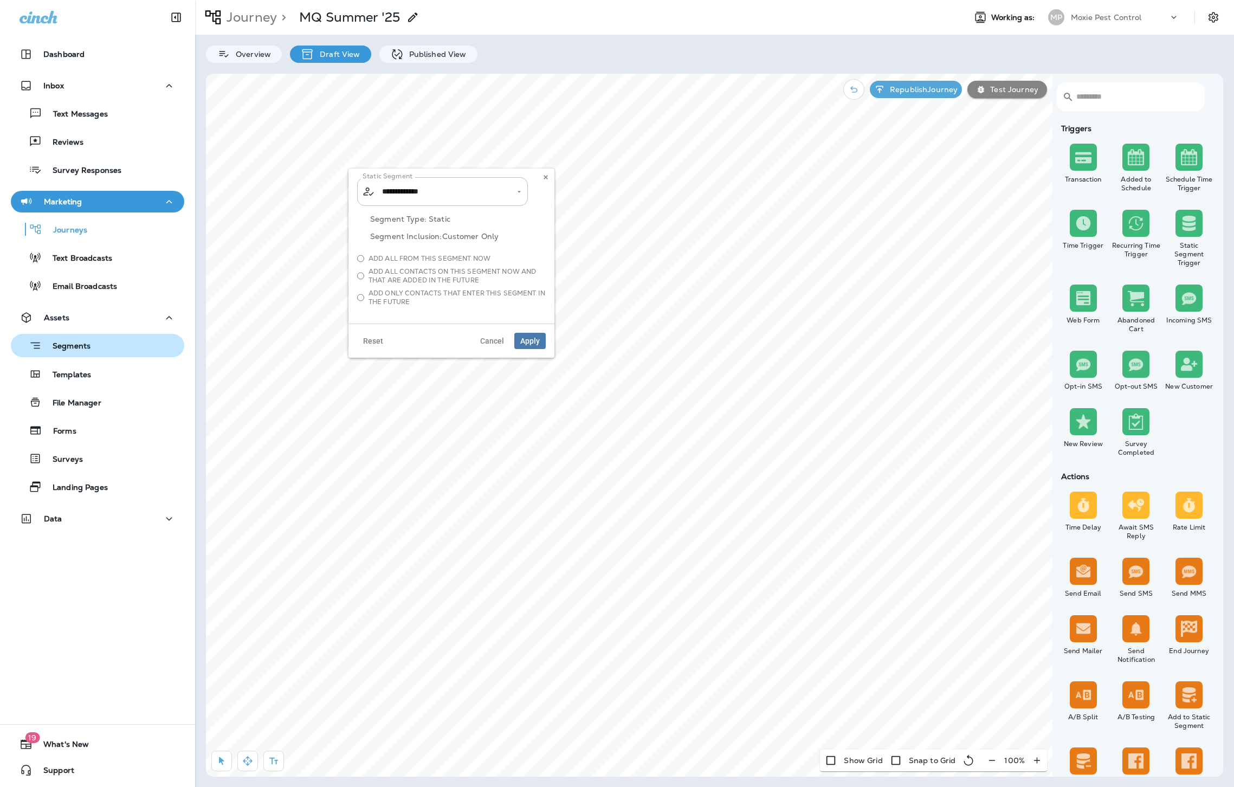
click at [108, 338] on div "Segments" at bounding box center [97, 345] width 165 height 17
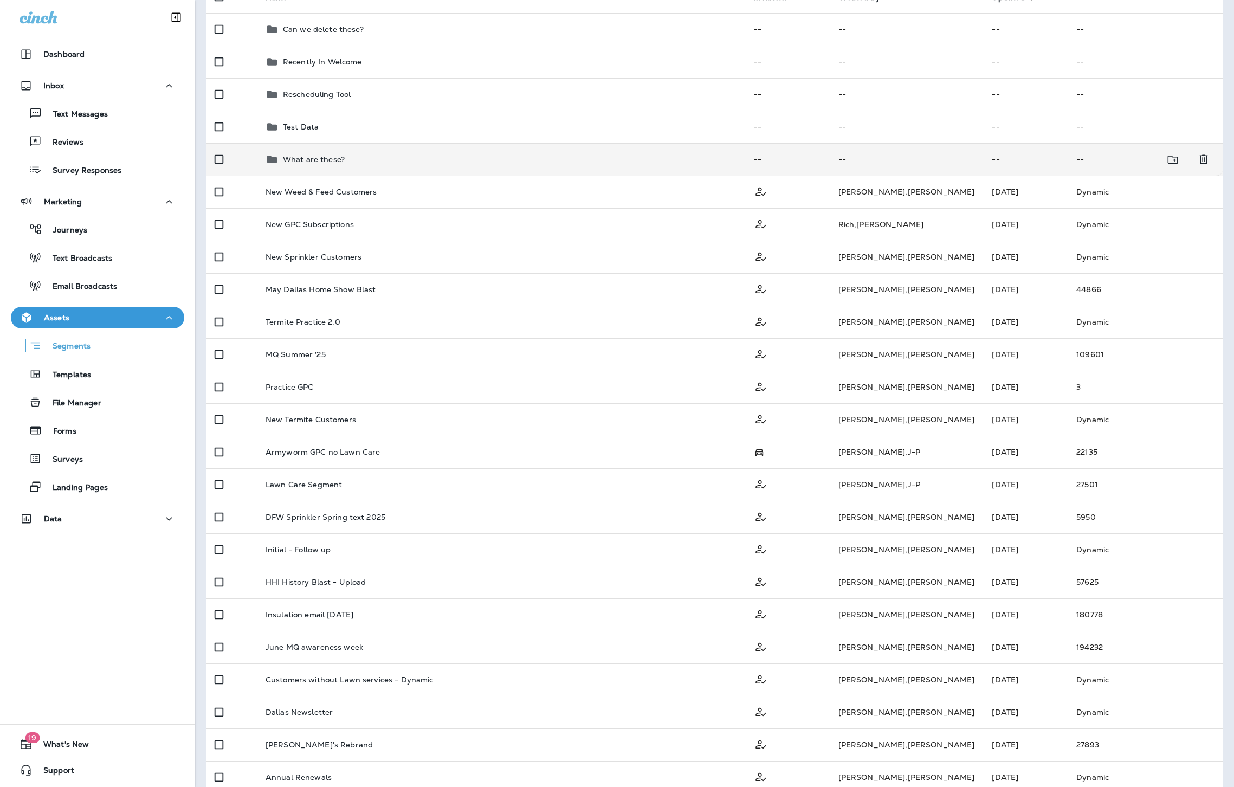
scroll to position [179, 0]
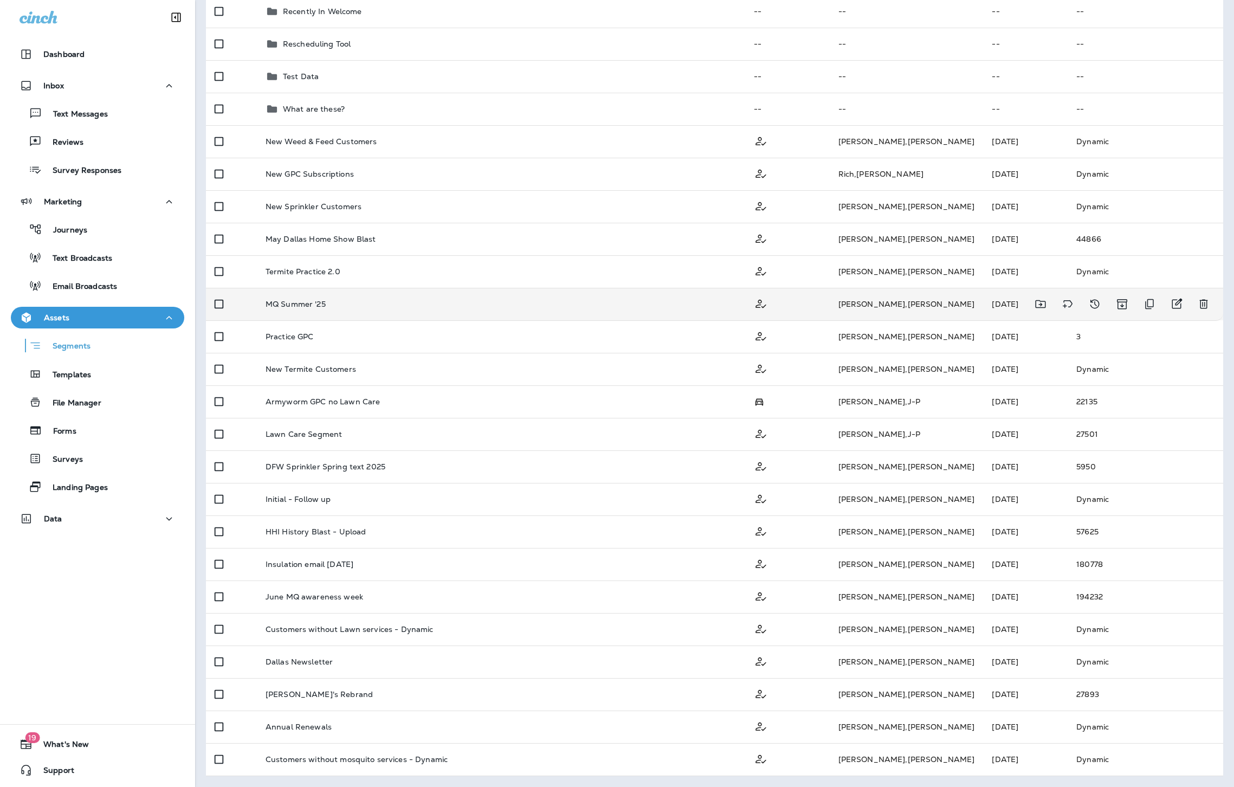
click at [299, 296] on td "MQ Summer '25" at bounding box center [501, 304] width 488 height 33
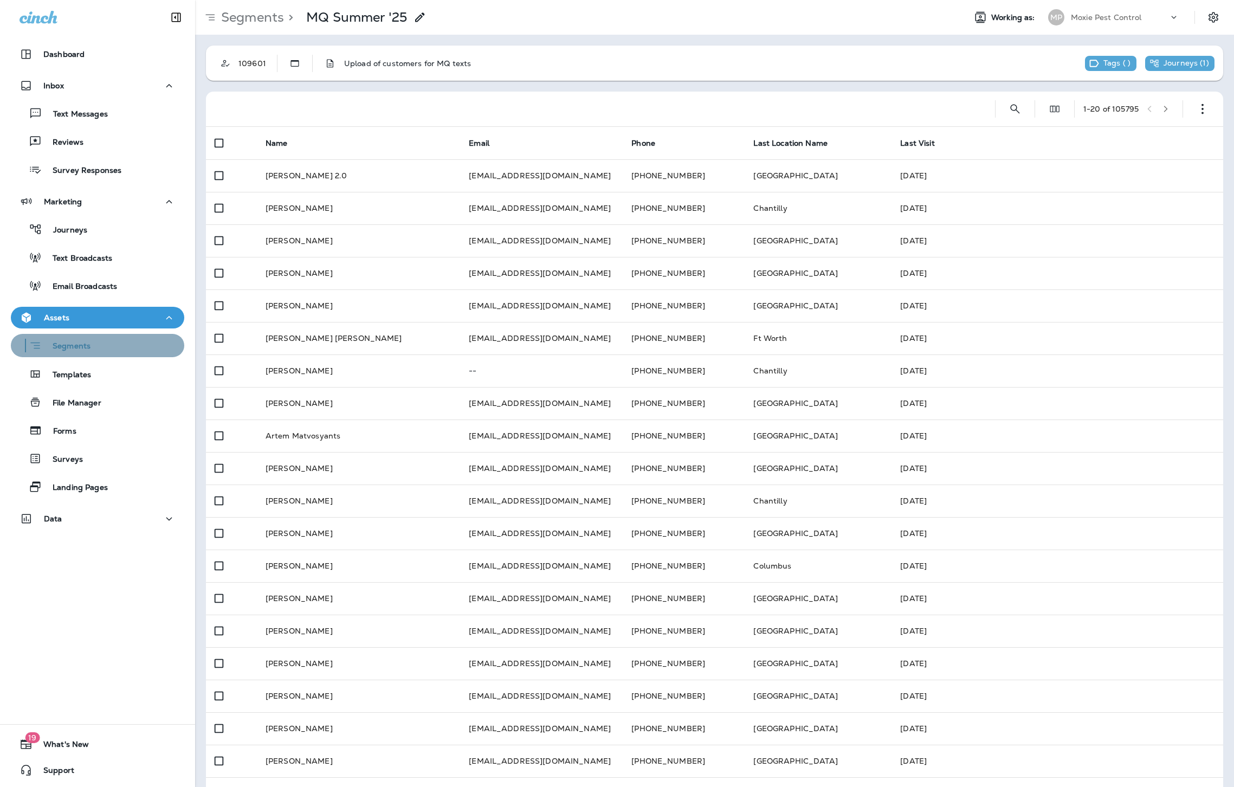
click at [76, 345] on p "Segments" at bounding box center [66, 346] width 49 height 11
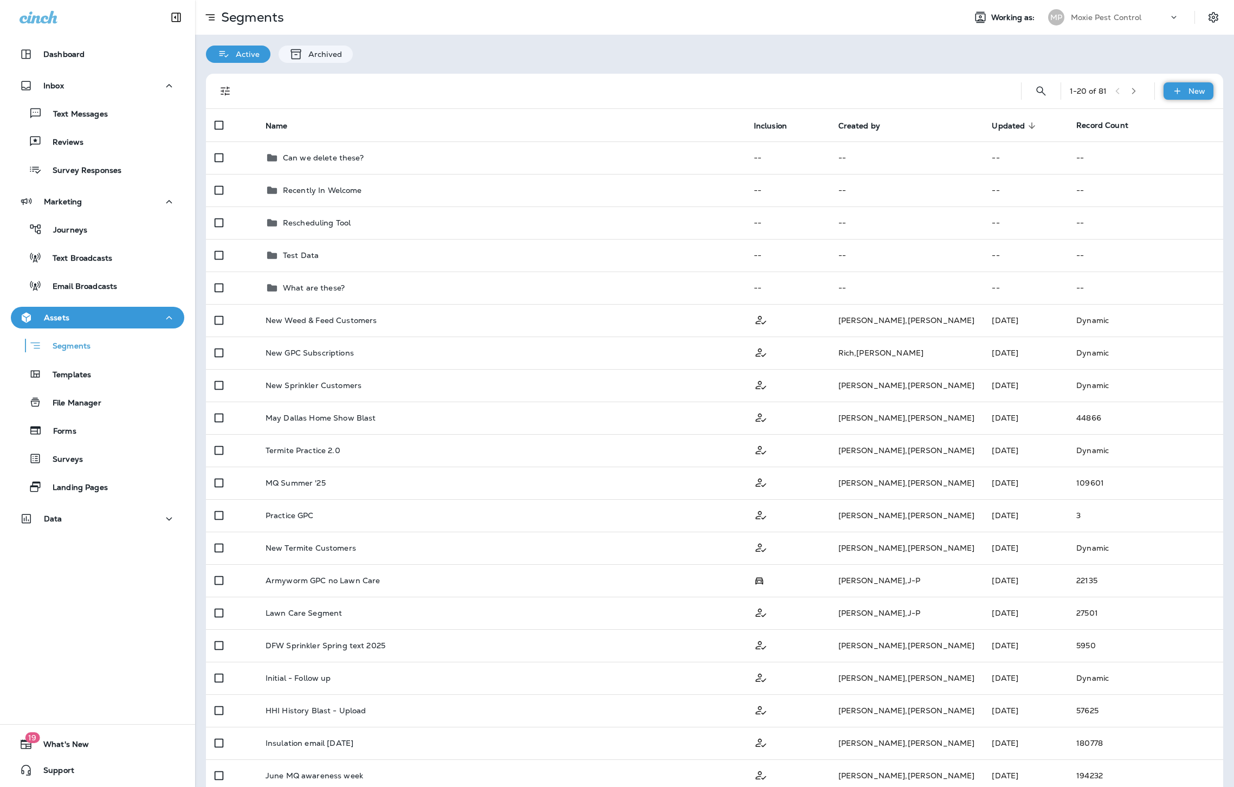
click at [1190, 96] on div "New" at bounding box center [1189, 90] width 50 height 17
click at [1169, 124] on button "New Segment" at bounding box center [1160, 118] width 108 height 26
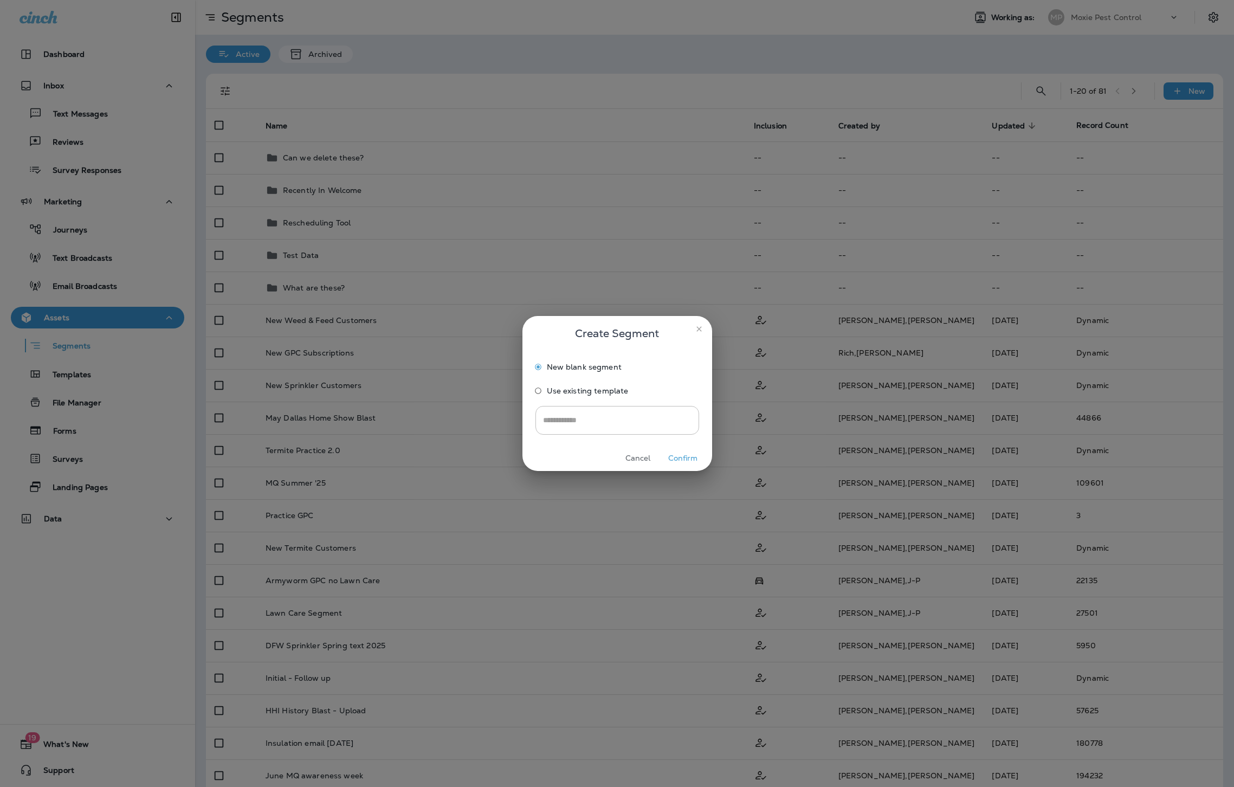
click at [580, 390] on span "Use existing template" at bounding box center [588, 390] width 82 height 9
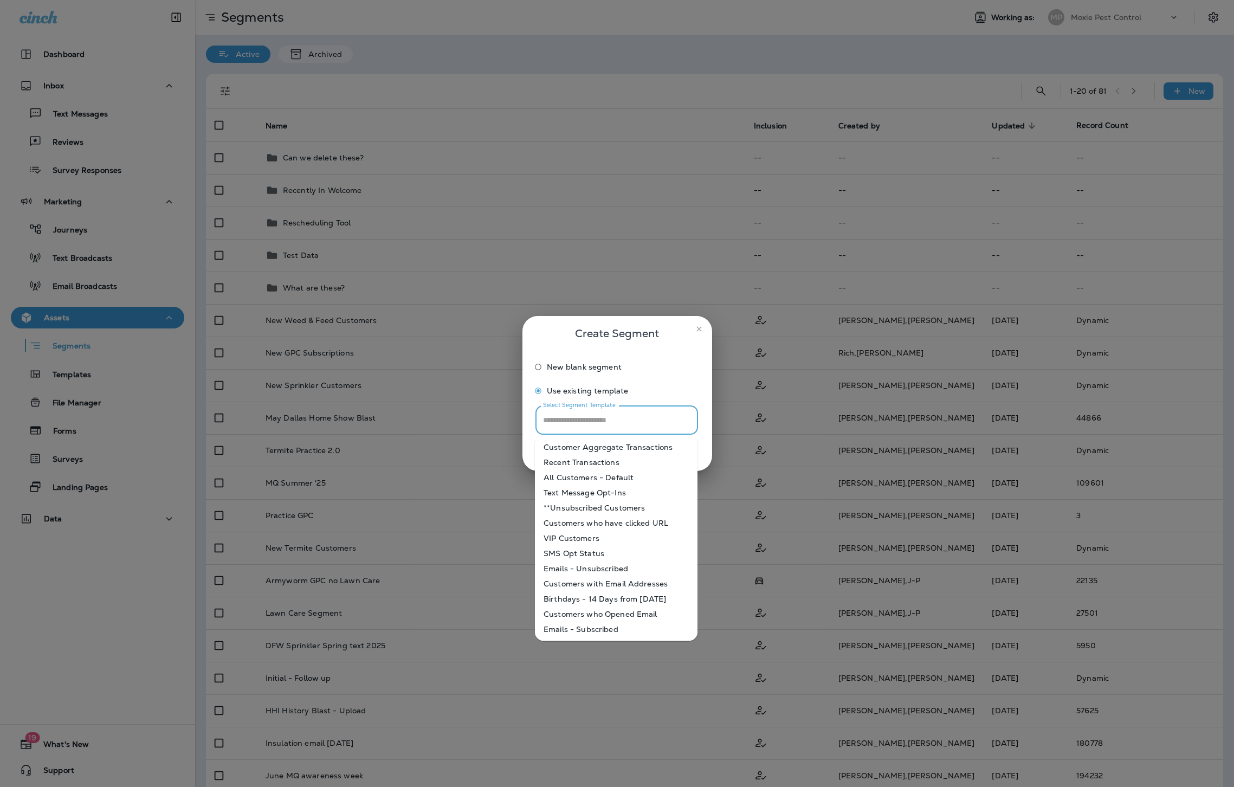
click at [578, 415] on input "Select Segment Template" at bounding box center [616, 420] width 153 height 19
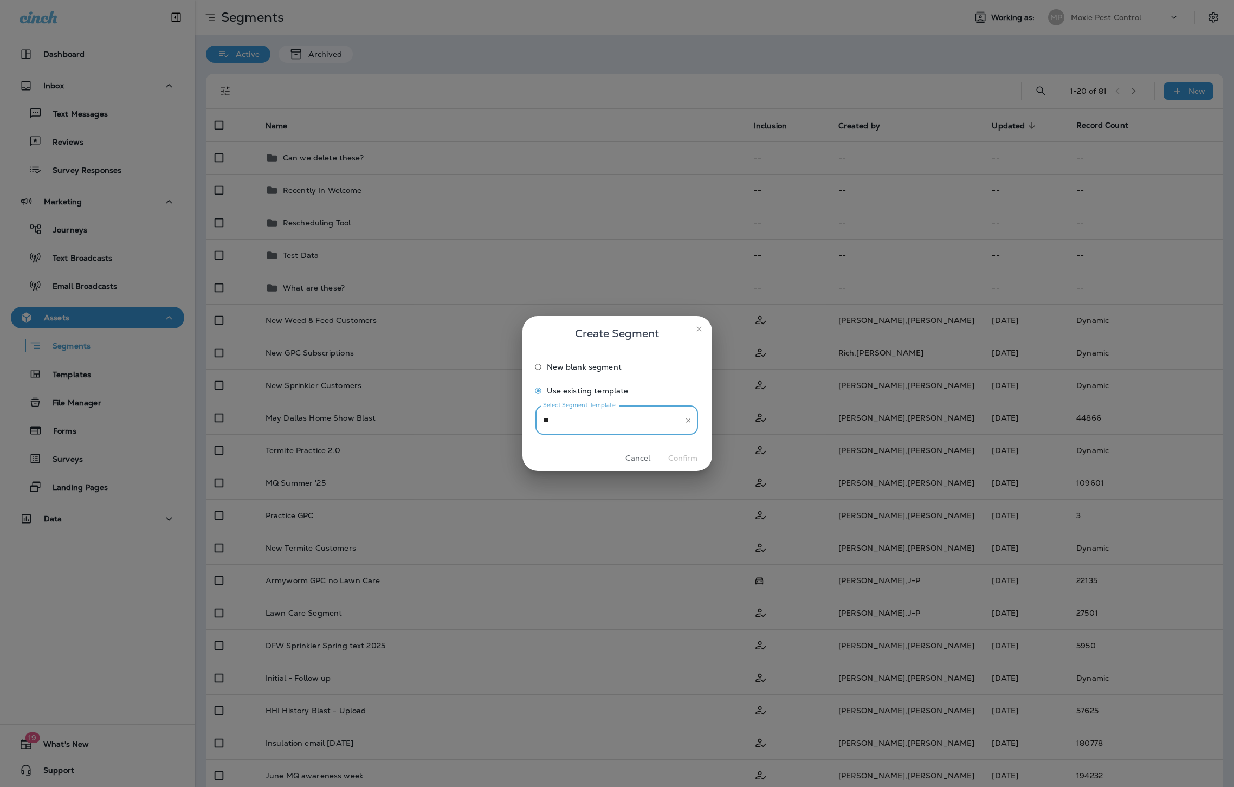
type input "**"
click at [561, 363] on span "New blank segment" at bounding box center [584, 367] width 75 height 9
click at [678, 454] on button "Confirm" at bounding box center [683, 458] width 41 height 17
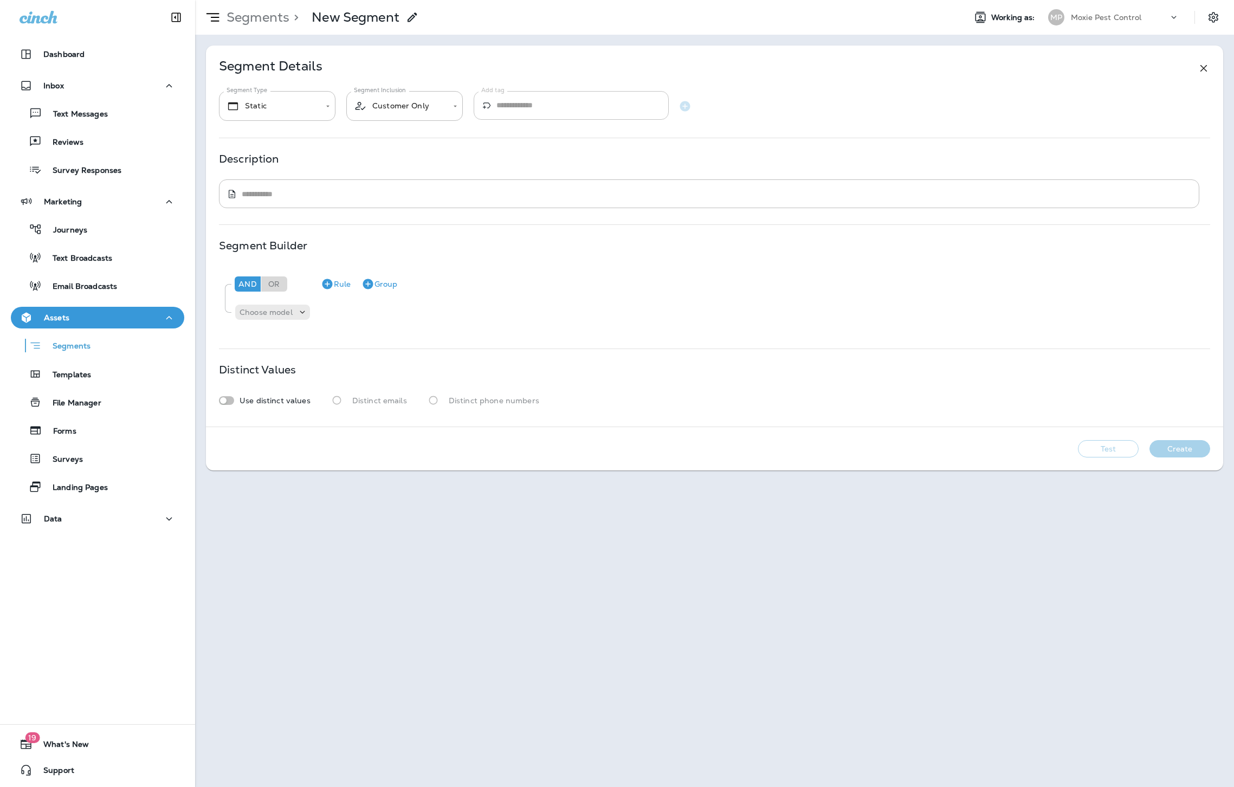
click at [524, 109] on input "Add tag" at bounding box center [582, 105] width 172 height 29
click at [274, 197] on textarea at bounding box center [717, 194] width 950 height 11
type textarea "**********"
click at [277, 314] on p "Choose model" at bounding box center [266, 312] width 53 height 9
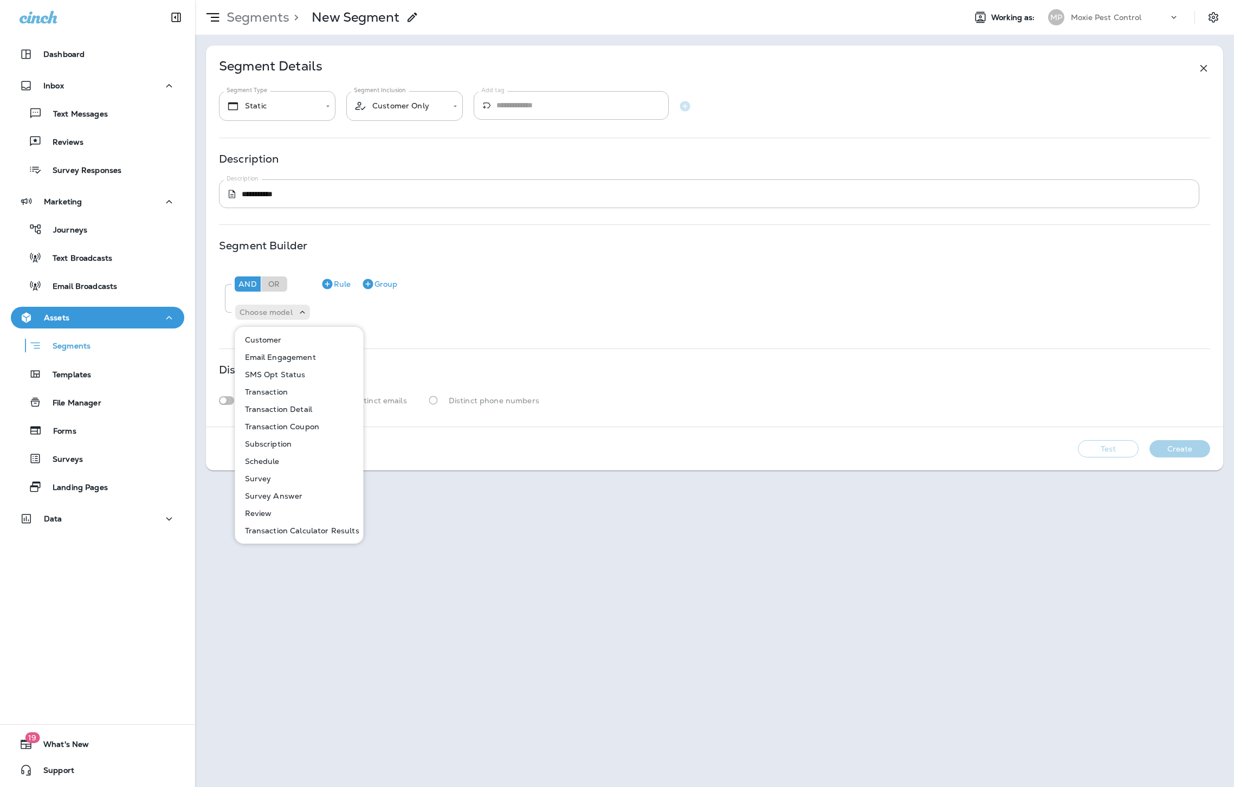
click at [442, 289] on div "And Or Rule Group" at bounding box center [718, 284] width 973 height 26
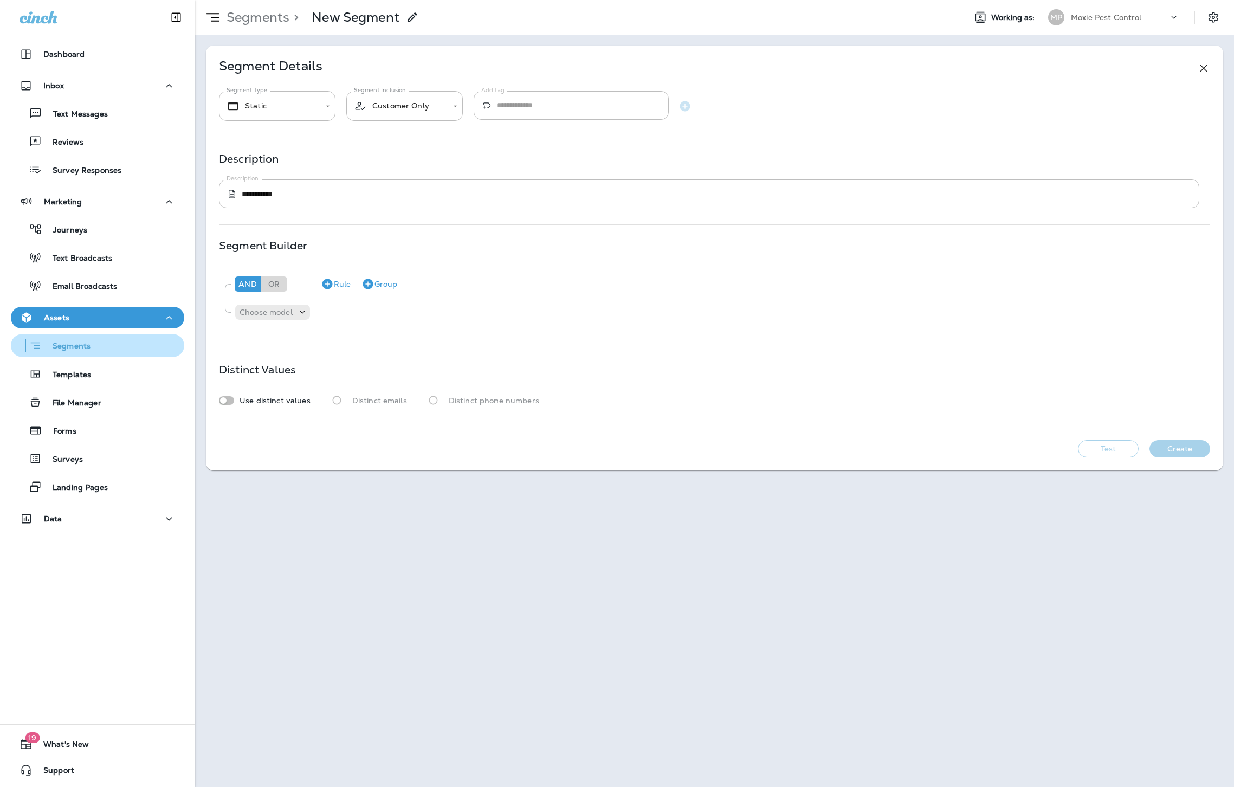
click at [107, 339] on div "Segments" at bounding box center [97, 345] width 165 height 17
click at [283, 312] on p "Choose model" at bounding box center [266, 312] width 53 height 9
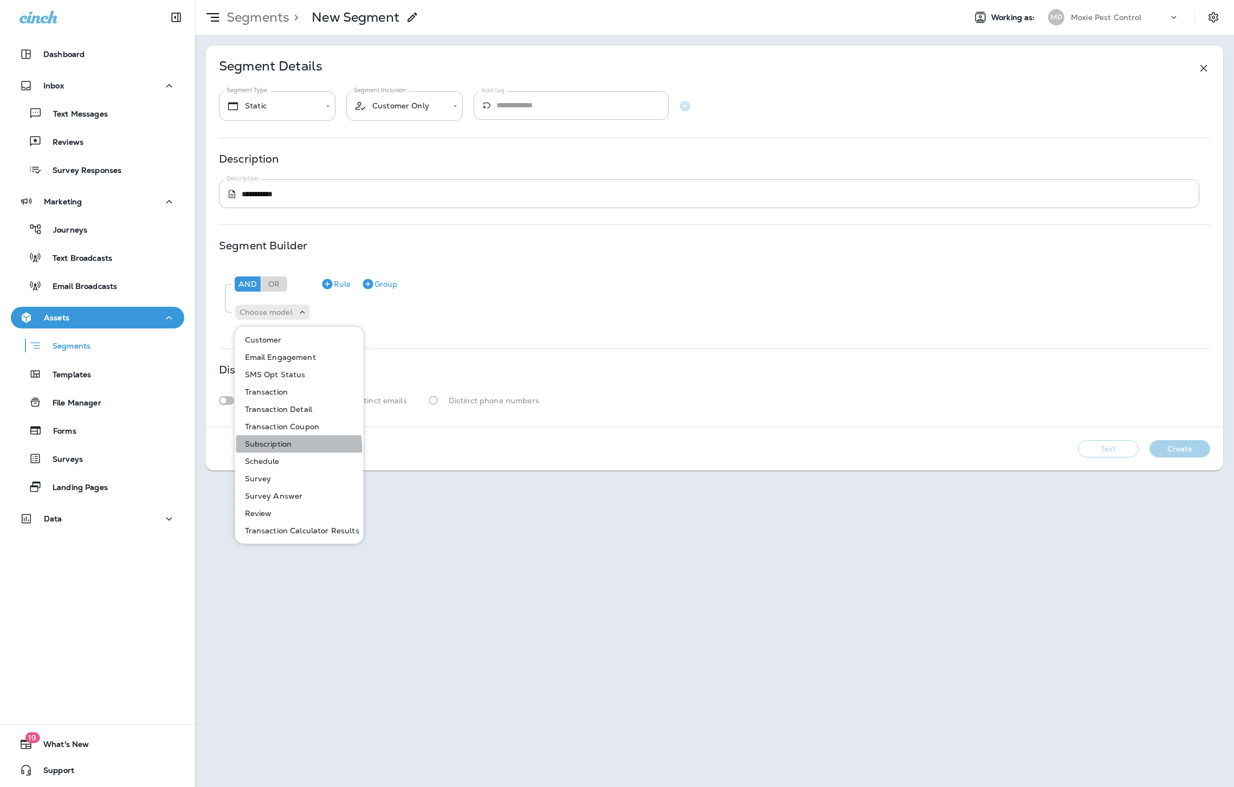
click at [293, 448] on button "Subscription" at bounding box center [299, 443] width 127 height 17
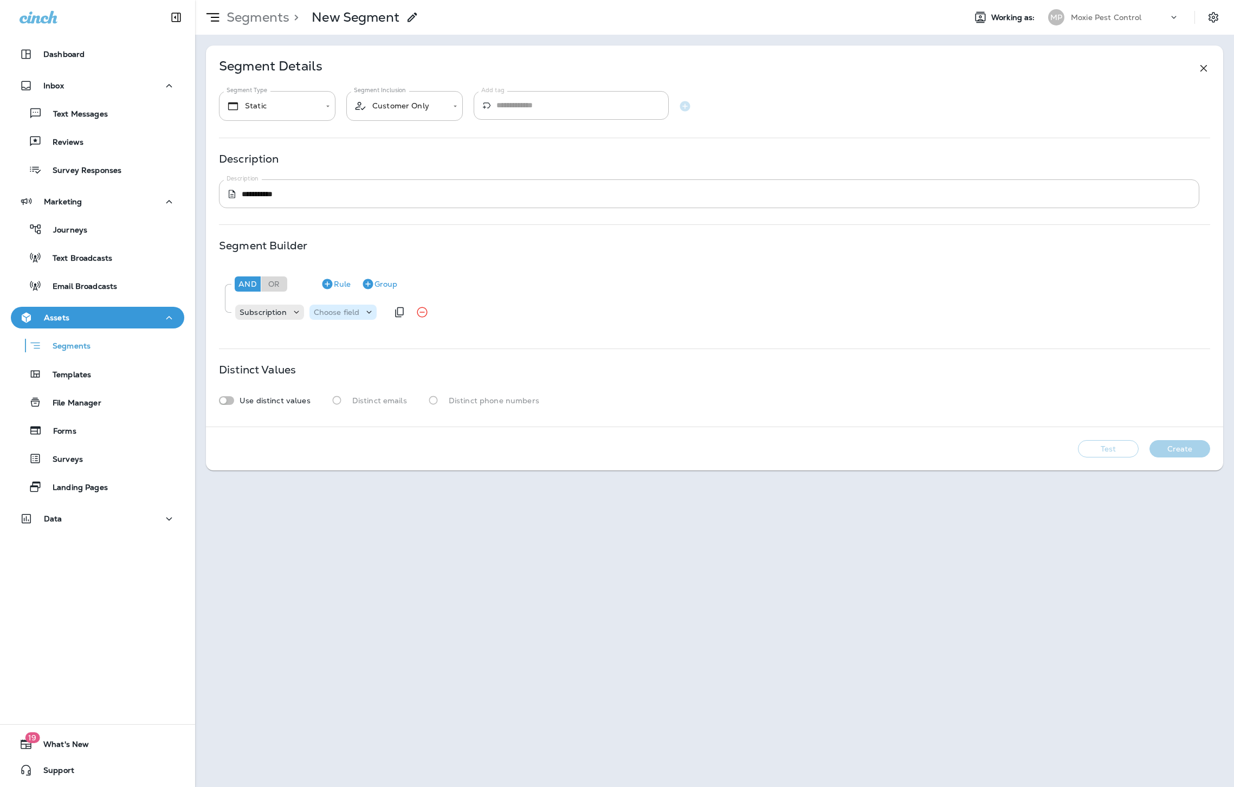
click at [338, 312] on p "Choose field" at bounding box center [337, 312] width 46 height 9
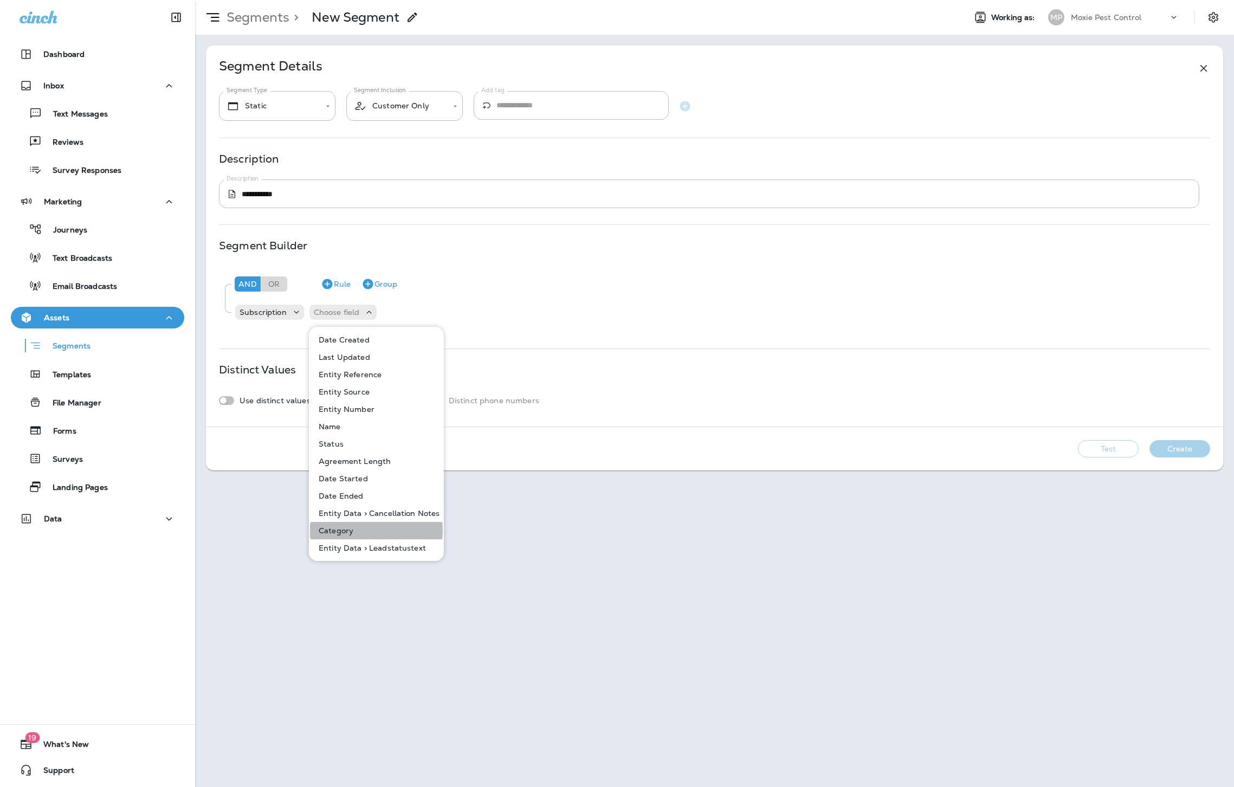
click at [356, 530] on button "Category" at bounding box center [377, 530] width 134 height 17
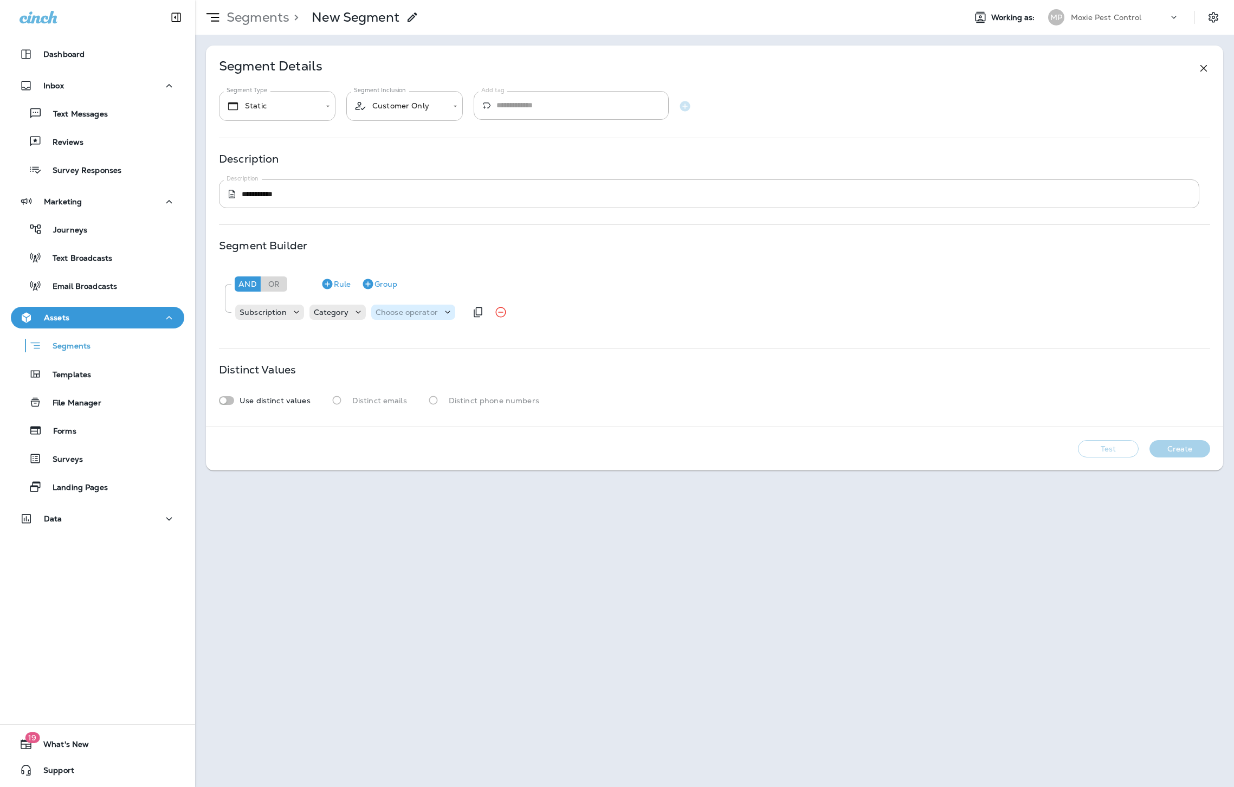
click at [427, 311] on p "Choose operator" at bounding box center [407, 312] width 62 height 9
click at [403, 512] on button "in list" at bounding box center [415, 513] width 88 height 17
click at [456, 307] on div "Choose query type" at bounding box center [464, 312] width 93 height 11
click at [449, 337] on button "Text" at bounding box center [449, 339] width 62 height 17
